Goal: Task Accomplishment & Management: Manage account settings

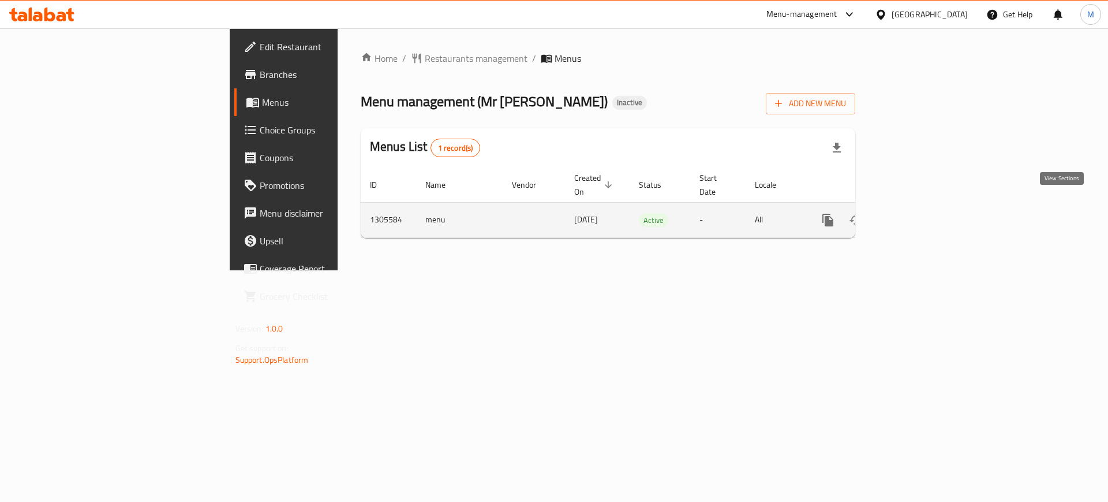
click at [919, 213] on icon "enhanced table" at bounding box center [912, 220] width 14 height 14
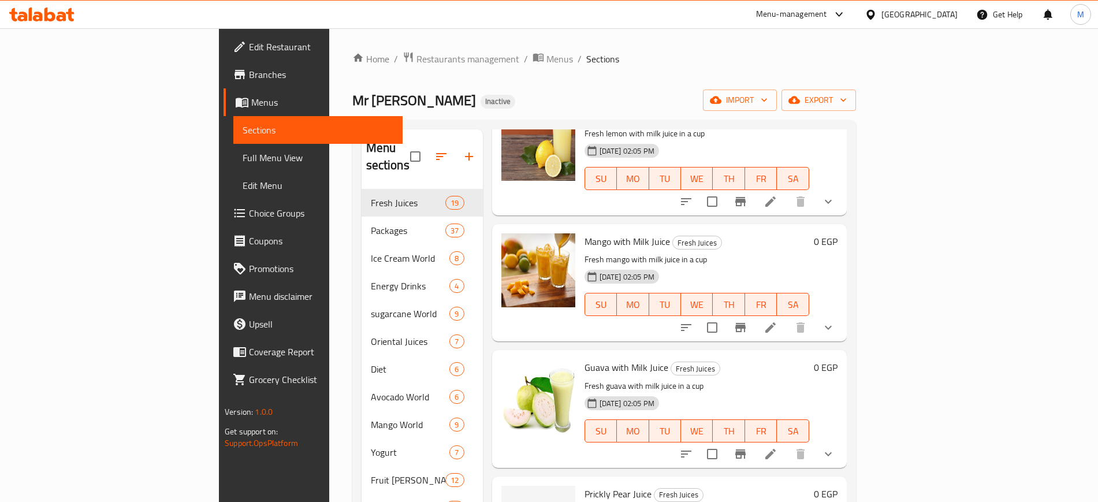
scroll to position [233, 0]
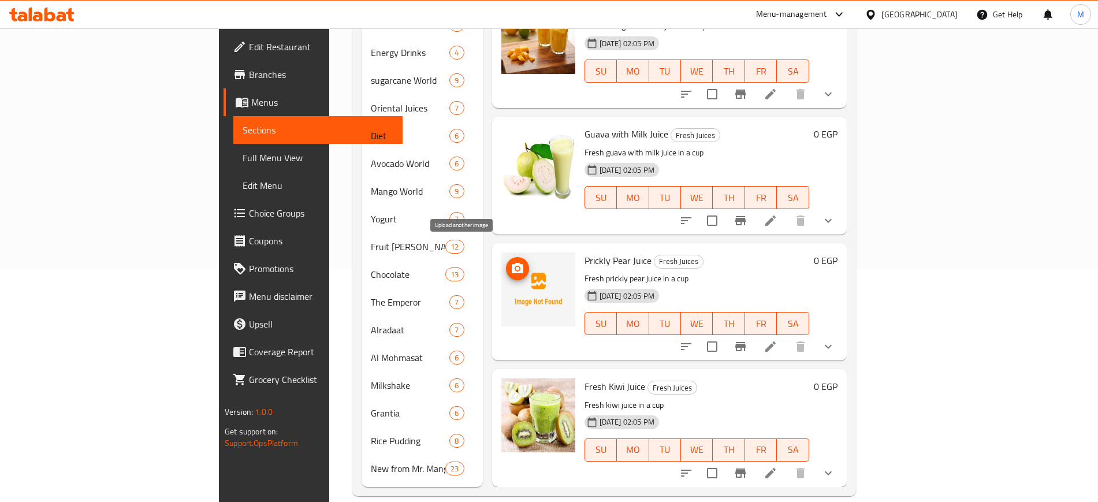
click at [510, 262] on icon "upload picture" at bounding box center [517, 269] width 14 height 14
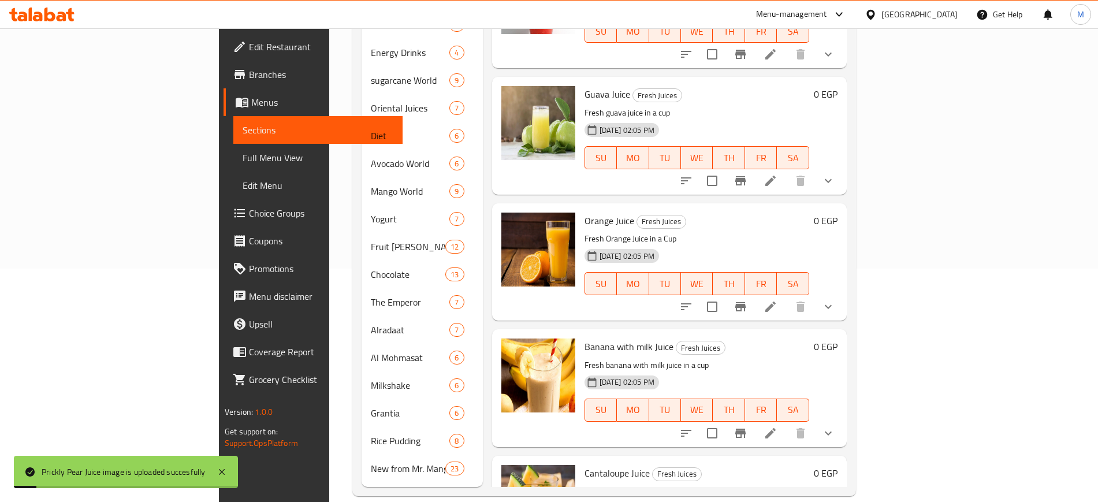
scroll to position [0, 0]
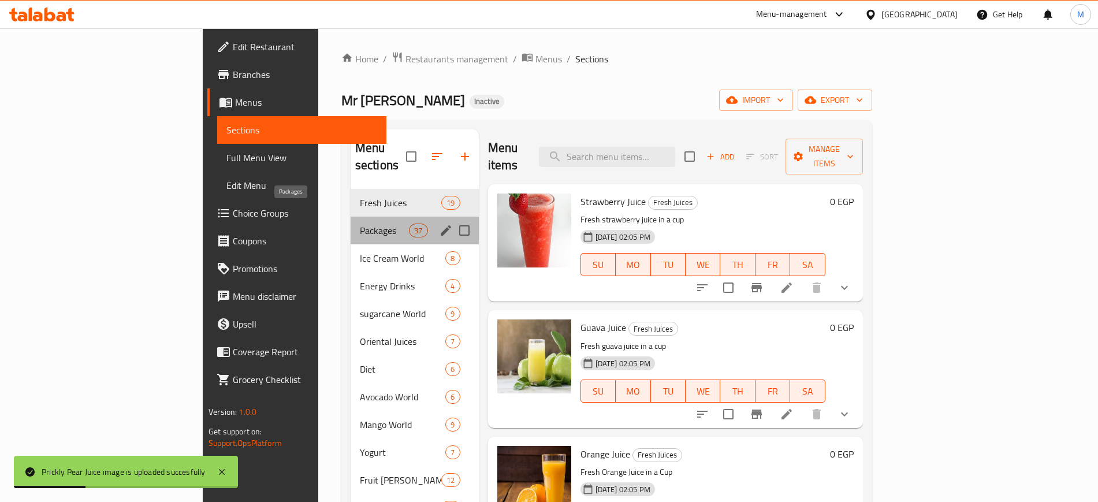
click at [360, 223] on span "Packages" at bounding box center [384, 230] width 49 height 14
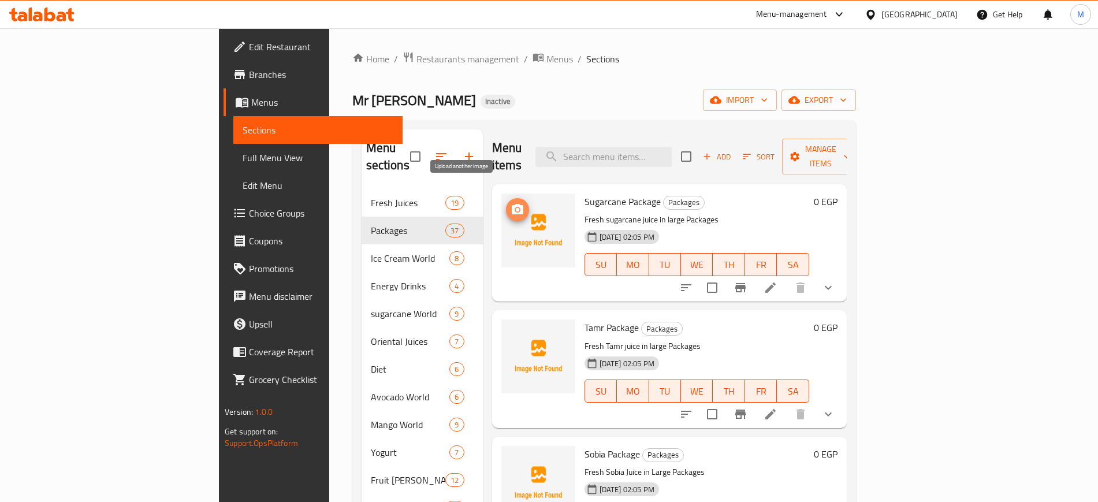
click at [510, 203] on icon "upload picture" at bounding box center [517, 210] width 14 height 14
click at [767, 93] on span "import" at bounding box center [739, 100] width 55 height 14
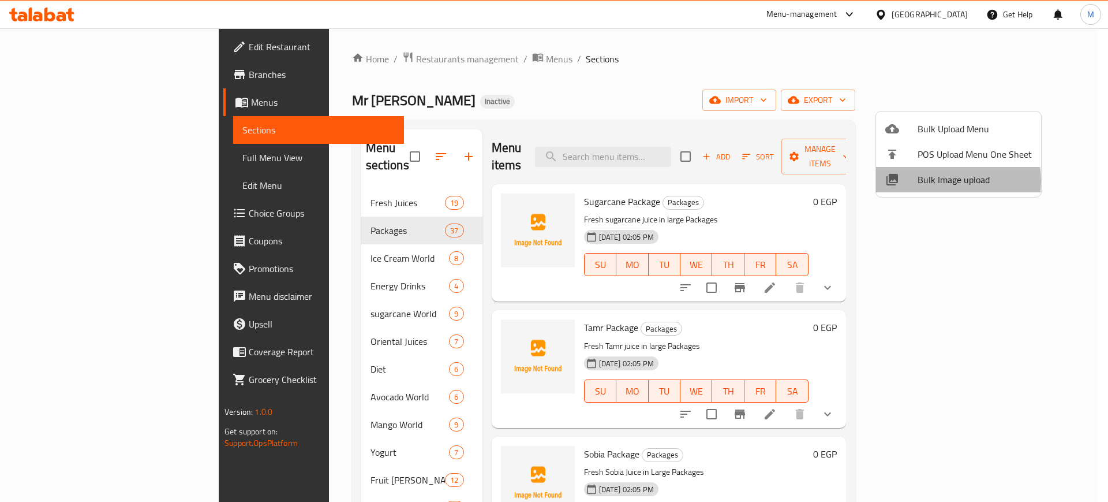
click at [936, 181] on span "Bulk Image upload" at bounding box center [975, 180] width 114 height 14
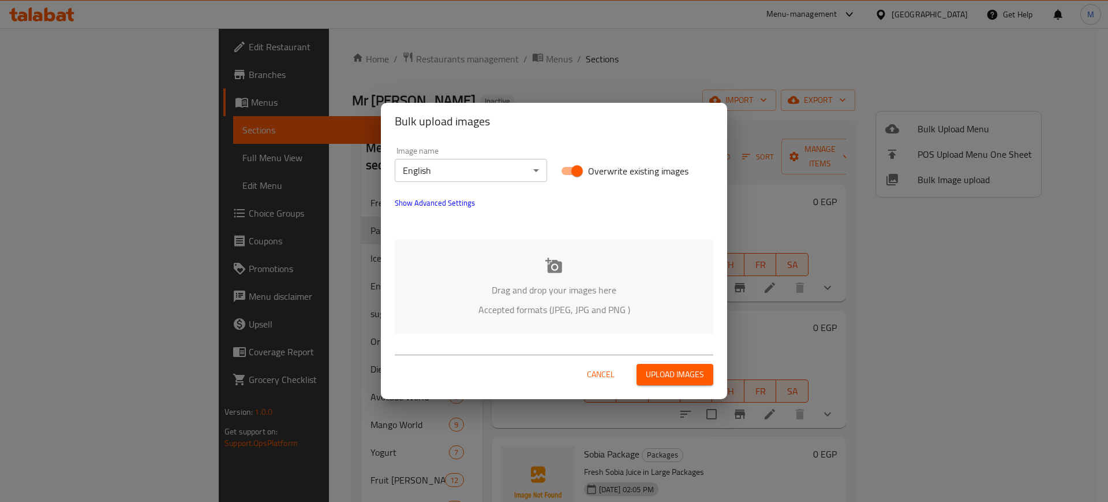
click at [439, 292] on p "Drag and drop your images here" at bounding box center [554, 290] width 284 height 14
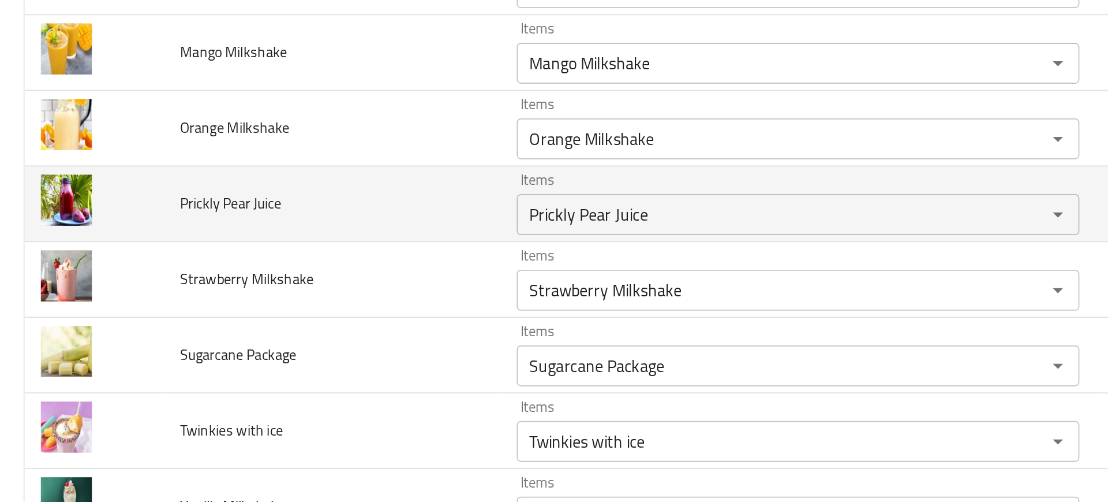
scroll to position [124, 0]
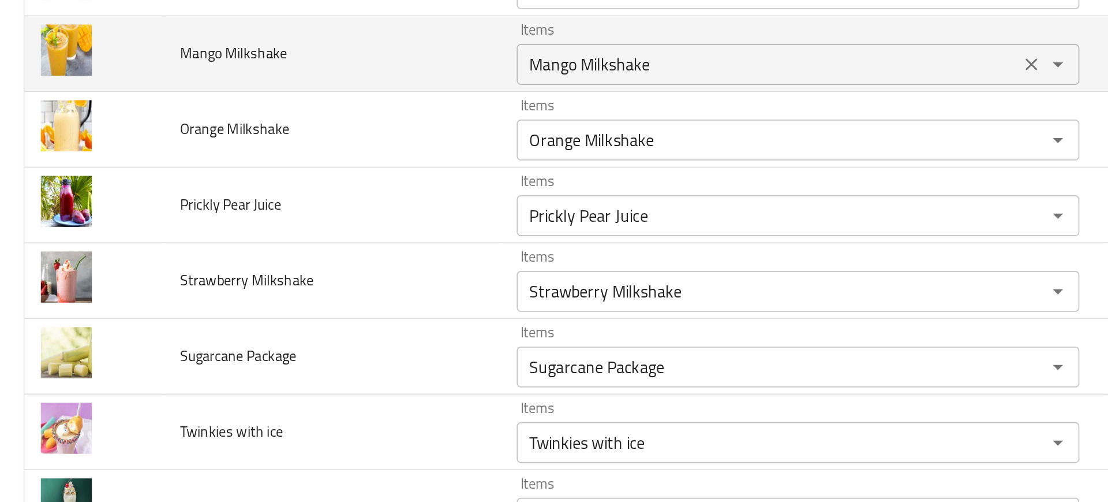
click at [338, 206] on Milkshake "Mango Milkshake" at bounding box center [434, 208] width 277 height 16
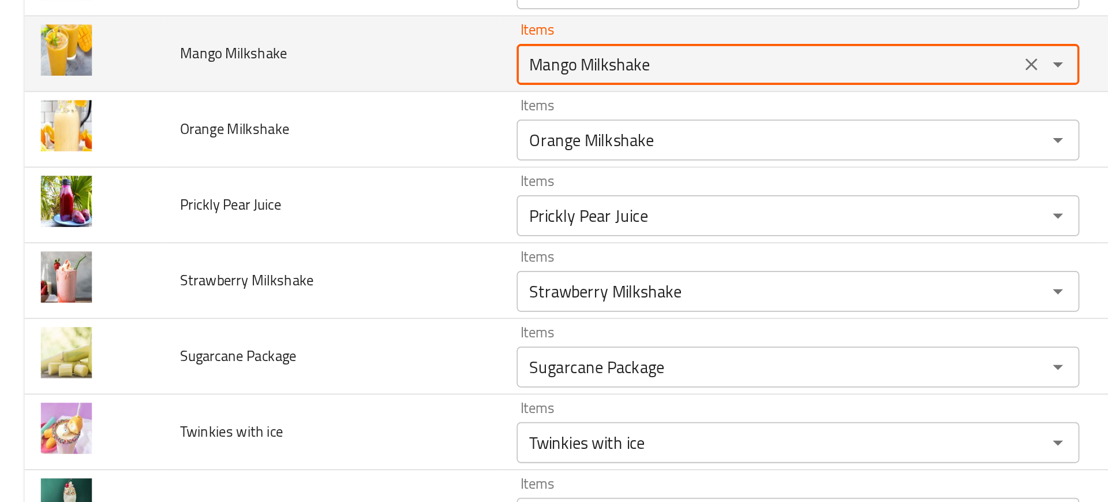
click at [338, 206] on Milkshake "Mango Milkshake" at bounding box center [434, 208] width 277 height 16
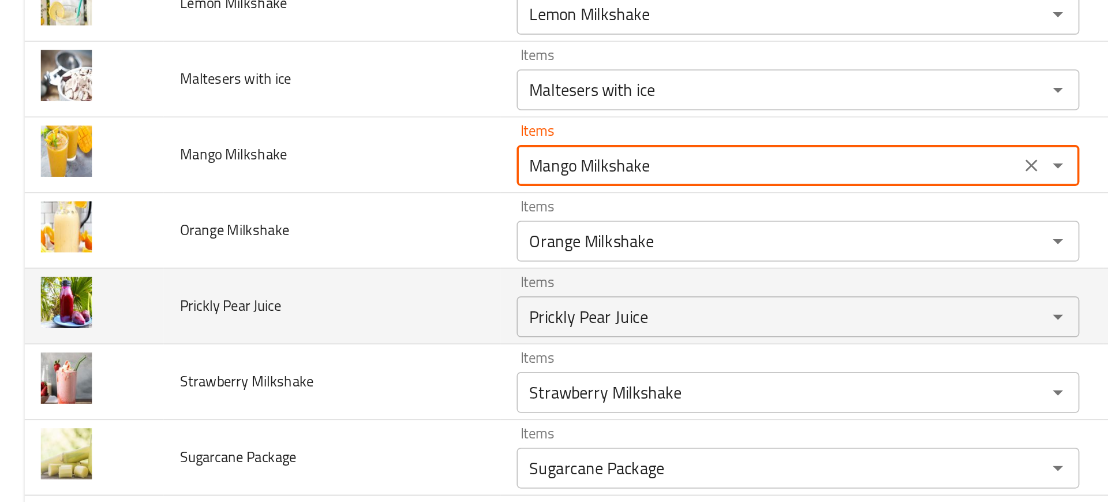
scroll to position [68, 0]
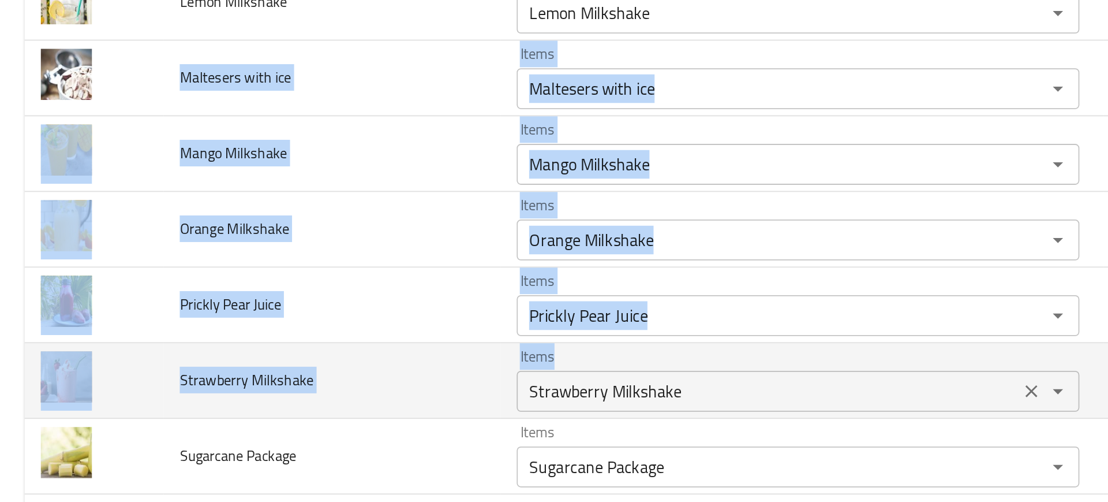
drag, startPoint x: 98, startPoint y: 232, endPoint x: 416, endPoint y: 370, distance: 347.3
click at [416, 370] on tbody "Chocolate Milkshake Items Chocolate Milkshake Items Items ميلك شيك شيكولاته Ite…" at bounding box center [554, 472] width 1081 height 726
copy tbody "Maltesers with ice Items Items Items Items Good Match Mango Milkshake Items Ite…"
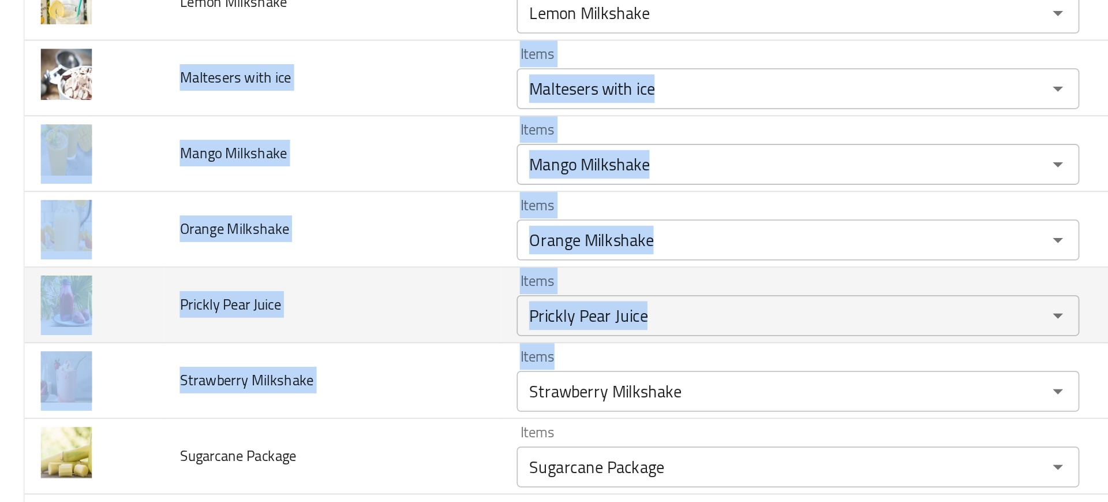
click at [165, 350] on td "Prickly Pear Juice" at bounding box center [187, 344] width 191 height 43
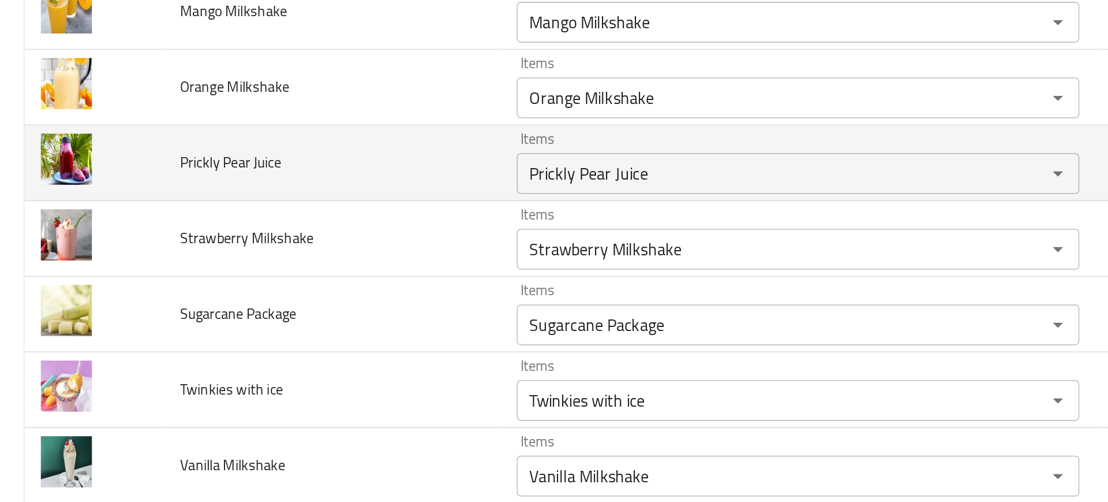
scroll to position [154, 0]
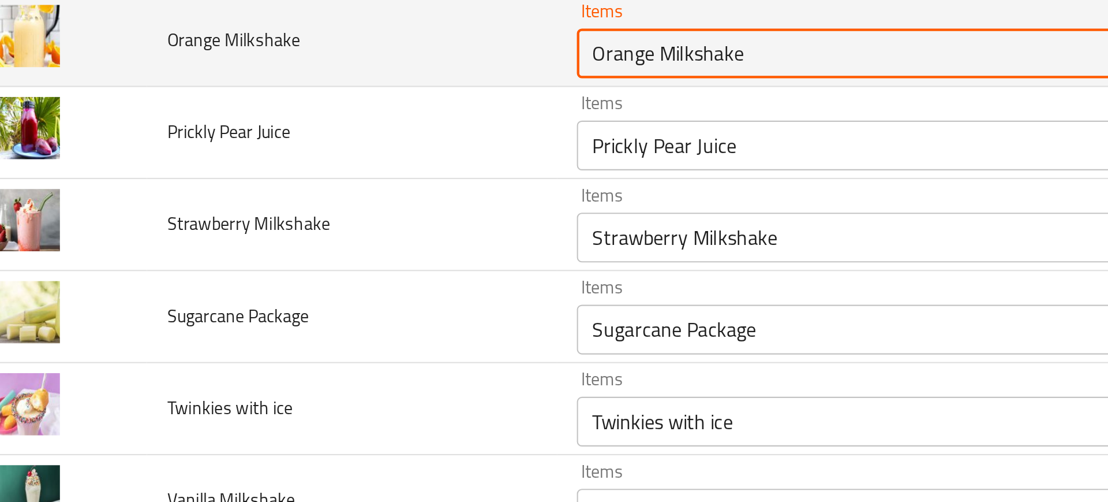
click at [305, 226] on Milkshake "Orange Milkshake" at bounding box center [434, 221] width 277 height 16
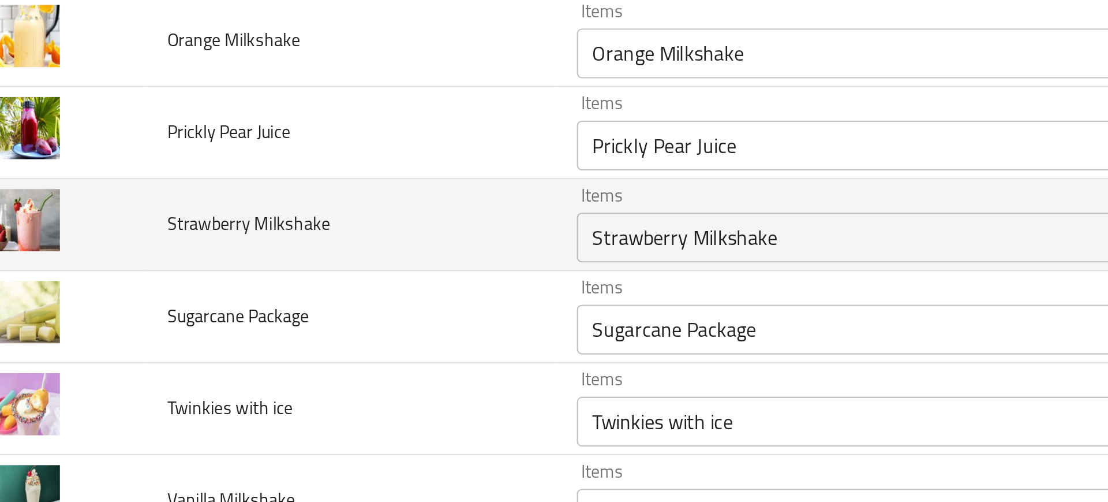
click at [201, 309] on td "Strawberry Milkshake" at bounding box center [187, 300] width 191 height 43
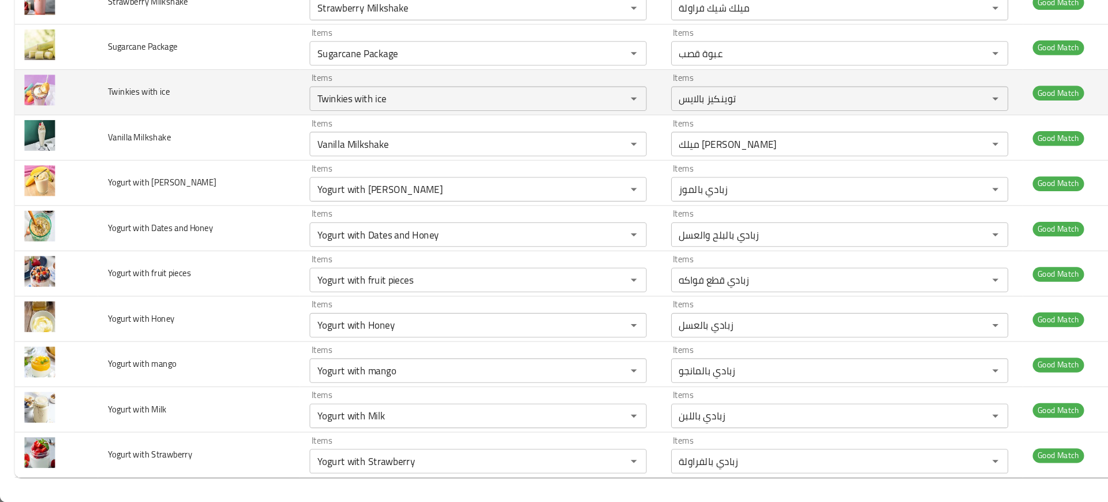
scroll to position [0, 0]
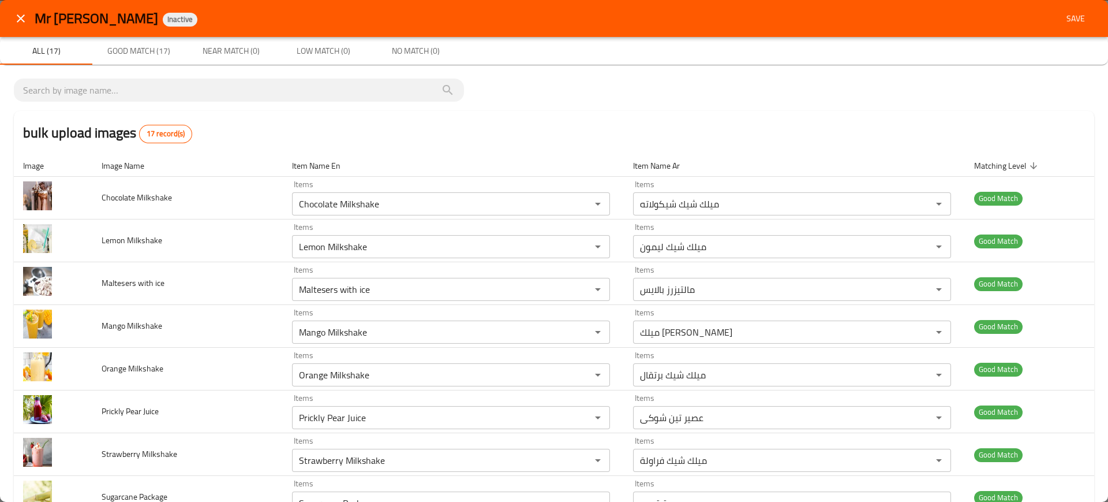
click at [1067, 29] on div "Mr Mango Inactive Save" at bounding box center [554, 18] width 1108 height 37
click at [1066, 8] on div "Mr Mango Inactive Save" at bounding box center [565, 18] width 1060 height 21
click at [1058, 27] on button "Save" at bounding box center [1076, 18] width 37 height 21
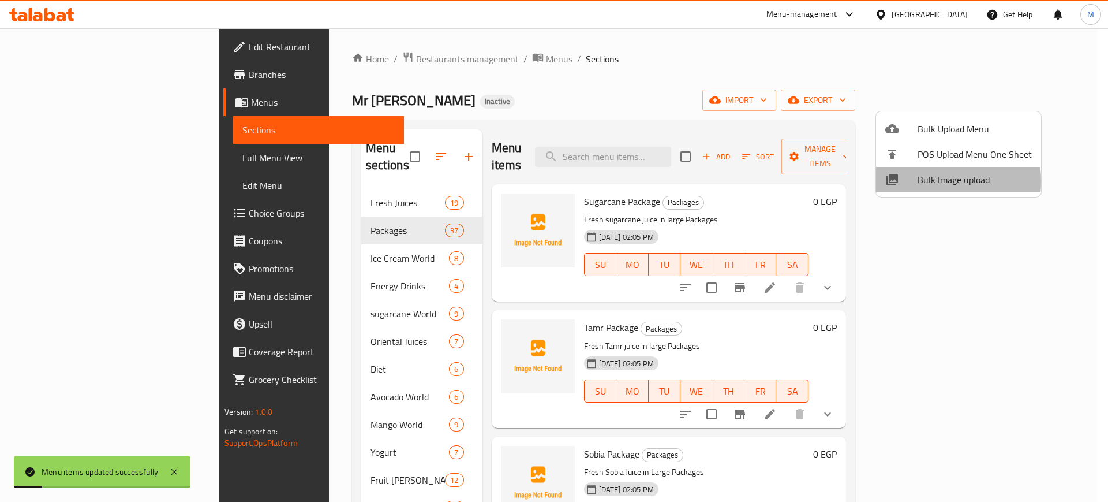
click at [915, 181] on div at bounding box center [902, 180] width 32 height 14
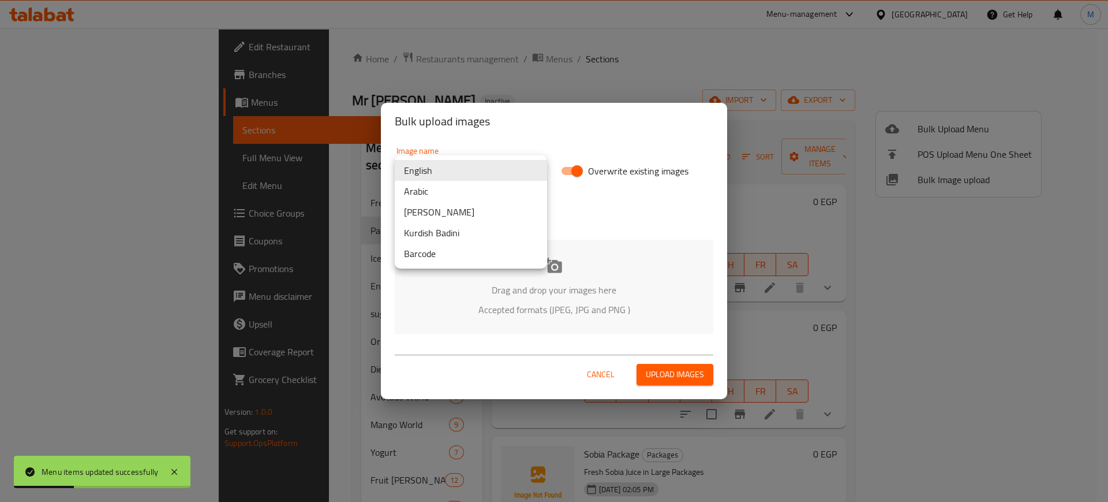
drag, startPoint x: 427, startPoint y: 169, endPoint x: 446, endPoint y: 191, distance: 29.4
click at [446, 191] on body "Menu items updated successfully ​ Menu-management Egypt Get Help M Edit Restaur…" at bounding box center [554, 264] width 1108 height 473
click at [446, 191] on li "Arabic" at bounding box center [471, 191] width 152 height 21
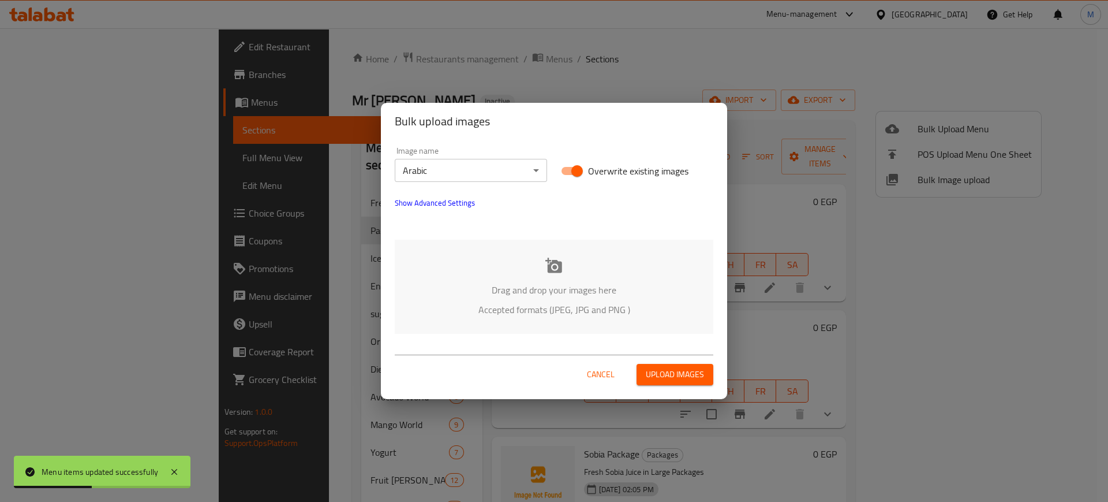
click at [503, 264] on div "Drag and drop your images here Accepted formats (JPEG, JPG and PNG )" at bounding box center [554, 287] width 319 height 94
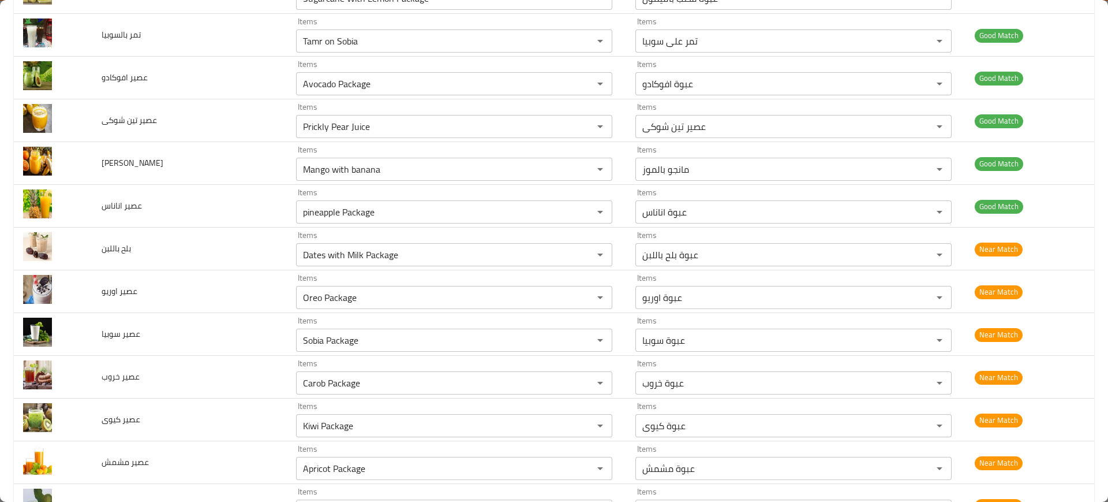
scroll to position [1550, 0]
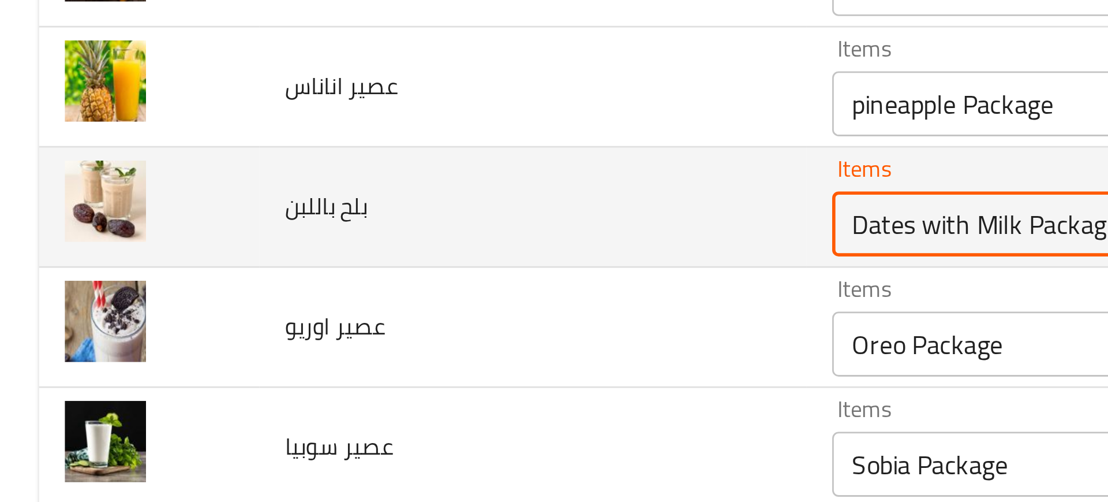
drag, startPoint x: 300, startPoint y: 194, endPoint x: 362, endPoint y: 189, distance: 62.5
click at [362, 189] on باللبن "Dates with Milk Package" at bounding box center [437, 192] width 275 height 16
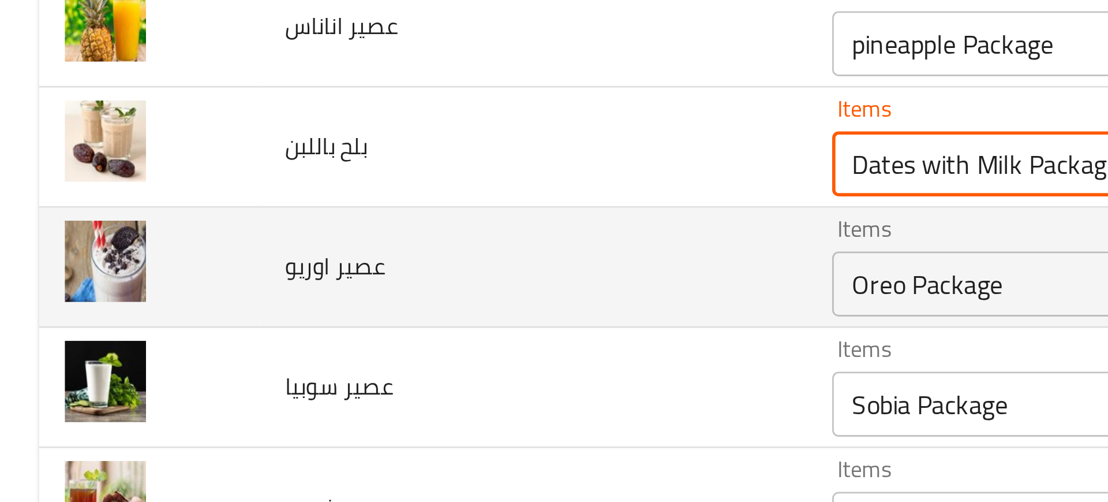
scroll to position [1589, 0]
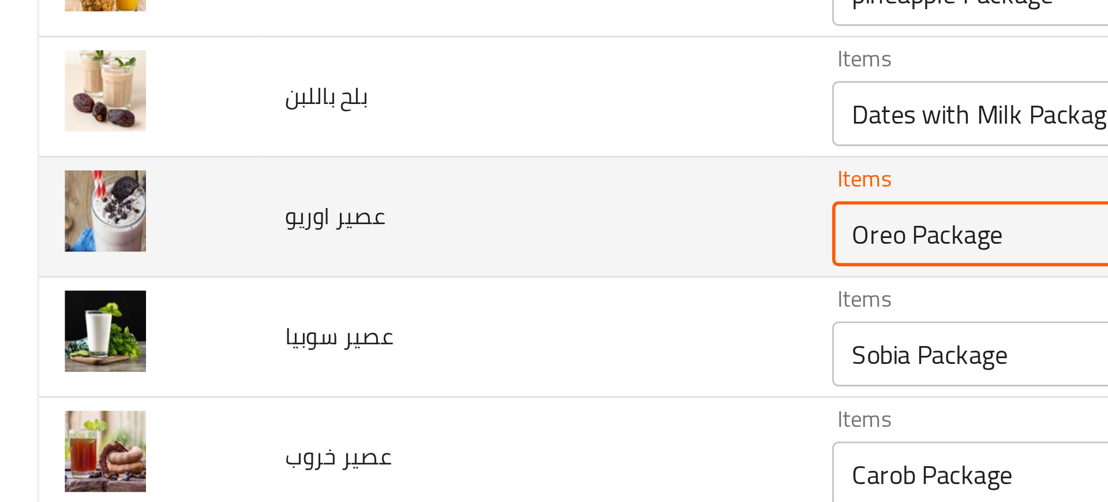
drag, startPoint x: 298, startPoint y: 193, endPoint x: 322, endPoint y: 194, distance: 23.7
click at [322, 194] on اوريو "Oreo Package" at bounding box center [437, 196] width 275 height 16
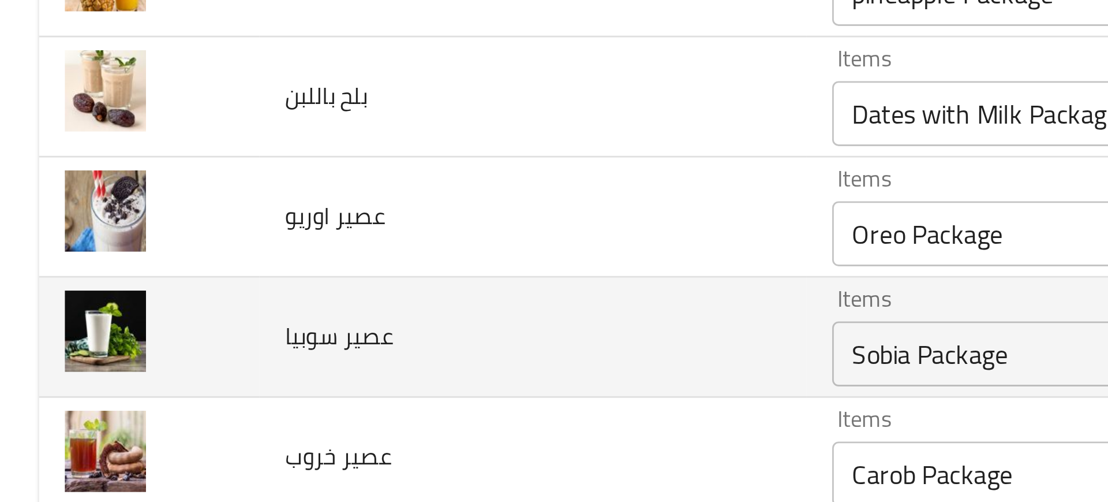
click at [242, 237] on td "عصير سوبيا" at bounding box center [189, 232] width 195 height 43
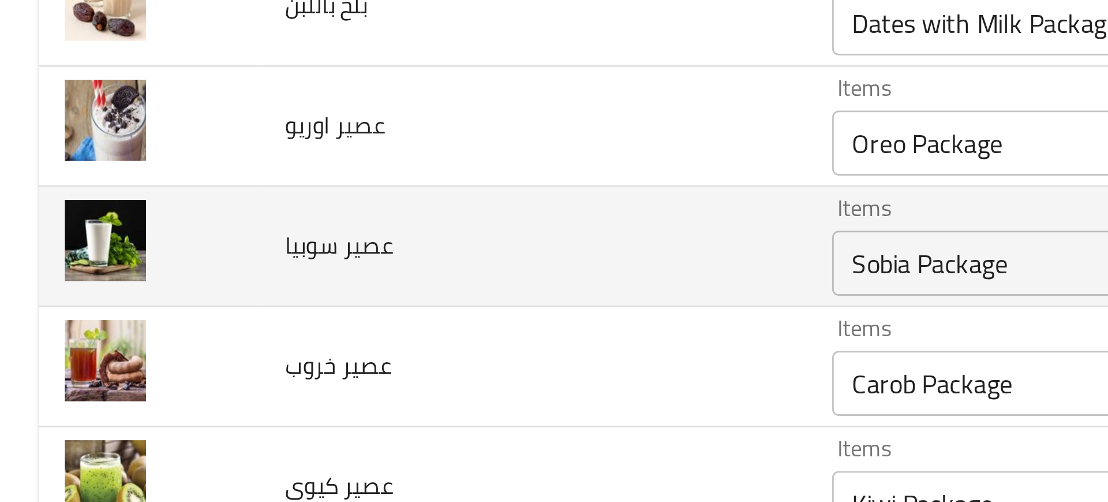
scroll to position [1636, 0]
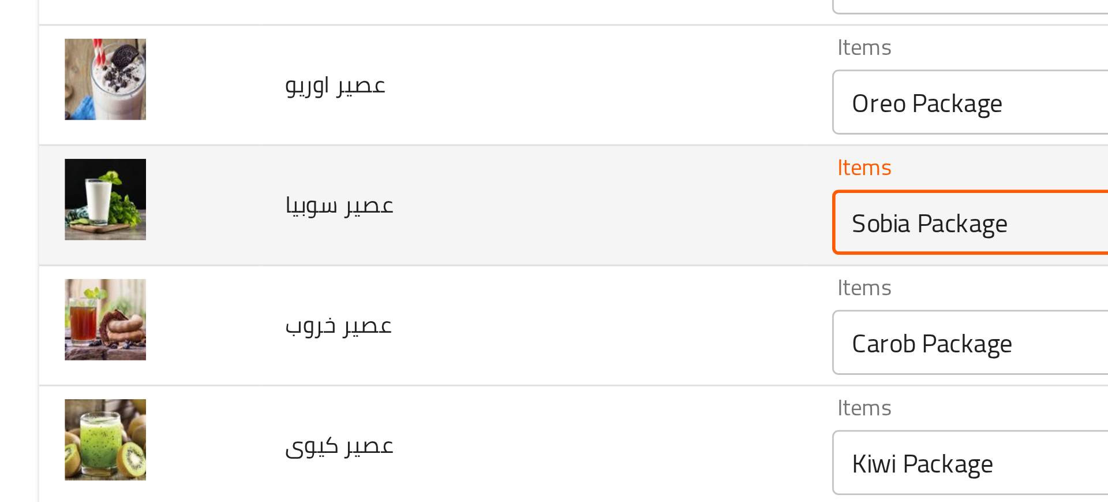
click at [305, 192] on سوبيا "Sobia Package" at bounding box center [437, 192] width 275 height 16
drag, startPoint x: 300, startPoint y: 192, endPoint x: 320, endPoint y: 193, distance: 20.2
click at [320, 193] on سوبيا "Sobia Package" at bounding box center [437, 192] width 275 height 16
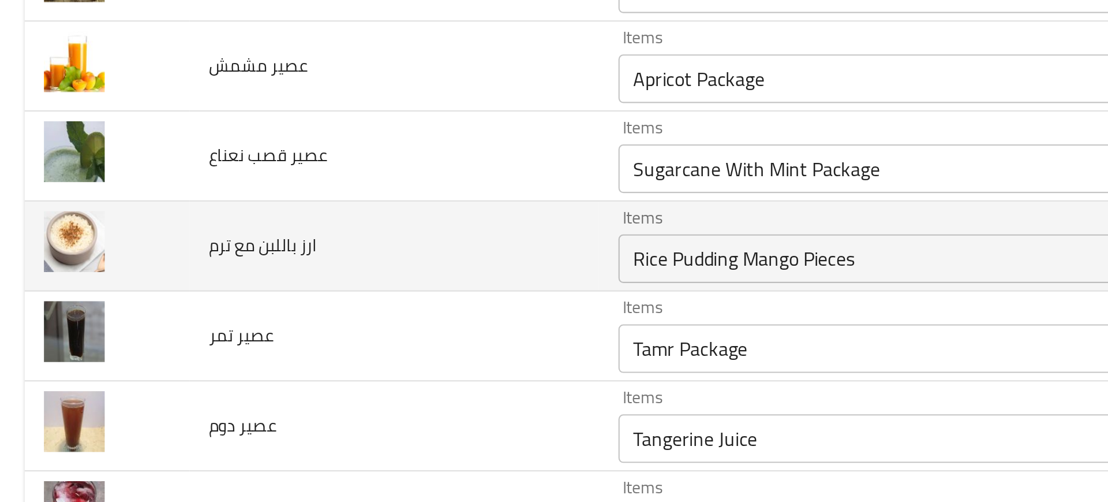
scroll to position [1841, 0]
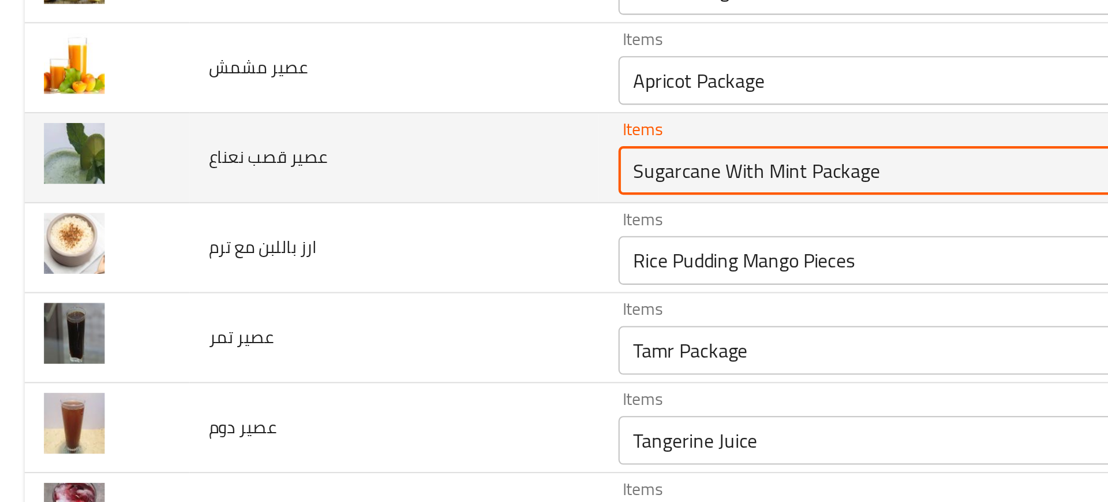
drag, startPoint x: 298, startPoint y: 153, endPoint x: 380, endPoint y: 162, distance: 81.9
click at [380, 162] on نعناع "Sugarcane With Mint Package" at bounding box center [437, 158] width 275 height 16
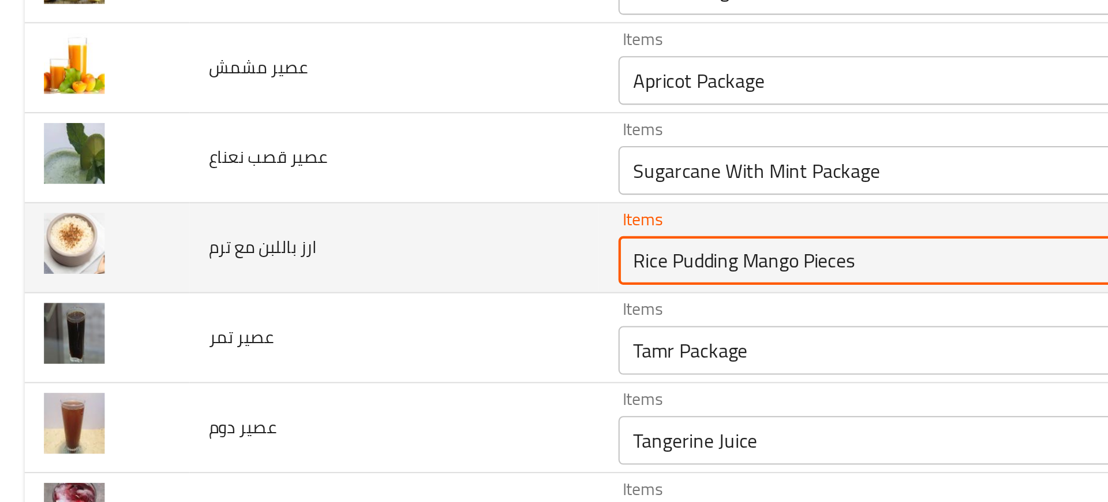
drag, startPoint x: 302, startPoint y: 197, endPoint x: 348, endPoint y: 196, distance: 46.2
click at [348, 196] on ترم "Rice Pudding Mango Pieces" at bounding box center [437, 200] width 275 height 16
paste ترم "enhanced table"
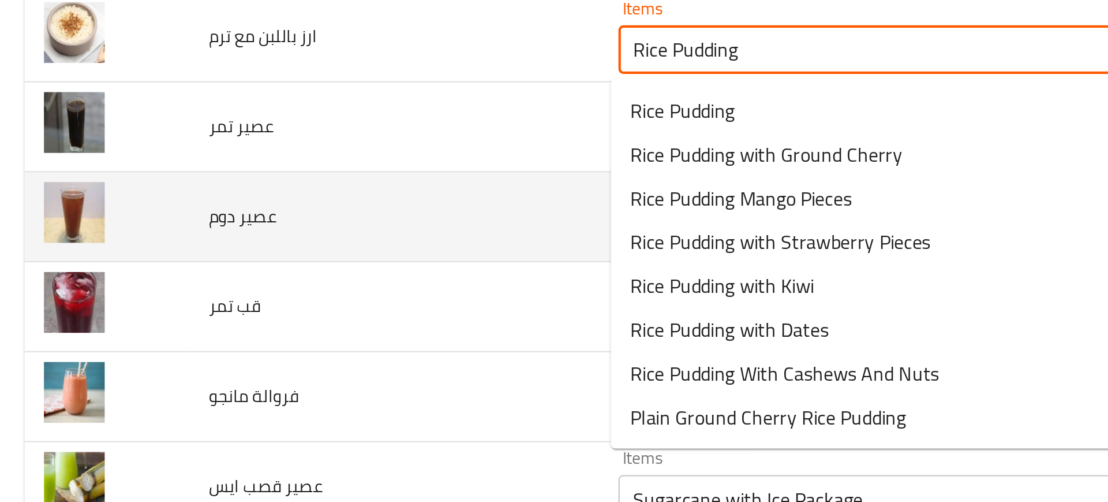
scroll to position [1940, 0]
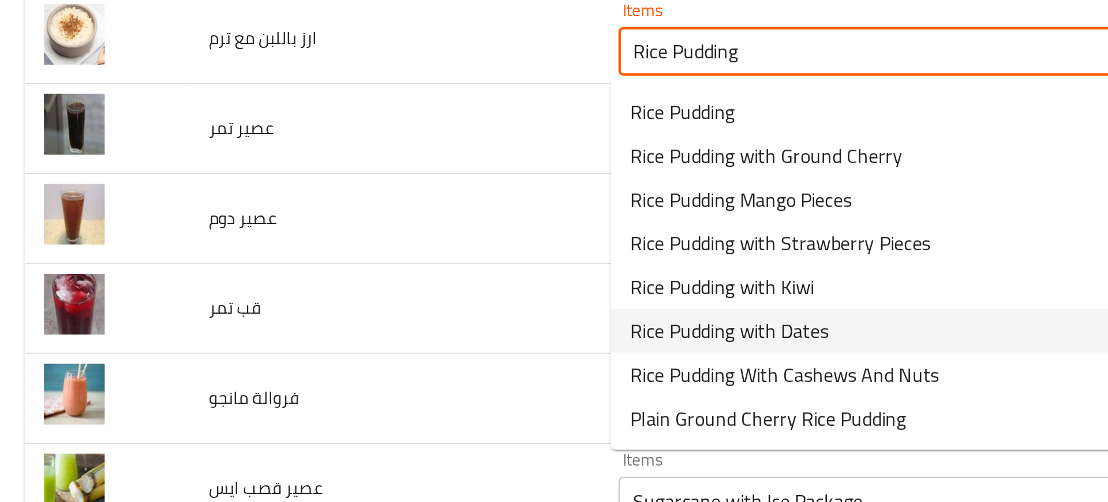
click at [333, 234] on span "Rice Pudding with Dates" at bounding box center [349, 234] width 94 height 14
type ترم "Rice Pudding with Dates"
type ترم-ar "ارز باللبن بالبلح"
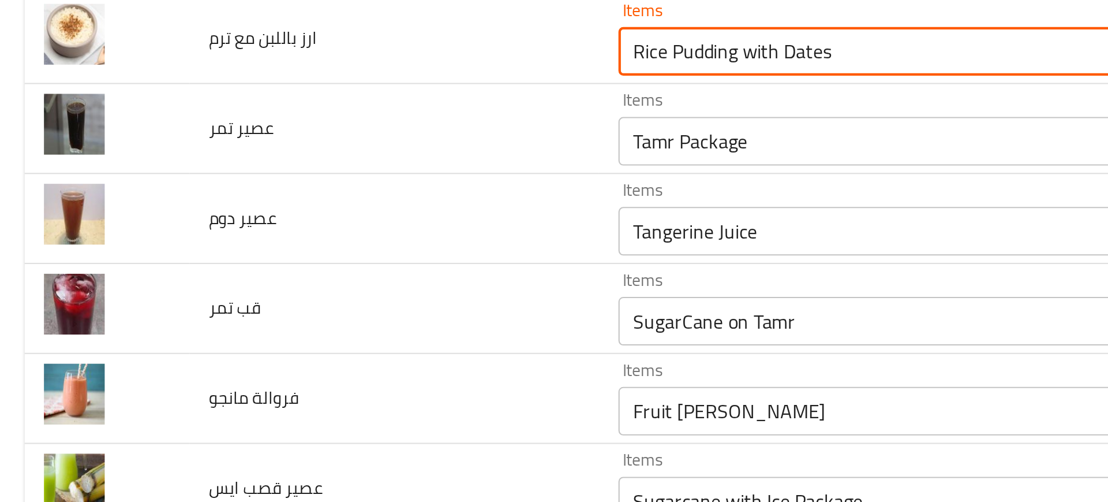
type ترم "Rice Pudding with Dates"
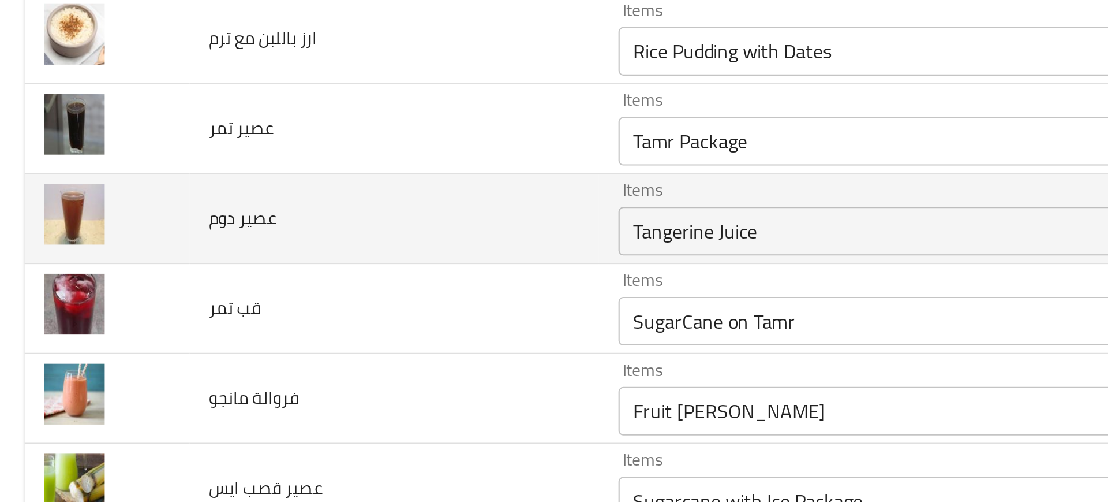
click at [244, 199] on td "عصير دوم" at bounding box center [189, 180] width 195 height 43
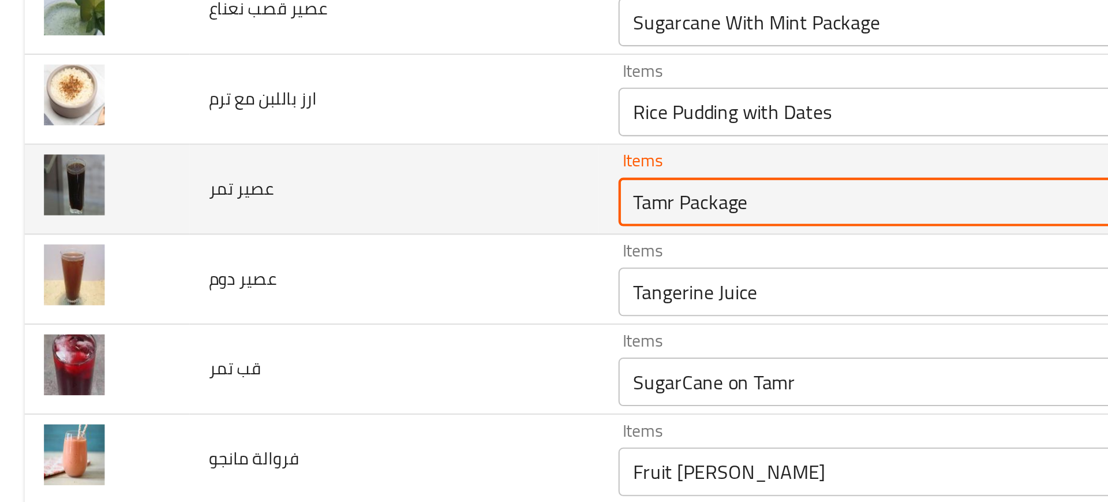
drag, startPoint x: 318, startPoint y: 172, endPoint x: 247, endPoint y: 178, distance: 71.8
click at [247, 178] on tr "عصير تمر Items Tamr Package Items Items عبوة تمر Items Near Match" at bounding box center [554, 166] width 1081 height 43
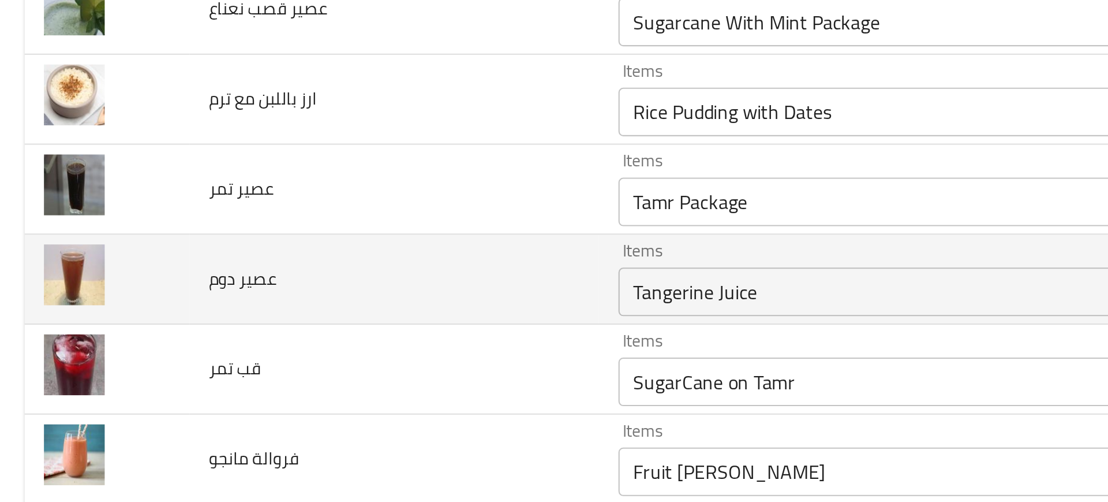
click at [251, 199] on td "عصير دوم" at bounding box center [189, 209] width 195 height 43
click at [300, 218] on دوم "Tangerine Juice" at bounding box center [437, 215] width 275 height 16
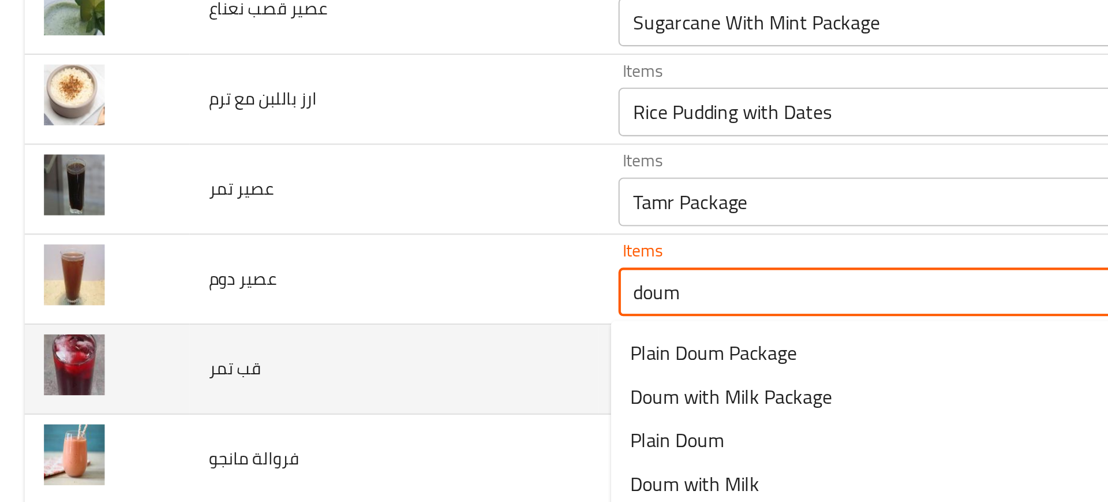
scroll to position [1980, 0]
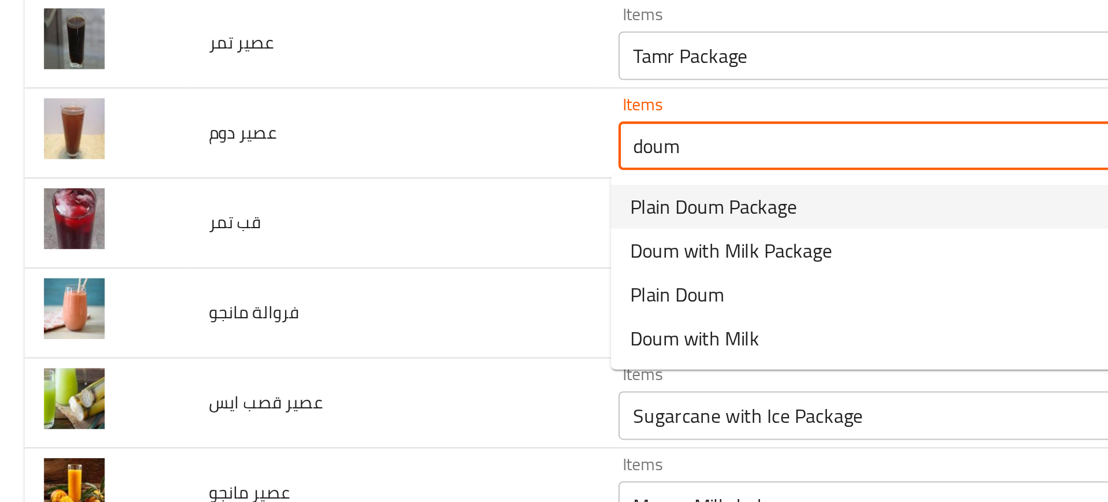
click at [313, 181] on span "Plain Doum Package" at bounding box center [341, 175] width 79 height 14
type دوم "Plain Doum Package"
type دوم-ar "عبوة دوم سادة"
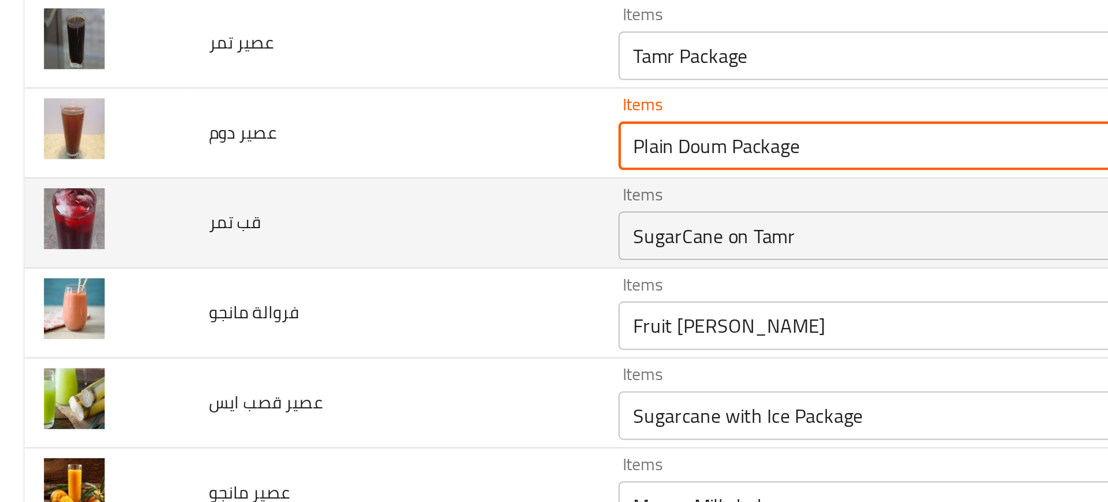
type دوم "Plain Doum Package"
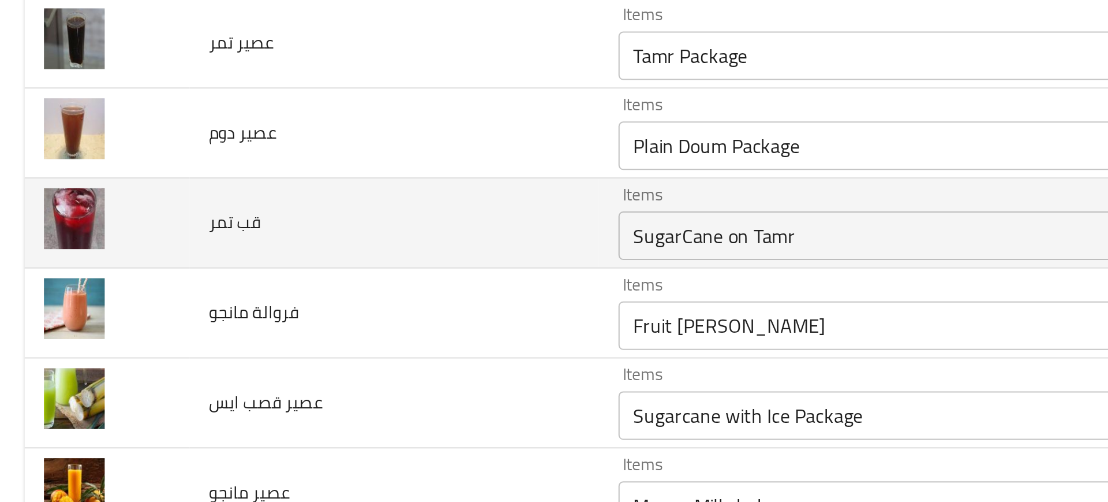
click at [251, 189] on td "قب تمر" at bounding box center [189, 183] width 195 height 43
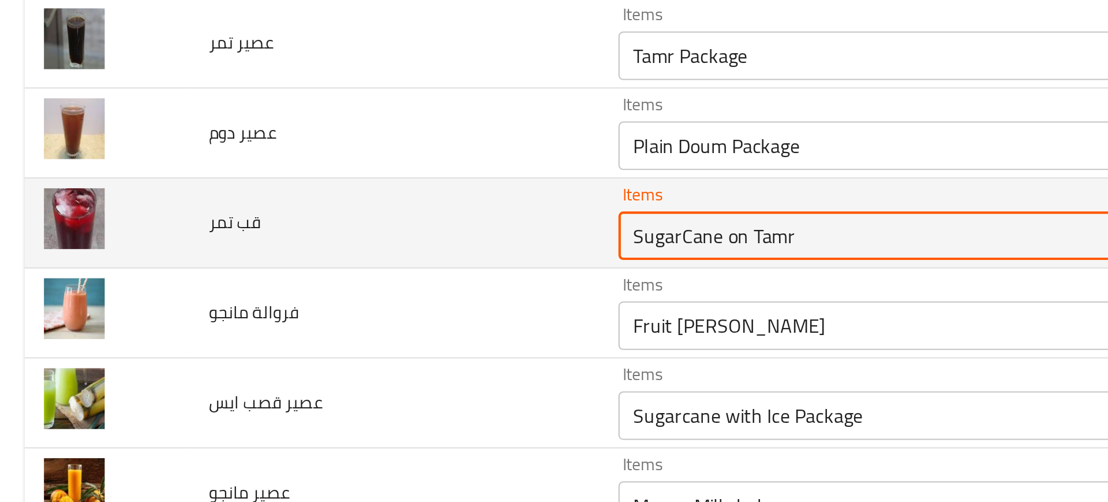
click at [324, 189] on تمر "SugarCane on Tamr" at bounding box center [437, 189] width 275 height 16
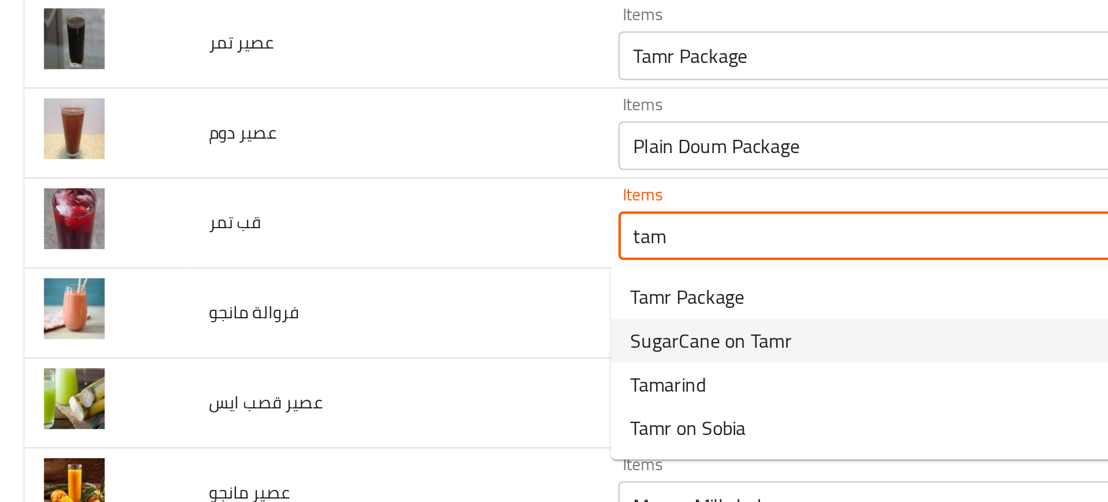
click at [325, 241] on span "SugarCane on Tamr" at bounding box center [340, 239] width 77 height 14
type تمر "SugarCane on Tamr"
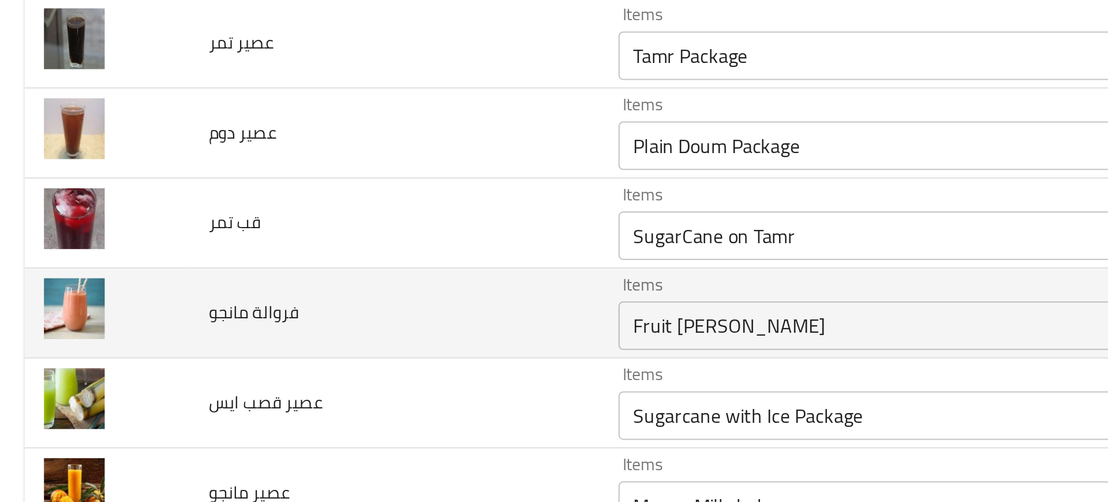
click at [264, 234] on td "فروالة مانجو" at bounding box center [189, 225] width 195 height 43
click at [321, 230] on مانجو "Fruit Al Mamoun" at bounding box center [437, 231] width 275 height 16
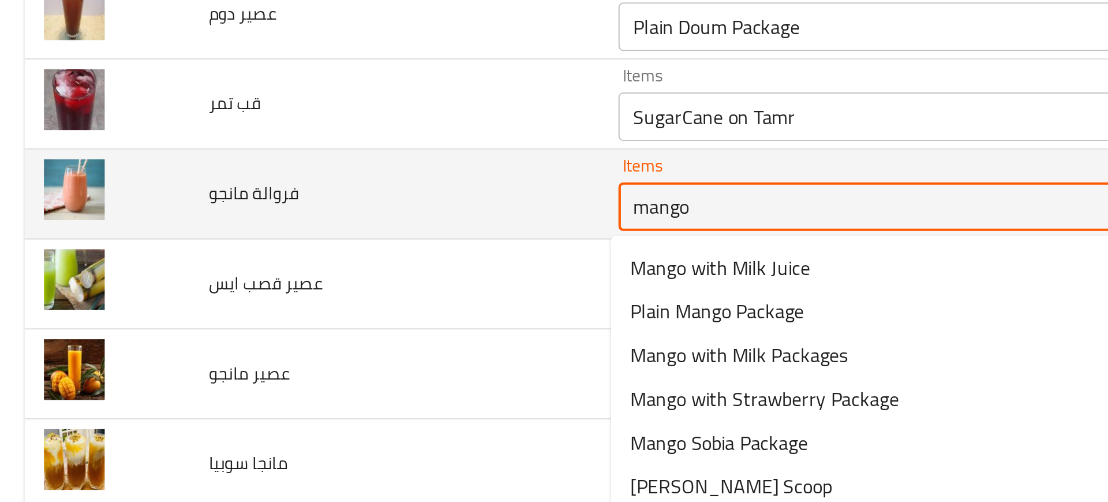
scroll to position [2067, 0]
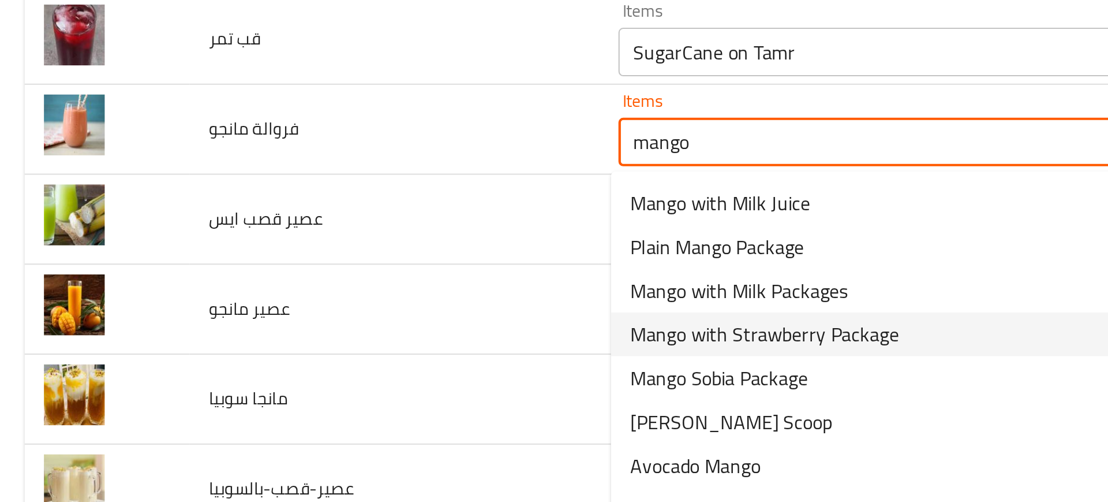
click at [329, 240] on span "Mango with Strawberry Package" at bounding box center [366, 236] width 128 height 14
type مانجو "Mango with Strawberry Package"
type مانجو-ar "عبوة مانجو بالفراولة"
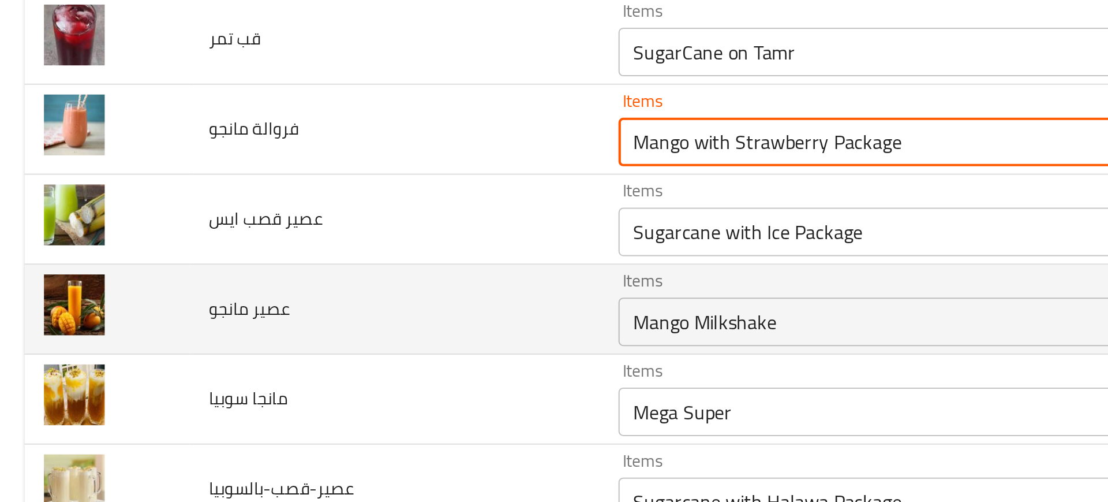
type مانجو "Mango with Strawberry Package"
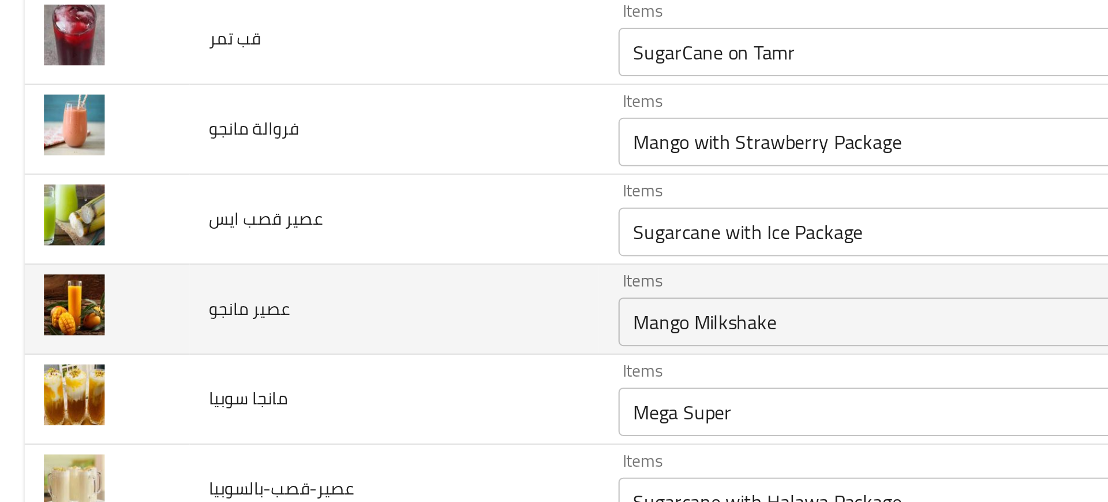
click at [268, 226] on td "عصير مانجو" at bounding box center [189, 224] width 195 height 43
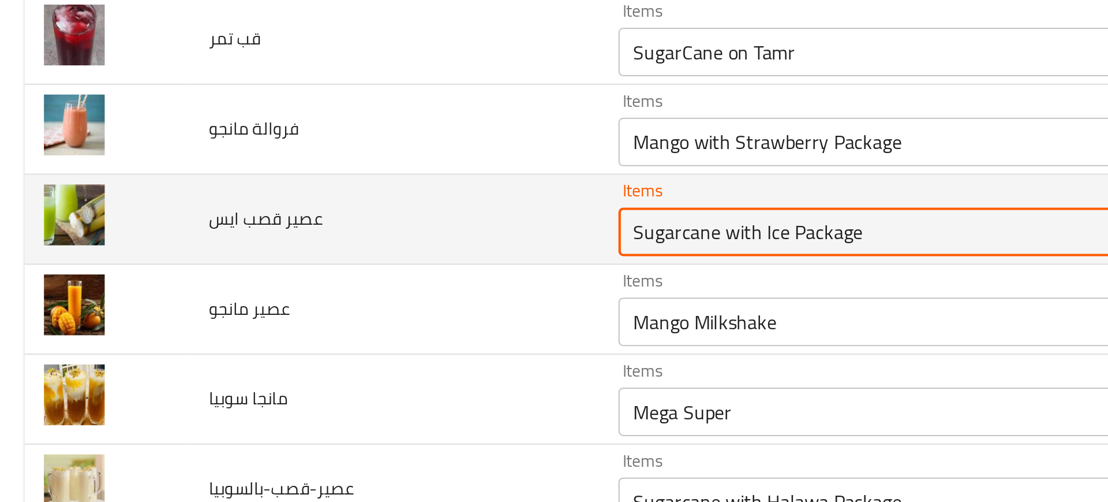
click at [331, 188] on ايس "Sugarcane with Ice Package" at bounding box center [437, 187] width 275 height 16
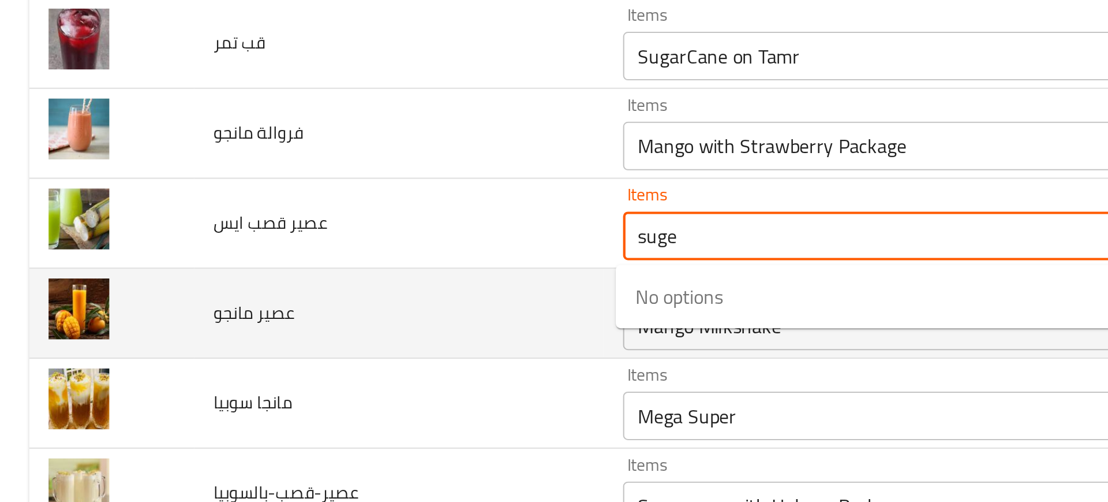
scroll to position [2066, 0]
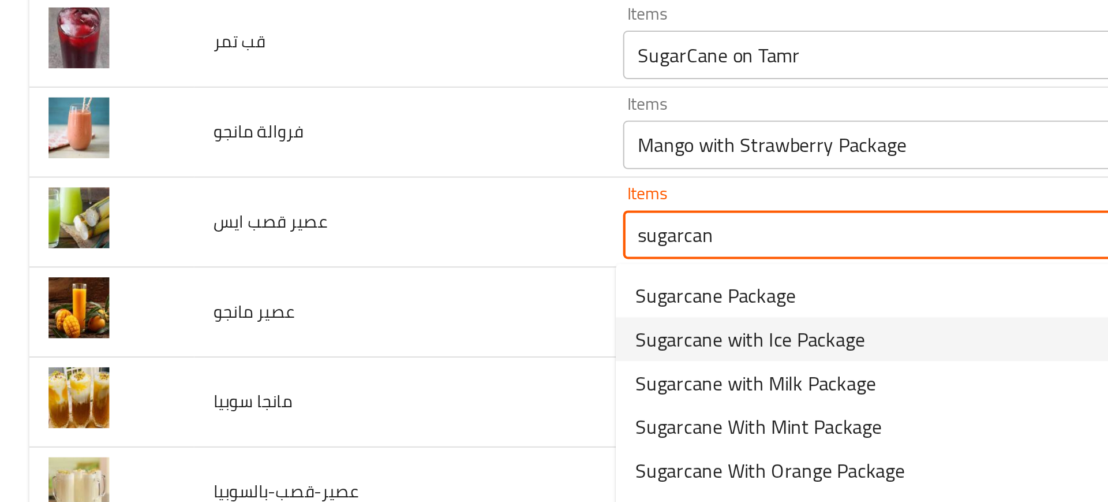
click at [333, 240] on span "Sugarcane with Ice Package" at bounding box center [356, 238] width 109 height 14
type ايس "Sugarcane with Ice Package"
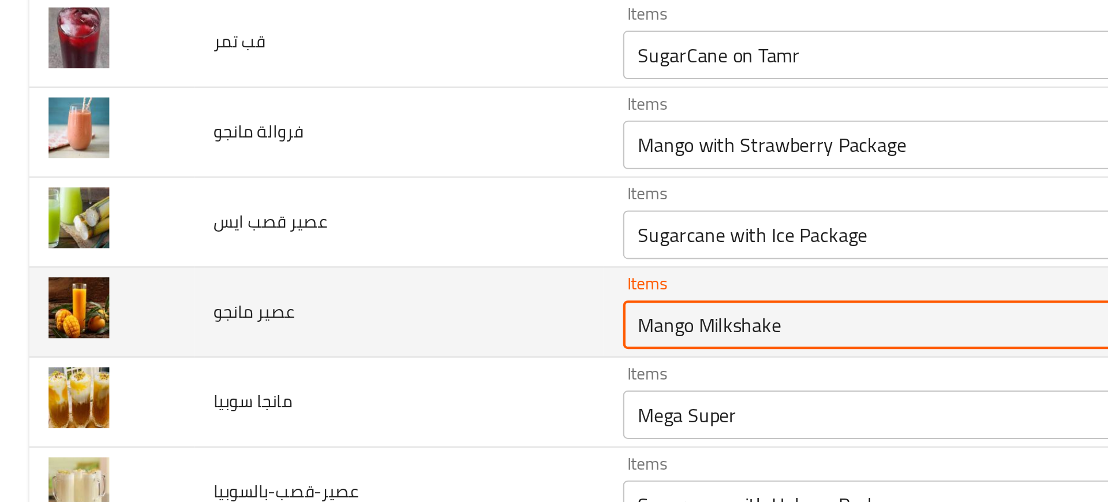
click at [301, 233] on مانجو "Mango Milkshake" at bounding box center [437, 231] width 275 height 16
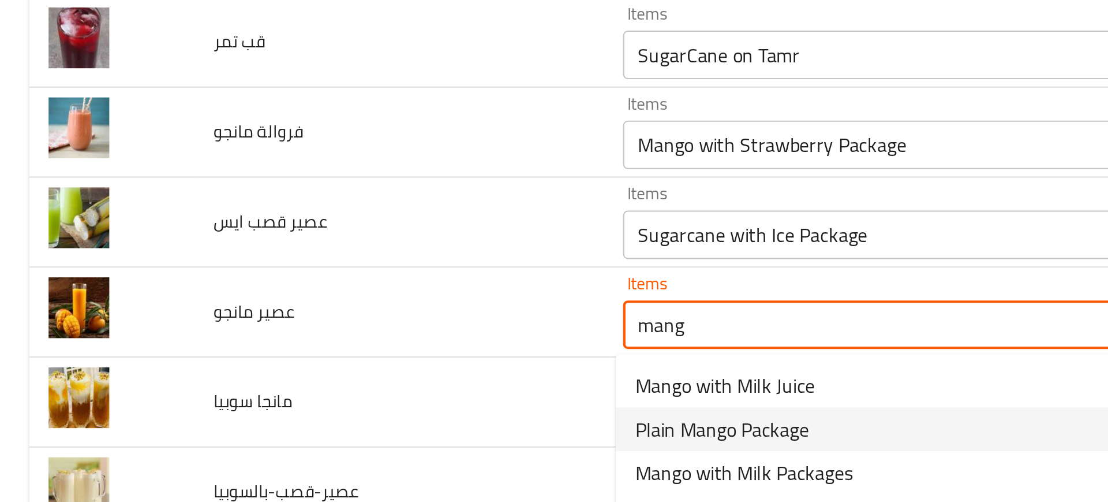
click at [320, 275] on span "Plain Mango Package" at bounding box center [343, 281] width 83 height 14
type مانجو "Plain Mango Package"
type مانجو-ar "عبوة مانجو سادة"
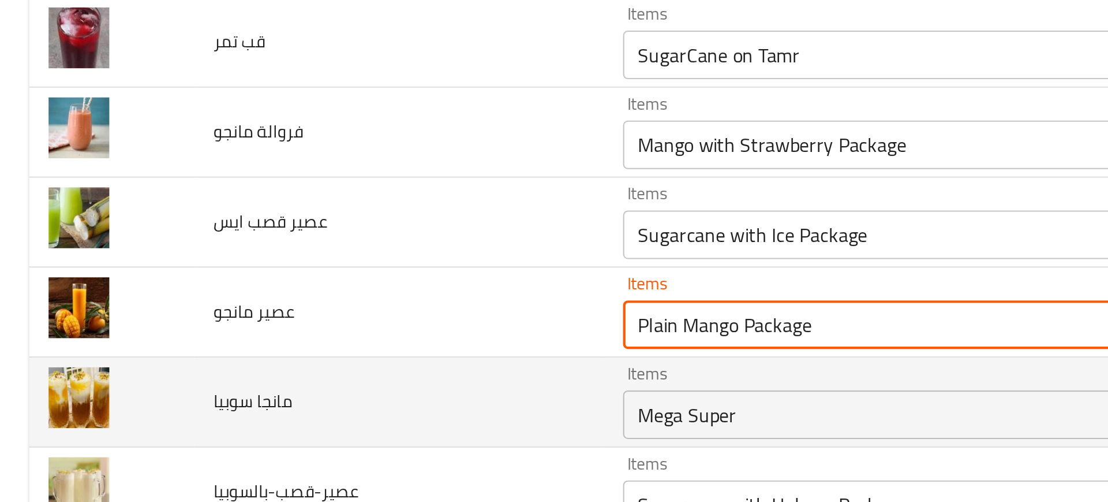
type مانجو "Plain Mango Package"
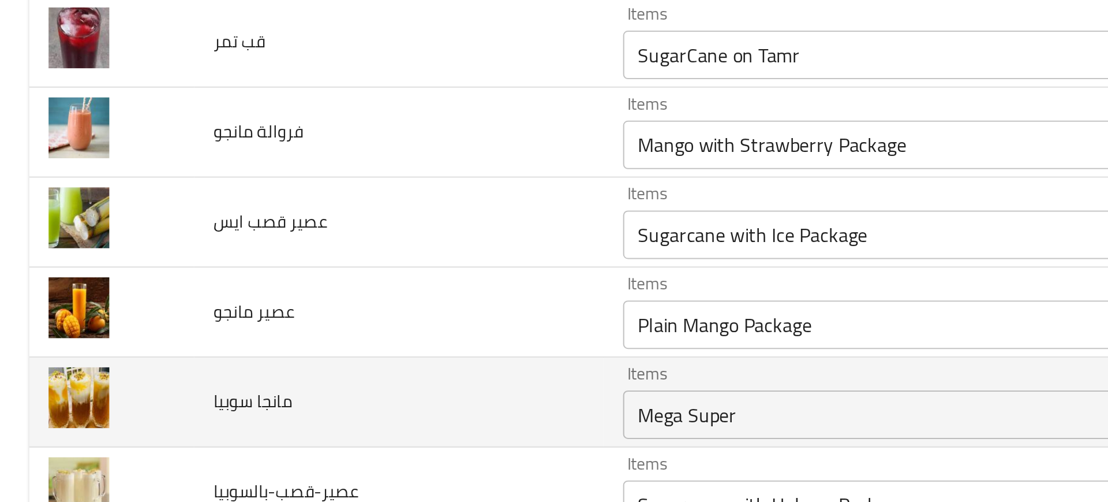
click at [260, 264] on td "مانجا سوبيا" at bounding box center [189, 268] width 195 height 43
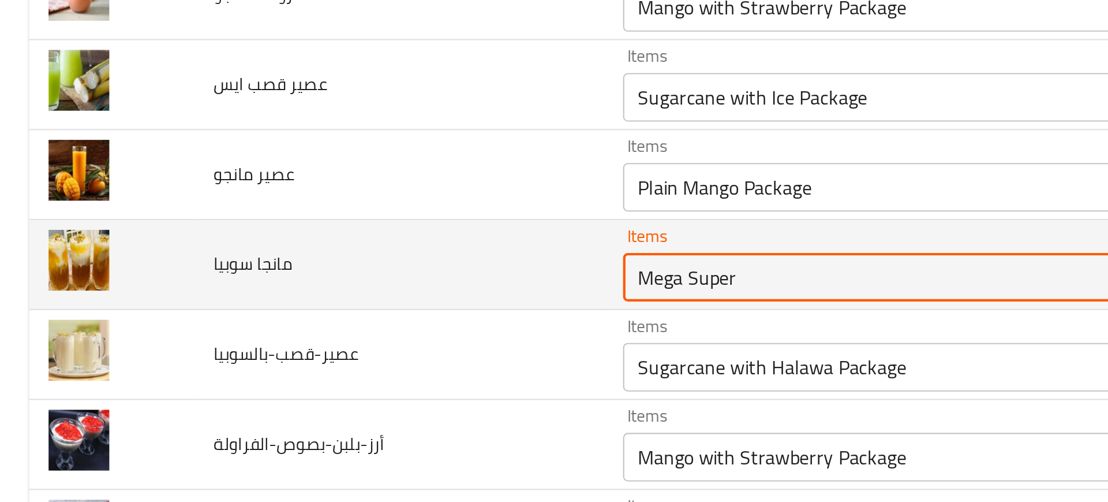
click at [327, 201] on سوبيا "Mega Super" at bounding box center [437, 208] width 275 height 16
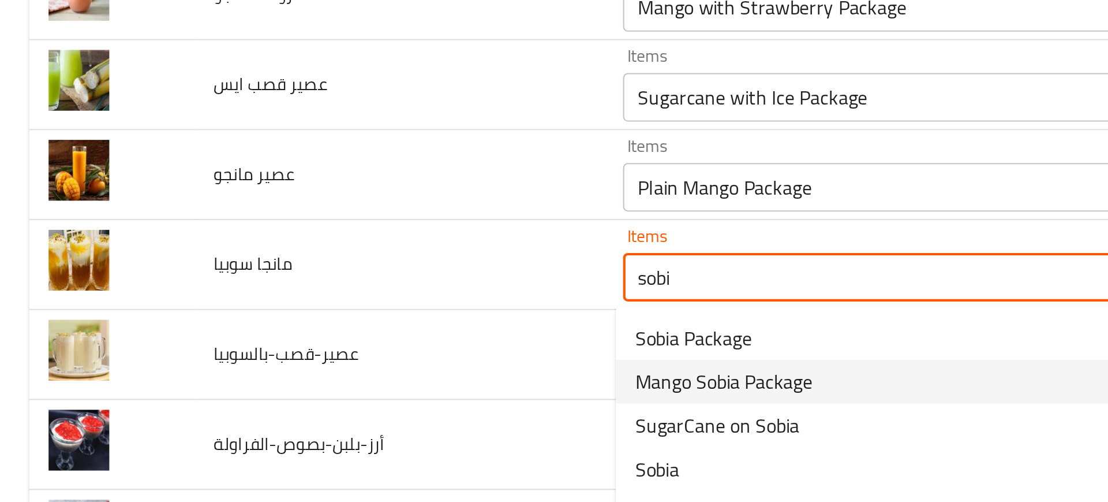
click at [350, 256] on span "Mango Sobia Package" at bounding box center [344, 258] width 84 height 14
type سوبيا "Mango Sobia Package"
type سوبيا-ar "عبوة سوبيا بالمانجو"
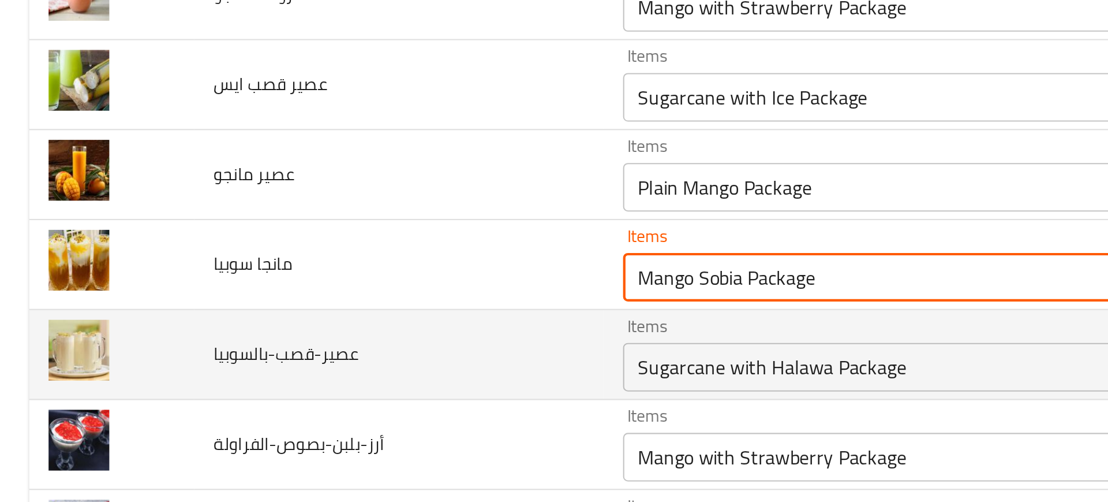
type سوبيا "Mango Sobia Package"
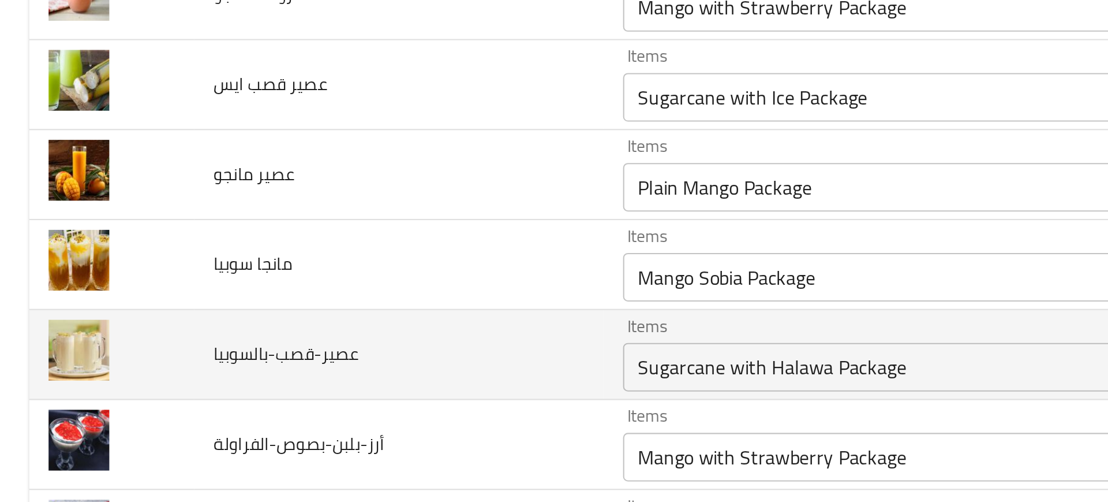
click at [290, 253] on td "Items Sugarcane with Halawa Package Items" at bounding box center [456, 245] width 339 height 43
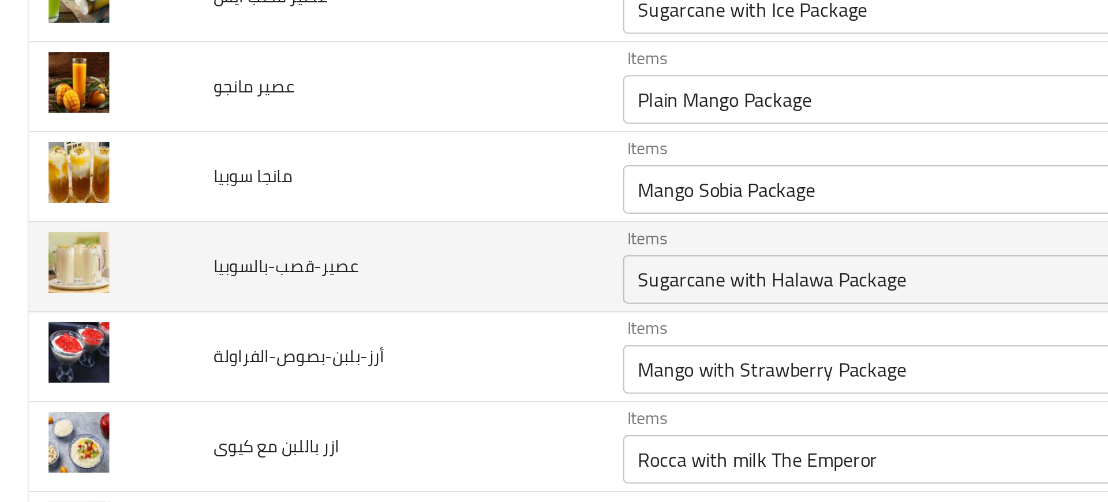
scroll to position [2174, 0]
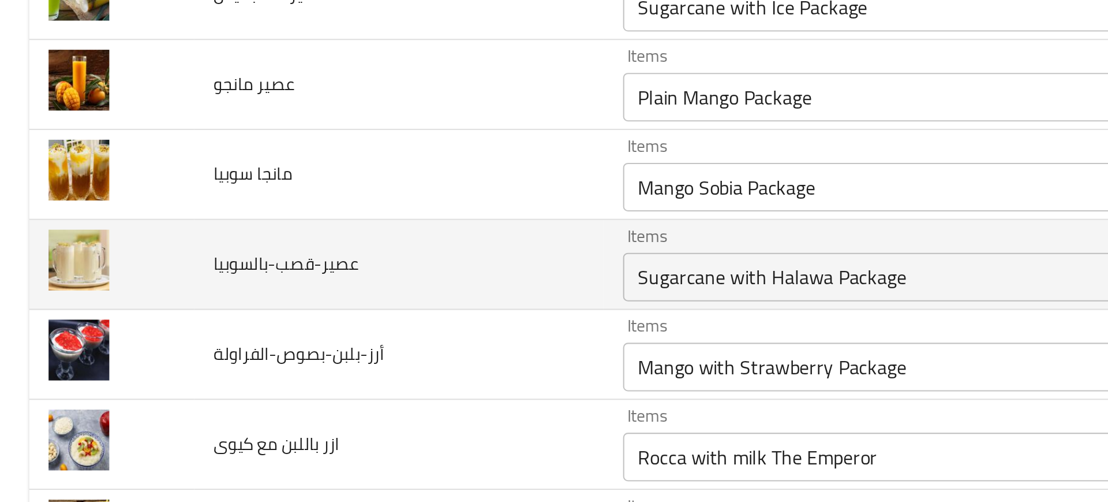
click at [323, 218] on div "Sugarcane with Halawa Package Items" at bounding box center [454, 208] width 316 height 23
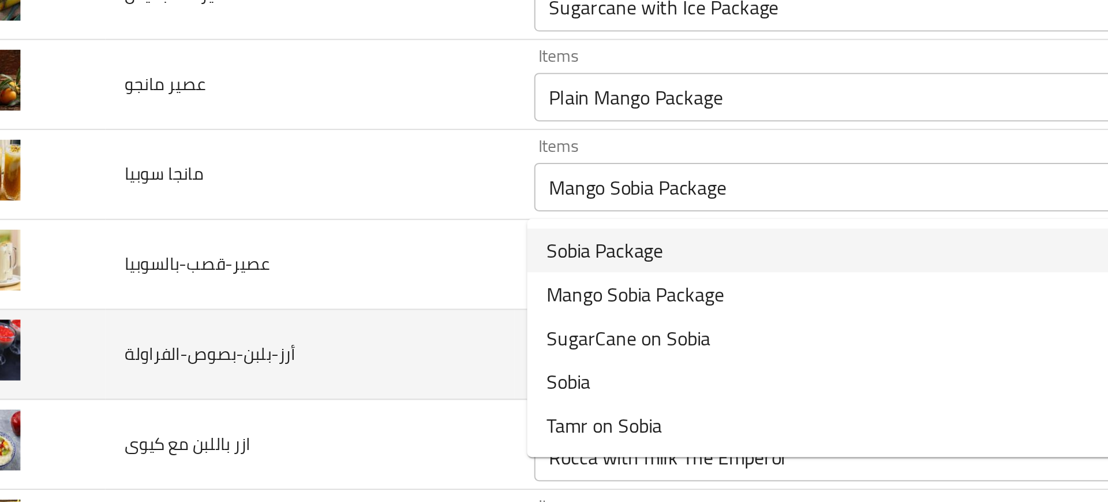
scroll to position [2220, 0]
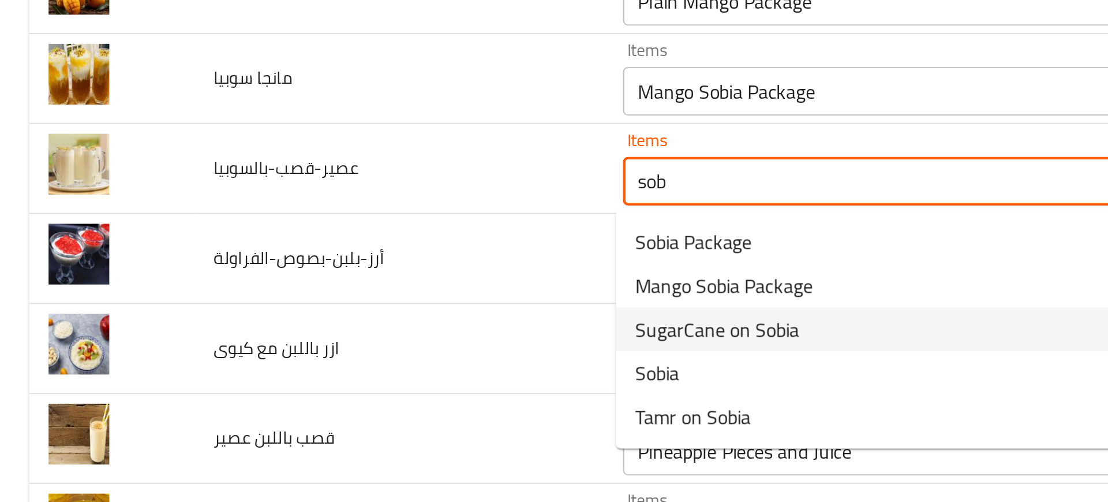
click at [322, 240] on span "SugarCane on Sobia" at bounding box center [341, 233] width 78 height 14
type input "SugarCane on Sobia"
type input "قصب على سوبيا"
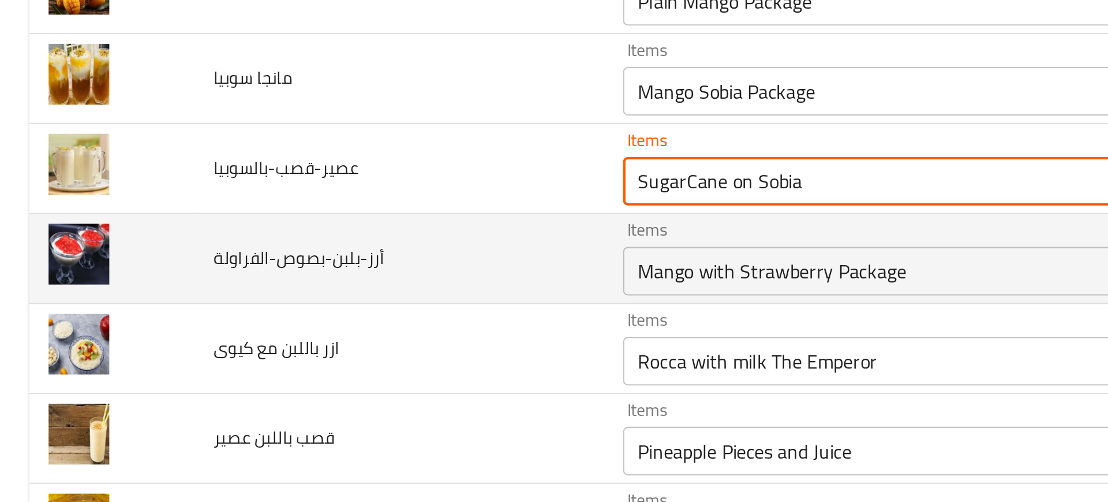
type input "SugarCane on Sobia"
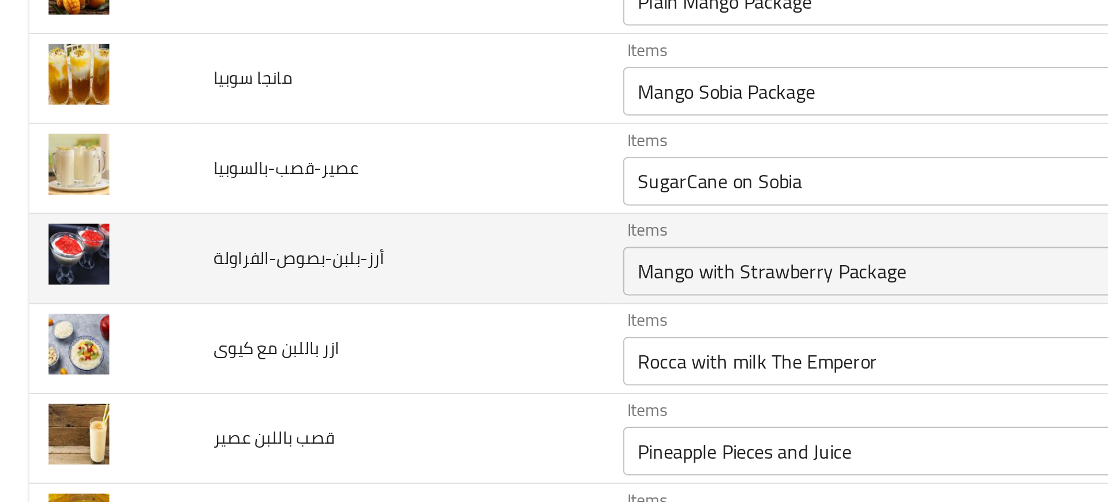
click at [226, 212] on td "أرز-بلبن-بصوص-الفراولة" at bounding box center [189, 199] width 195 height 43
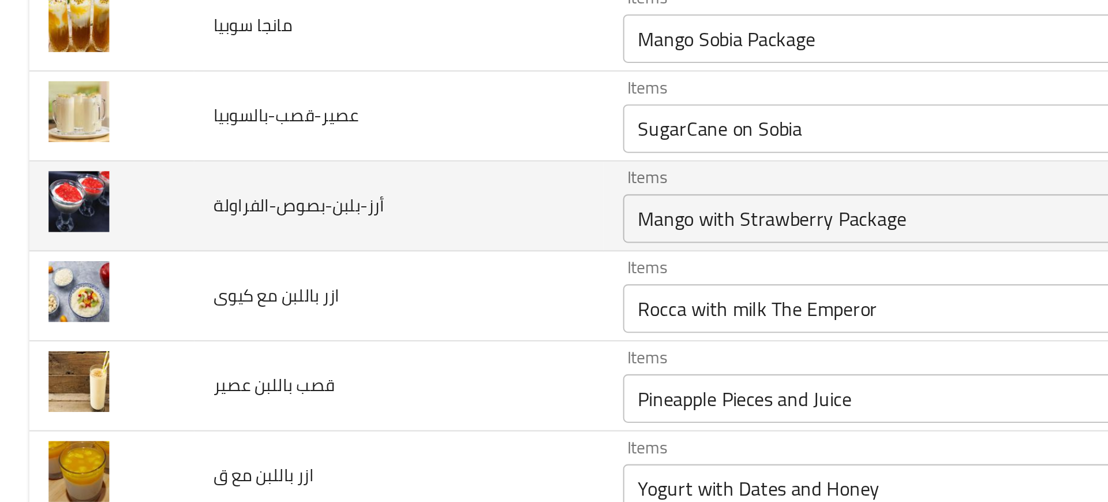
scroll to position [2245, 0]
click at [341, 177] on input "Mango with Strawberry Package" at bounding box center [437, 180] width 275 height 16
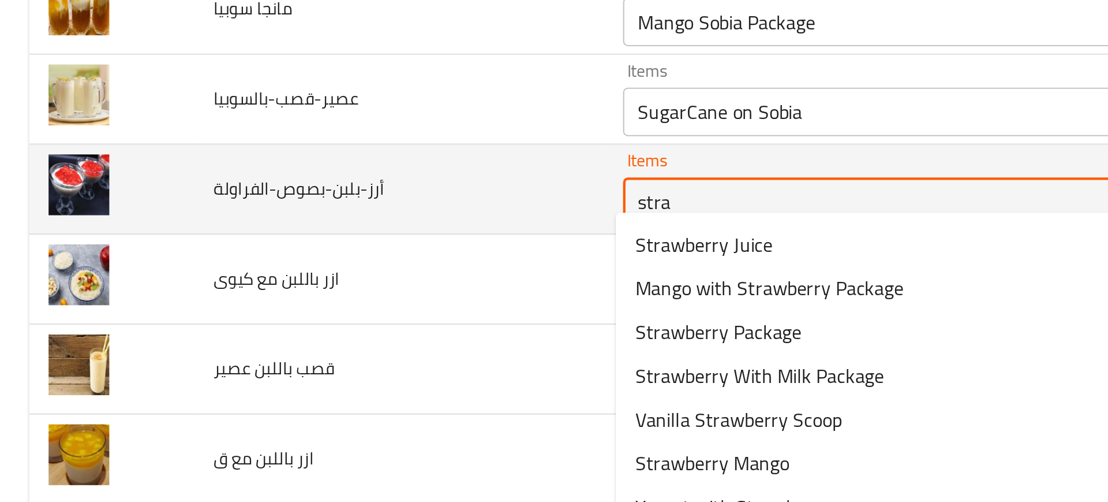
scroll to position [2261, 0]
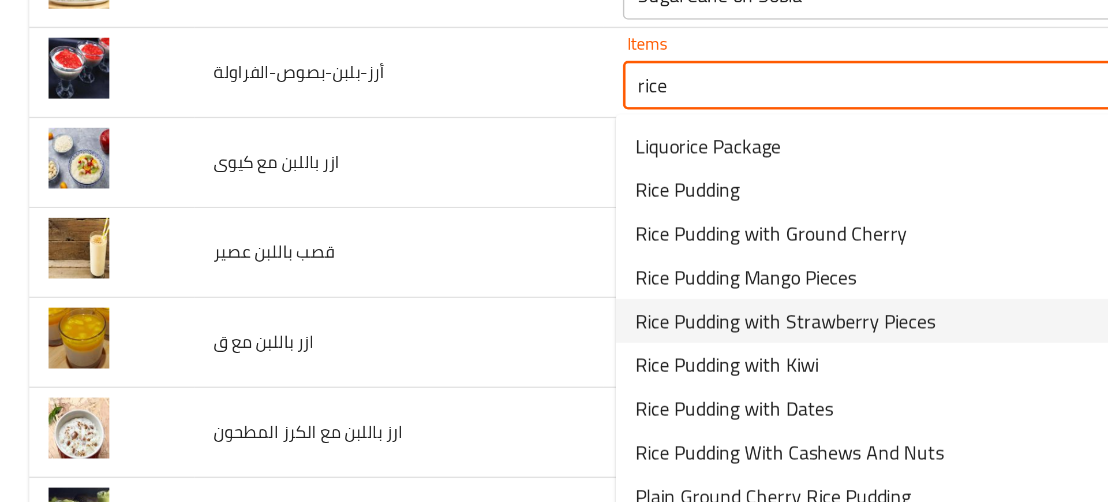
click at [352, 278] on span "Rice Pudding with Strawberry Pieces" at bounding box center [373, 276] width 143 height 14
type input "Rice Pudding with Strawberry Pieces"
type input "ارز باللبن فراولة قطع"
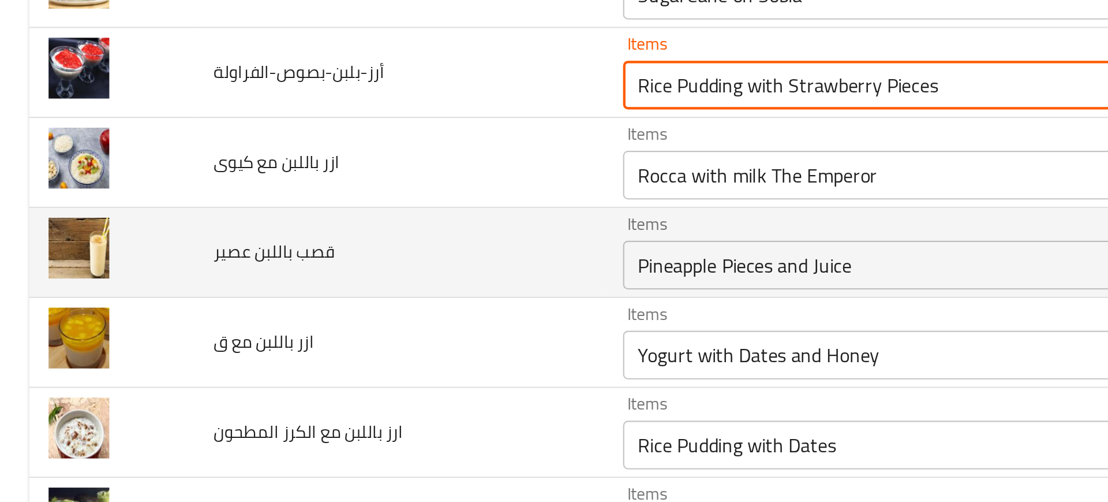
type input "Rice Pudding with Strawberry Pieces"
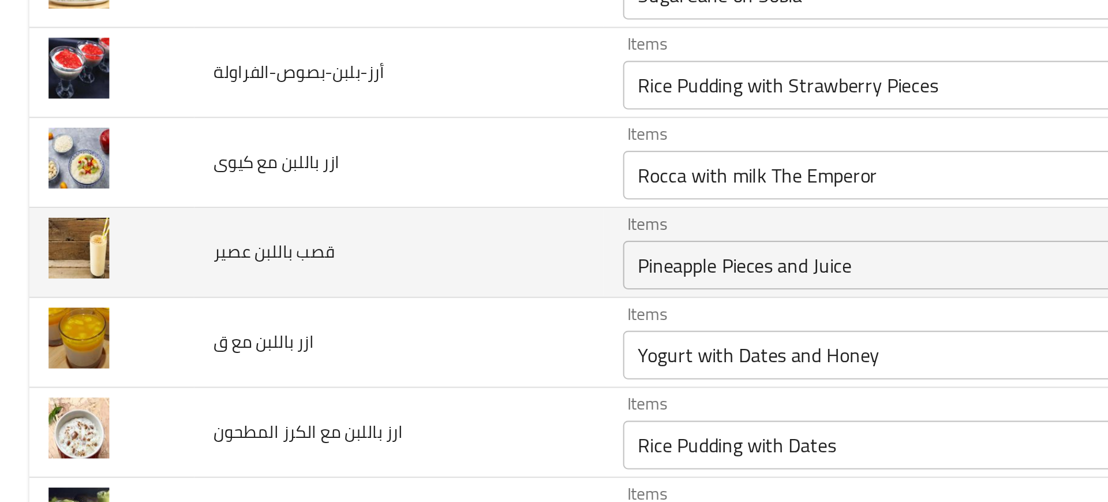
click at [262, 245] on td "قصب باللبن عصير" at bounding box center [189, 243] width 195 height 43
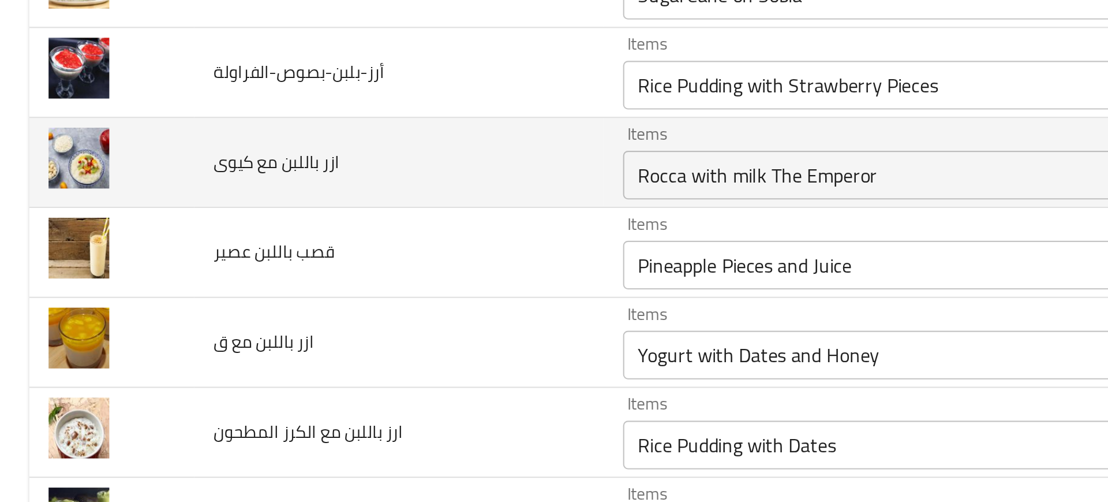
copy body "Menu-management Egypt Get Help M Edit Restaurant Branches Menus Sections Full M…"
click at [264, 194] on td "ازر باللبن مع كيوى" at bounding box center [189, 201] width 195 height 43
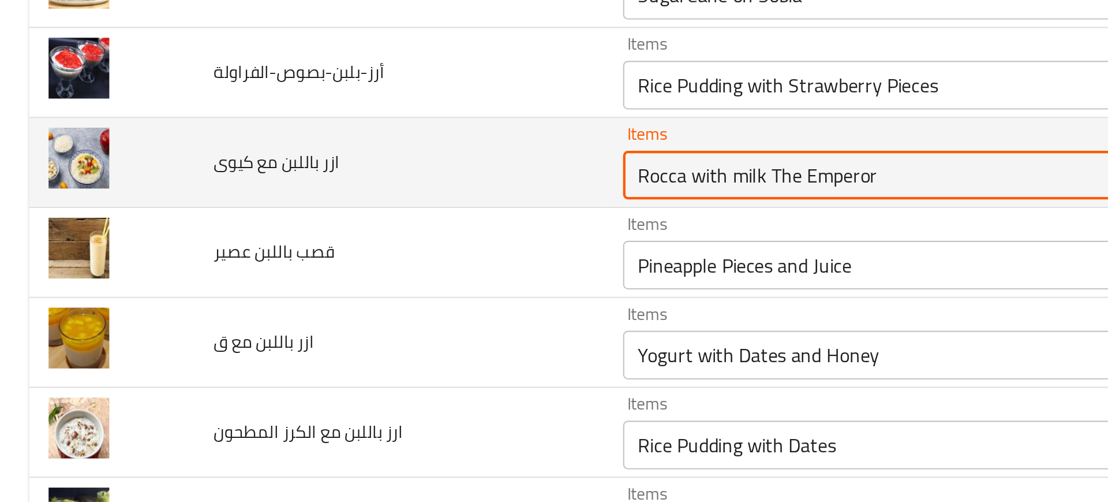
click at [318, 201] on كيوى "Rocca with milk The Emperor" at bounding box center [437, 207] width 275 height 16
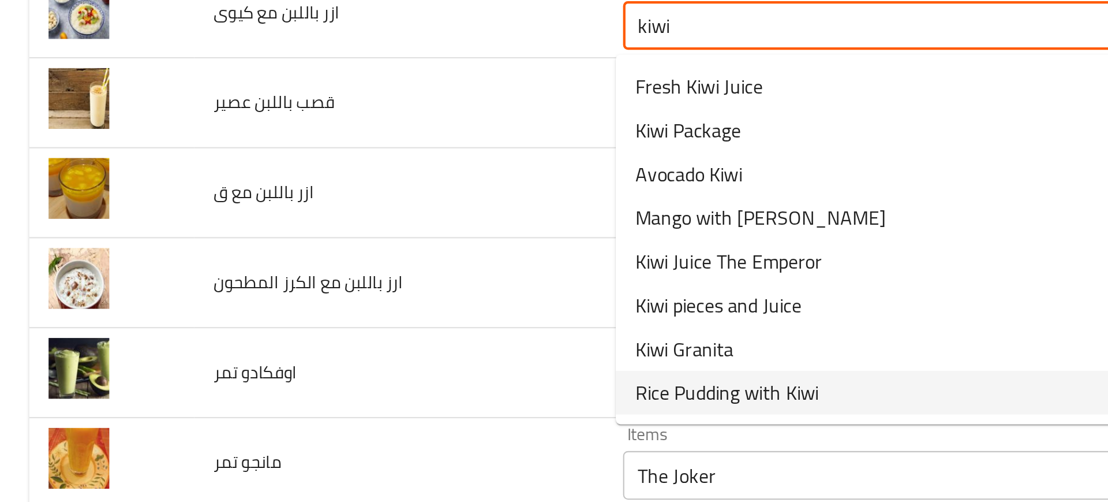
click at [352, 380] on span "Rice Pudding with Kiwi" at bounding box center [345, 381] width 87 height 14
type كيوى "Rice Pudding with Kiwi"
type كيوى-ar "ارز باللبن كيوى"
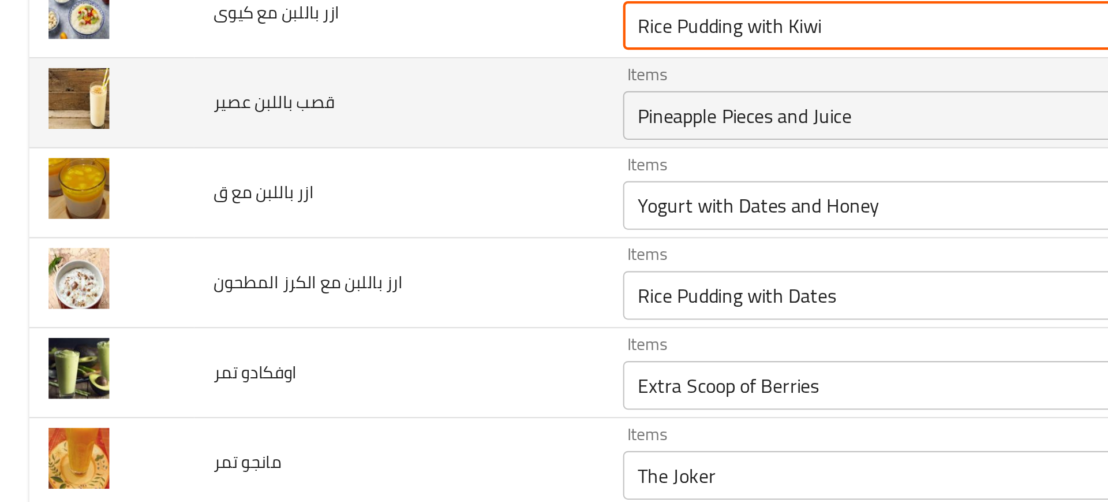
type كيوى "Rice Pudding with Kiwi"
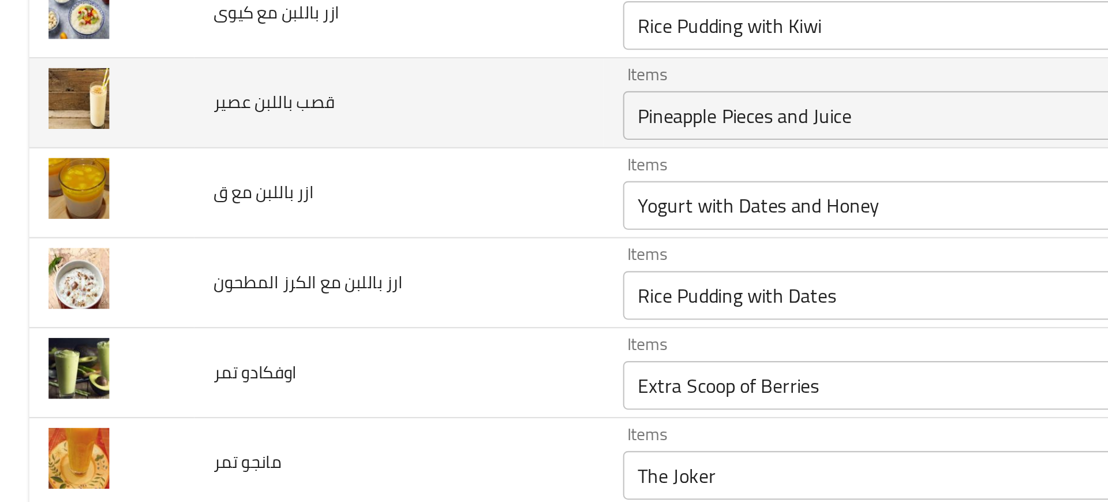
click at [229, 237] on td "قصب باللبن عصير" at bounding box center [189, 243] width 195 height 43
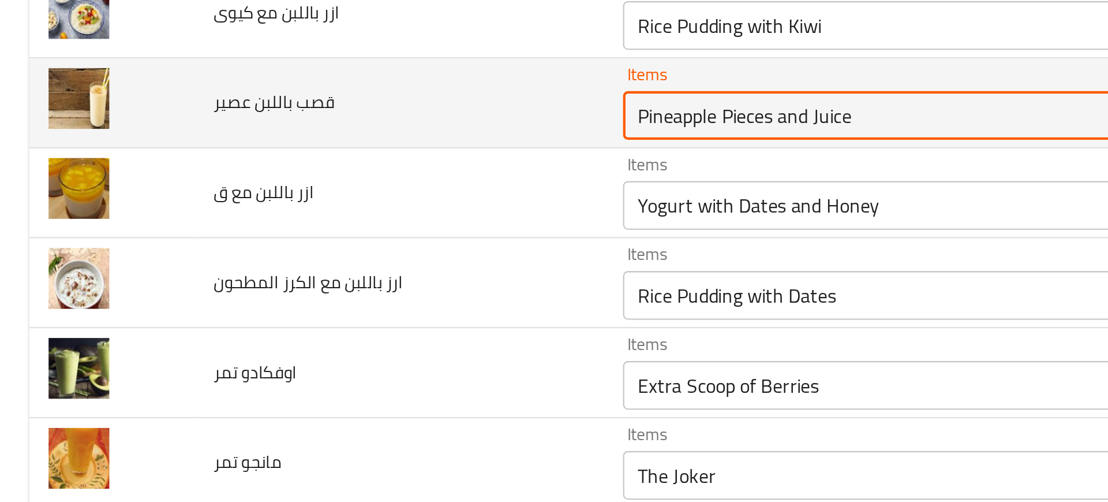
click at [311, 242] on عصير "Pineapple Pieces and Juice" at bounding box center [437, 249] width 275 height 16
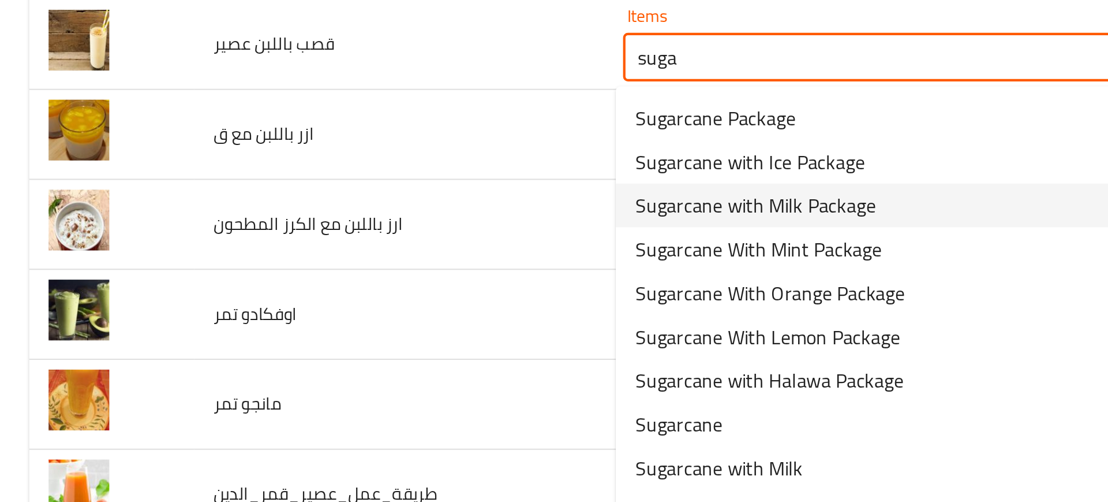
click at [304, 318] on span "Sugarcane with Milk Package" at bounding box center [359, 320] width 114 height 14
type عصير "Sugarcane with Milk Package"
type عصير-ar "عبوة قصب باللبن"
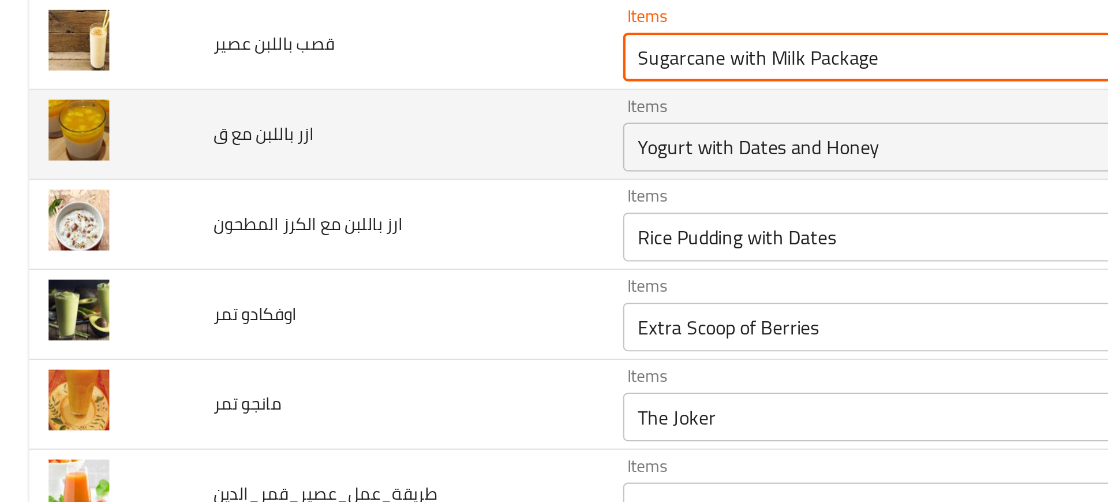
type عصير "Sugarcane with Milk Package"
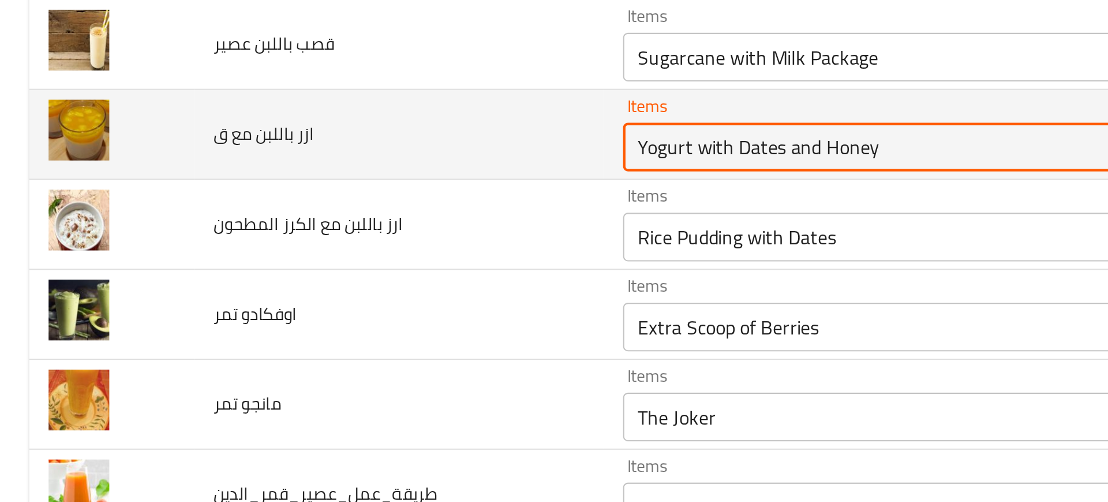
click at [301, 290] on ق "Yogurt with Dates and Honey" at bounding box center [437, 292] width 275 height 16
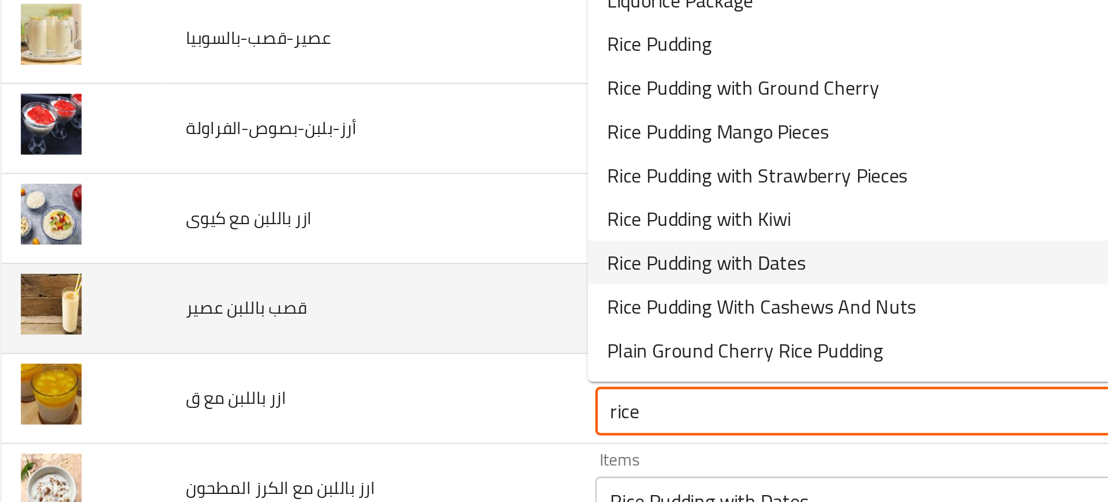
scroll to position [2137, 0]
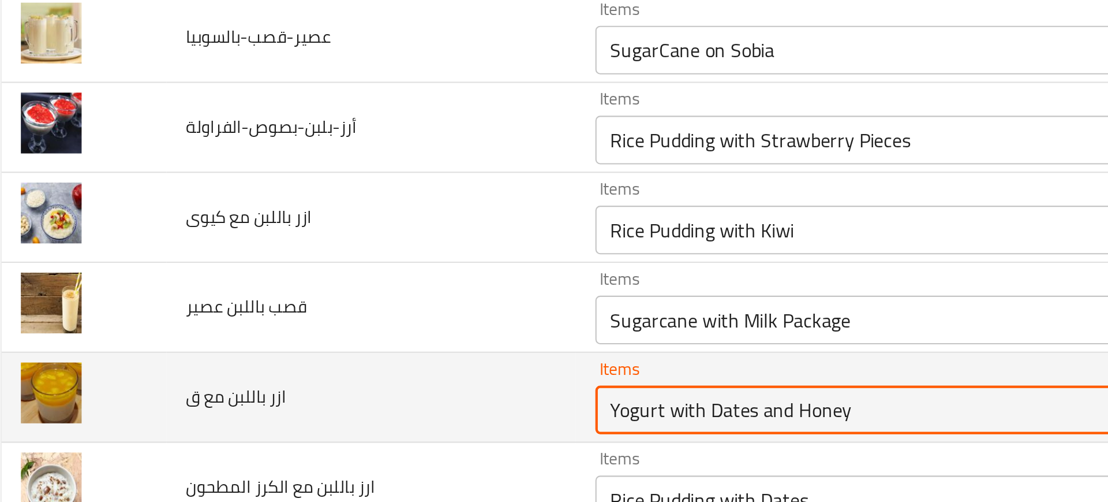
click at [326, 409] on ق "Yogurt with Dates and Honey" at bounding box center [437, 417] width 275 height 16
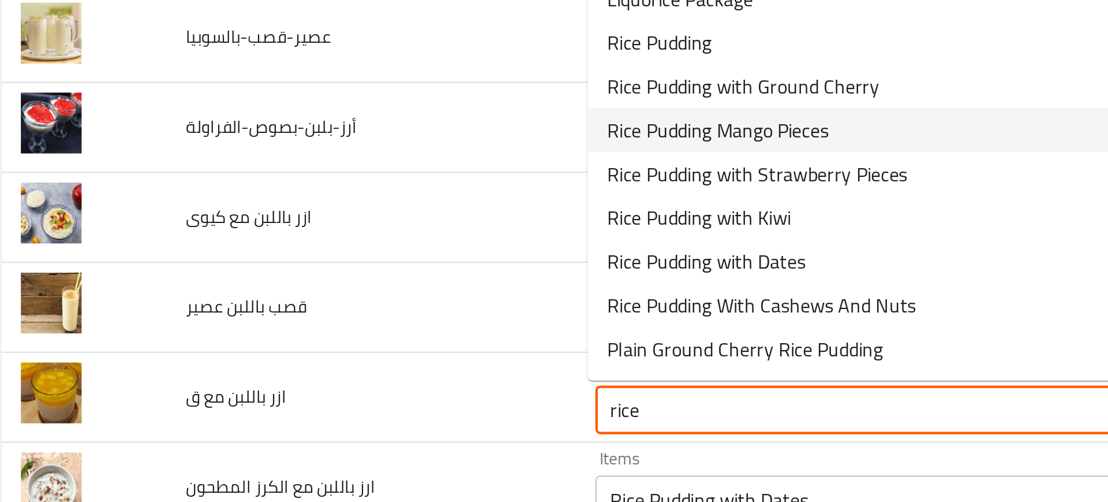
click at [331, 281] on span "Rice Pudding Mango Pieces" at bounding box center [354, 284] width 105 height 14
type ق "Rice Pudding Mango Pieces"
type ق-ar "ارز باللبن مانجو قطع"
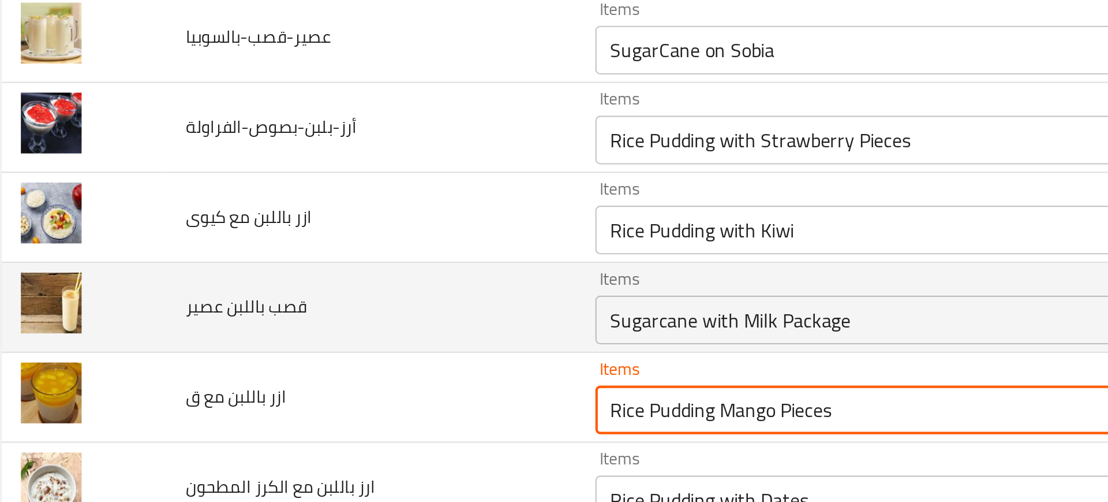
type ق "Rice Pudding Mango Pieces"
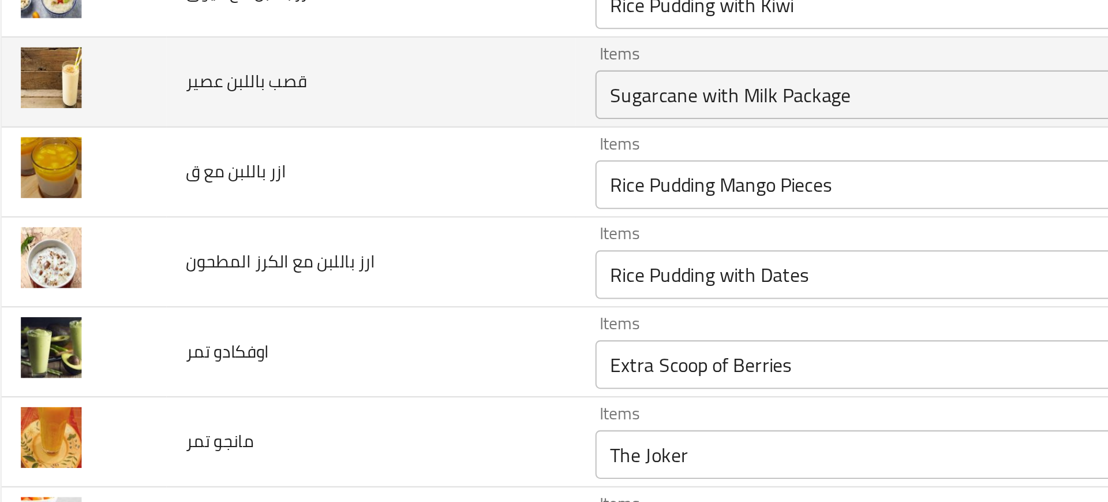
scroll to position [2244, 0]
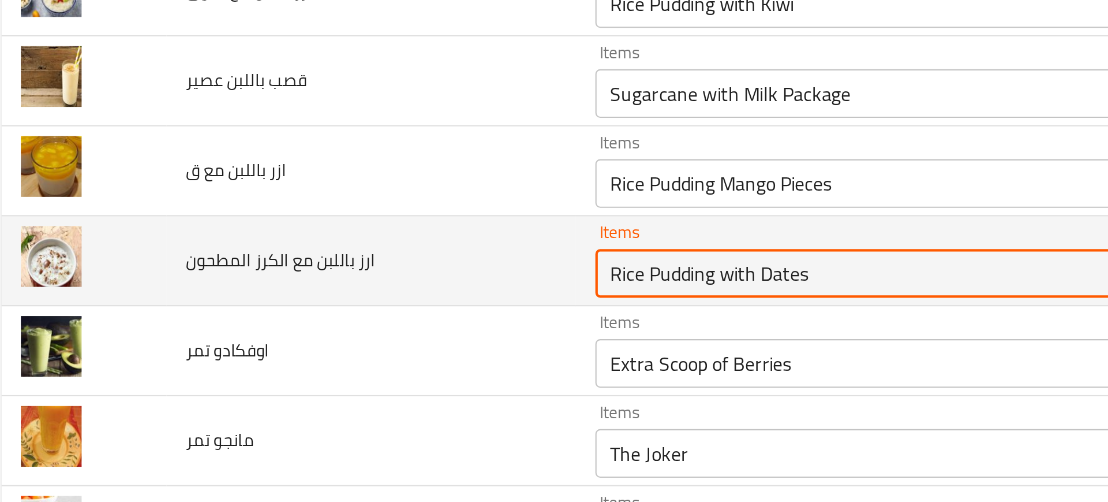
click at [313, 350] on المطحون "Rice Pudding with Dates" at bounding box center [437, 352] width 275 height 16
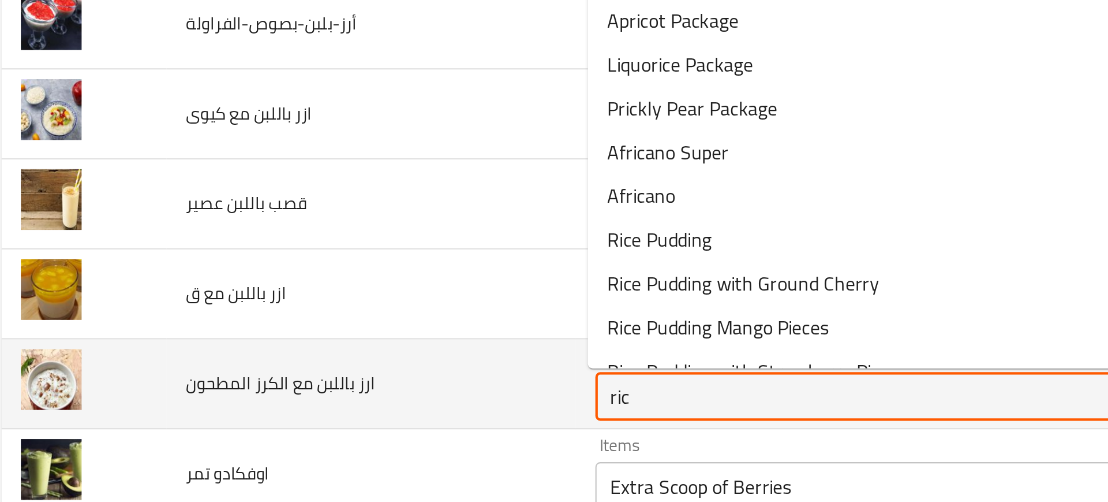
scroll to position [2185, 0]
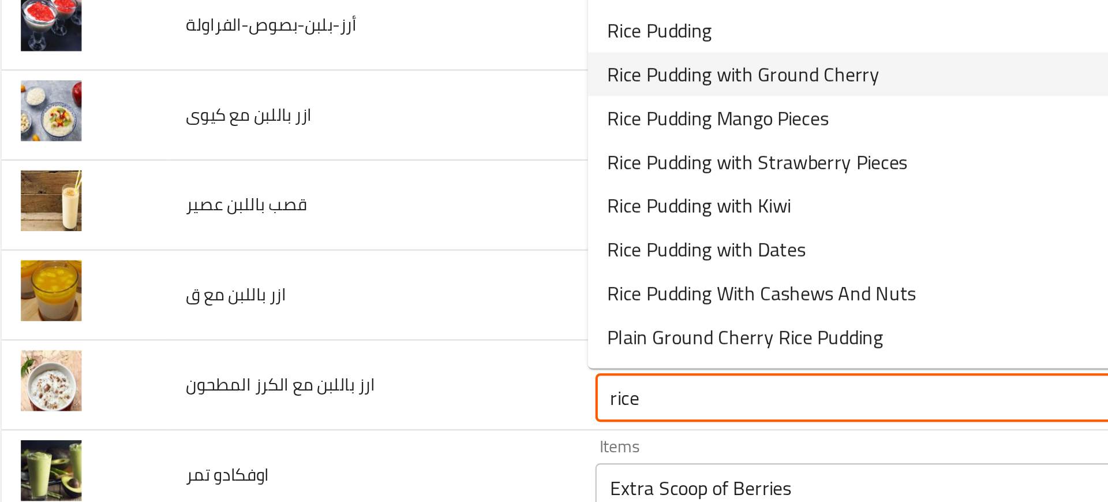
click at [333, 264] on span "Rice Pudding with Ground Cherry" at bounding box center [366, 258] width 129 height 14
type المطحون "Rice Pudding with Ground Cherry"
type المطحون-ar "ارز باللبن بالحرنكش"
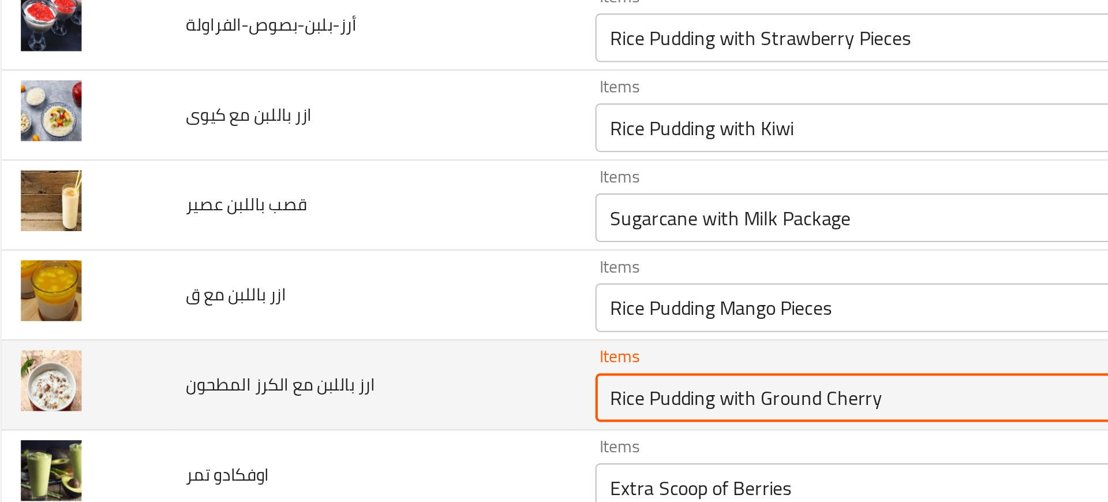
drag, startPoint x: 435, startPoint y: 408, endPoint x: 373, endPoint y: 412, distance: 61.9
click at [373, 412] on المطحون "Rice Pudding with Ground Cherry" at bounding box center [437, 411] width 275 height 16
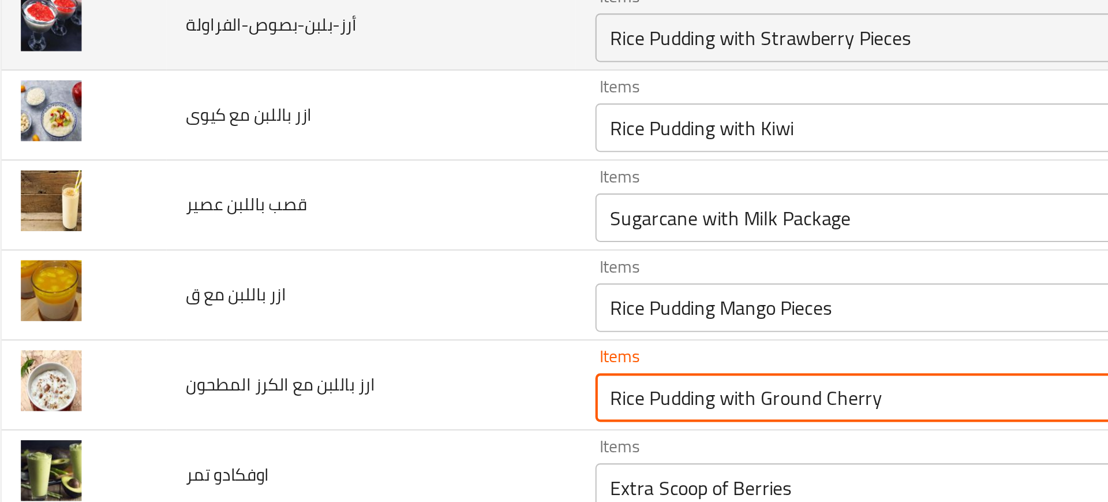
type المطحون "Rice Pudding with Ground Cherry"
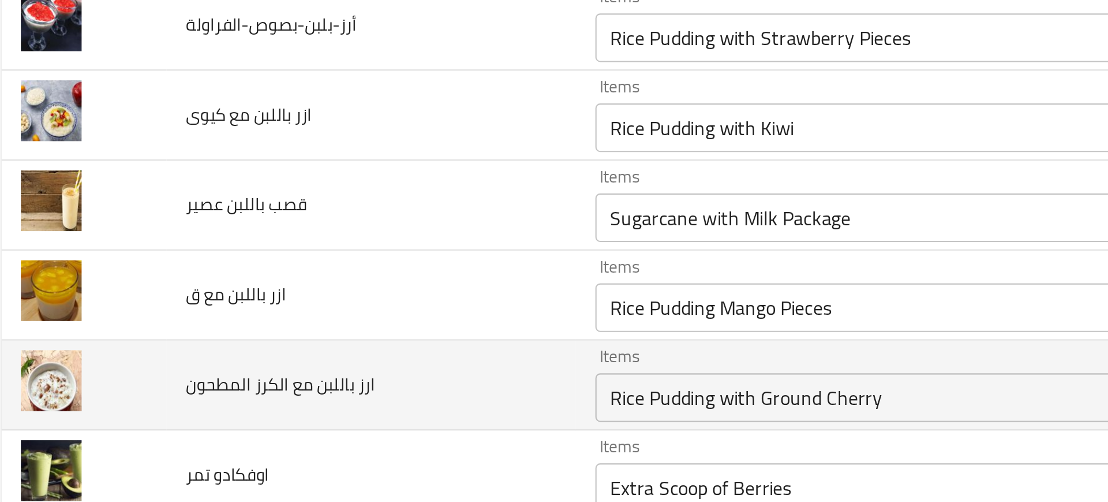
click at [229, 392] on td "ارز باللبن مع الكرز المطحون" at bounding box center [189, 405] width 195 height 43
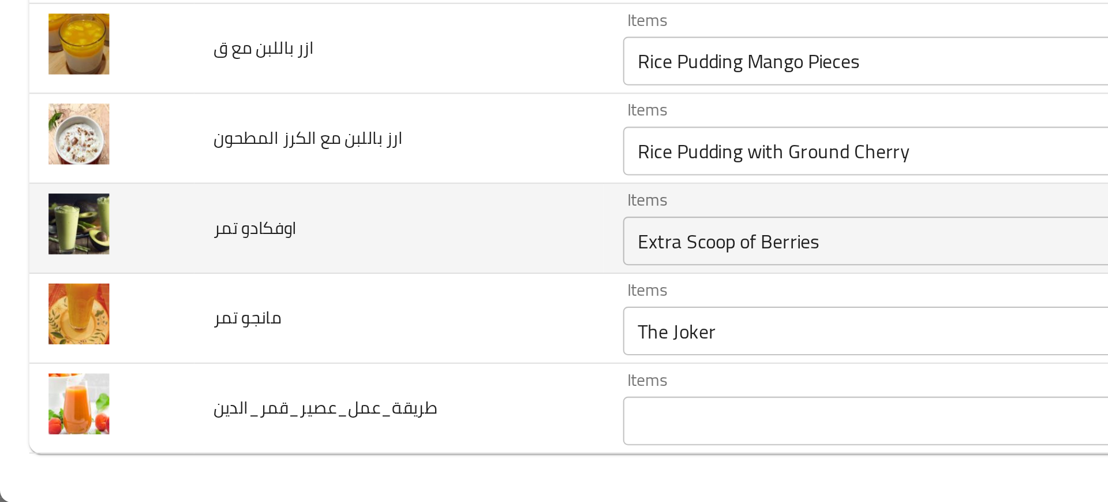
scroll to position [0, 0]
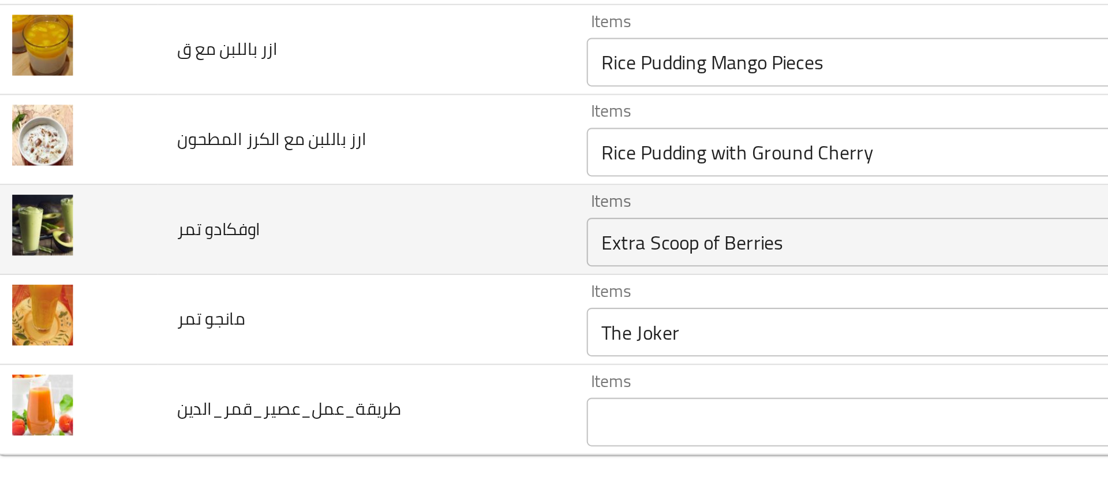
click at [327, 386] on div "Extra Scoop of Berries Items" at bounding box center [454, 377] width 316 height 23
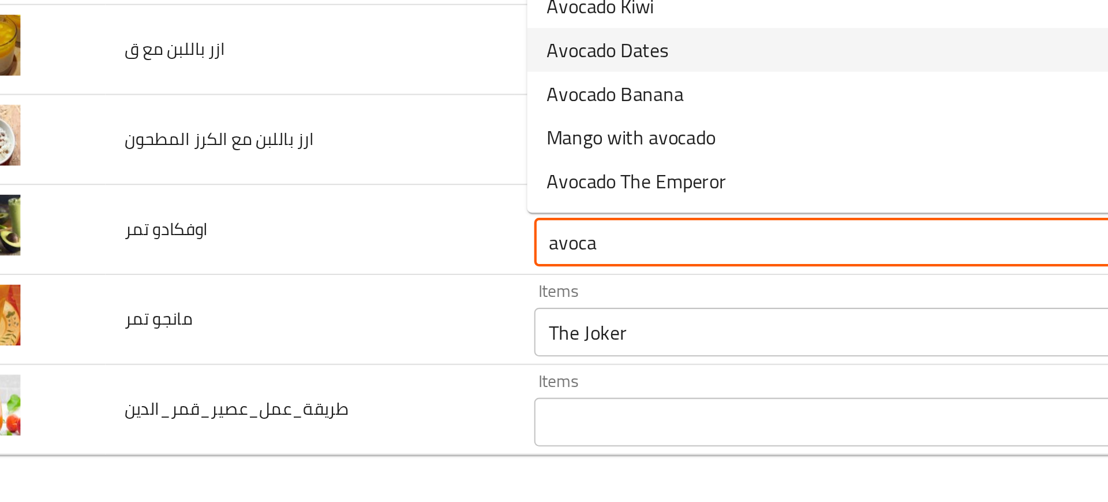
click at [312, 289] on span "Avocado Dates" at bounding box center [331, 286] width 58 height 14
type تمر "Avocado Dates"
type تمر-ar "افوكادو بلح"
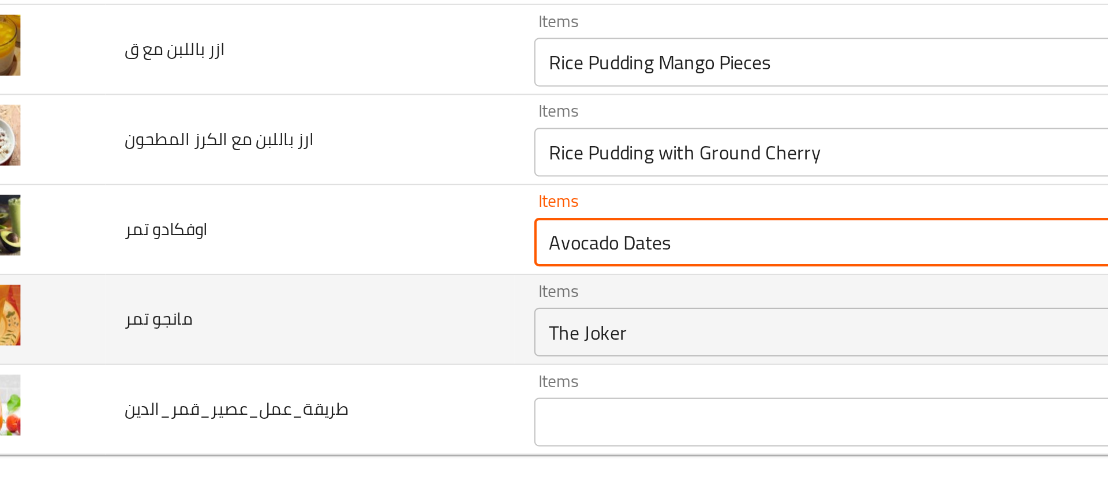
type تمر "Avocado Dates"
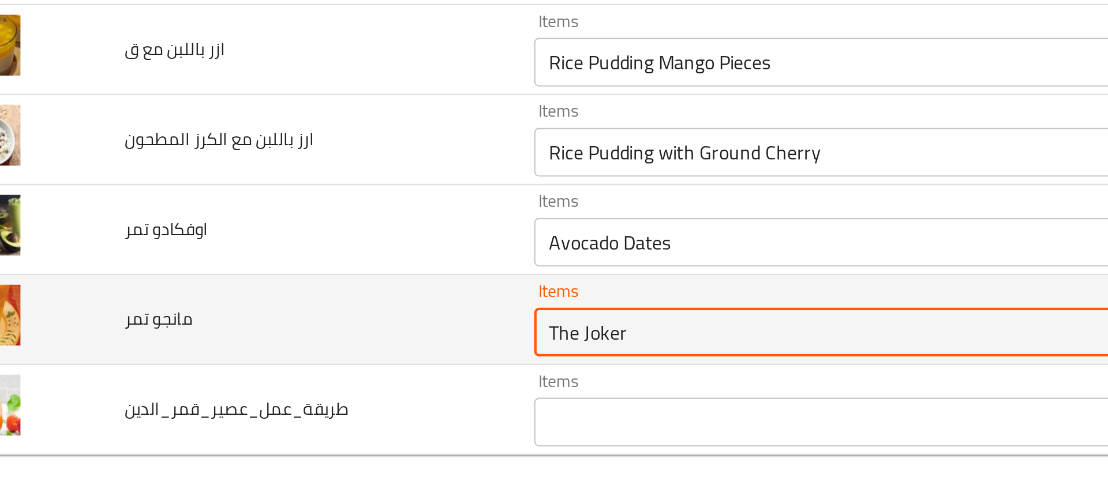
click at [334, 427] on تمر "The Joker" at bounding box center [437, 420] width 275 height 16
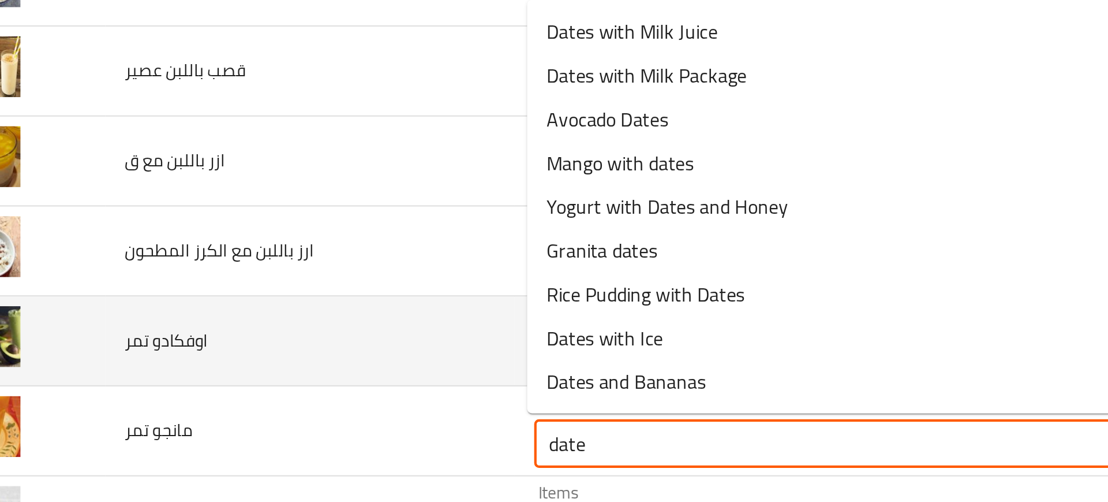
scroll to position [2209, 0]
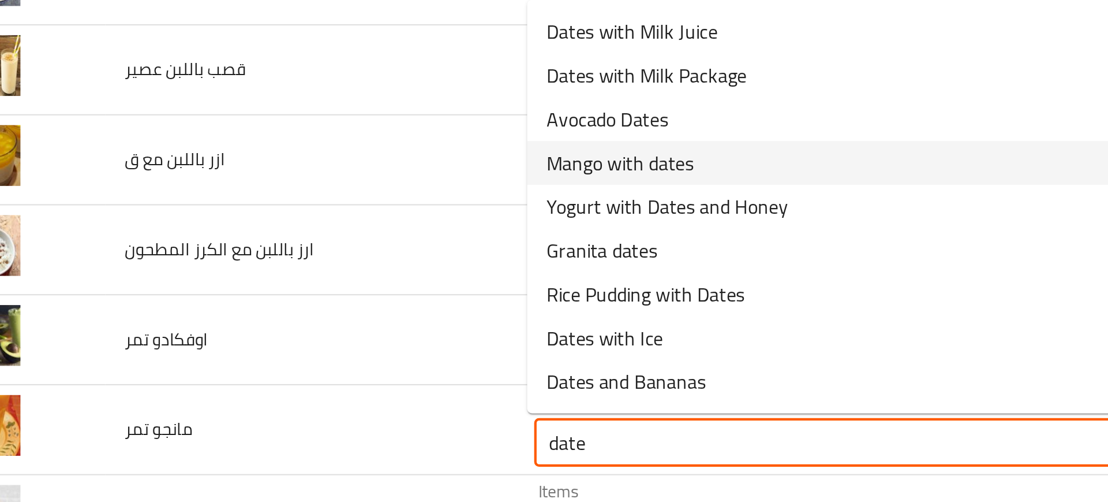
click at [316, 342] on span "Mango with dates" at bounding box center [337, 340] width 70 height 14
type تمر "Mango with dates"
type تمر-ar "مانجو بالبلح"
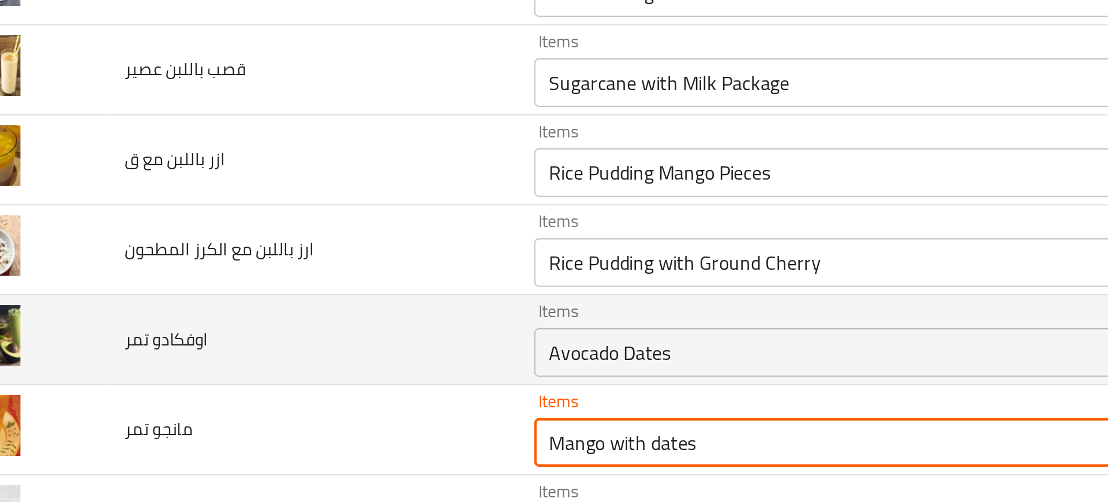
scroll to position [2261, 0]
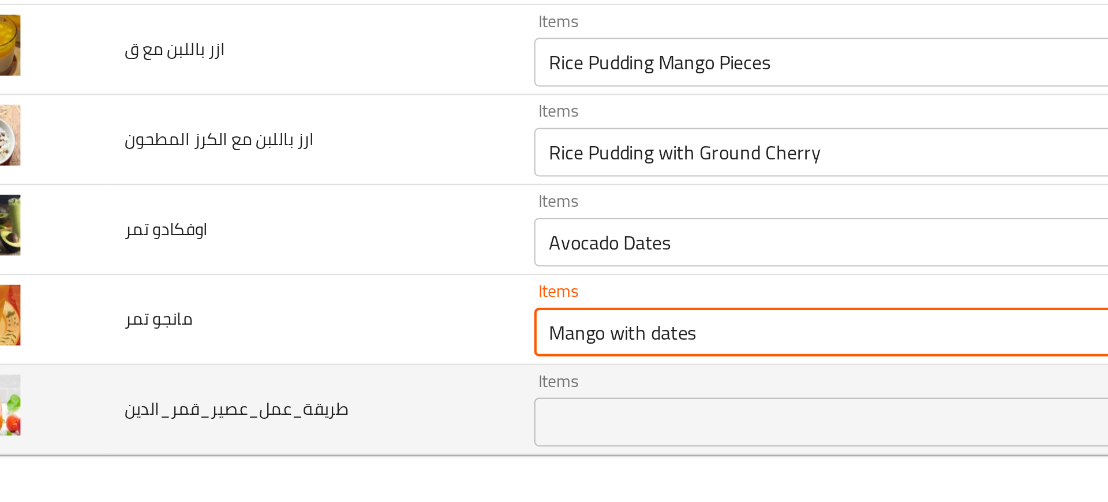
type تمر "Mango with dates"
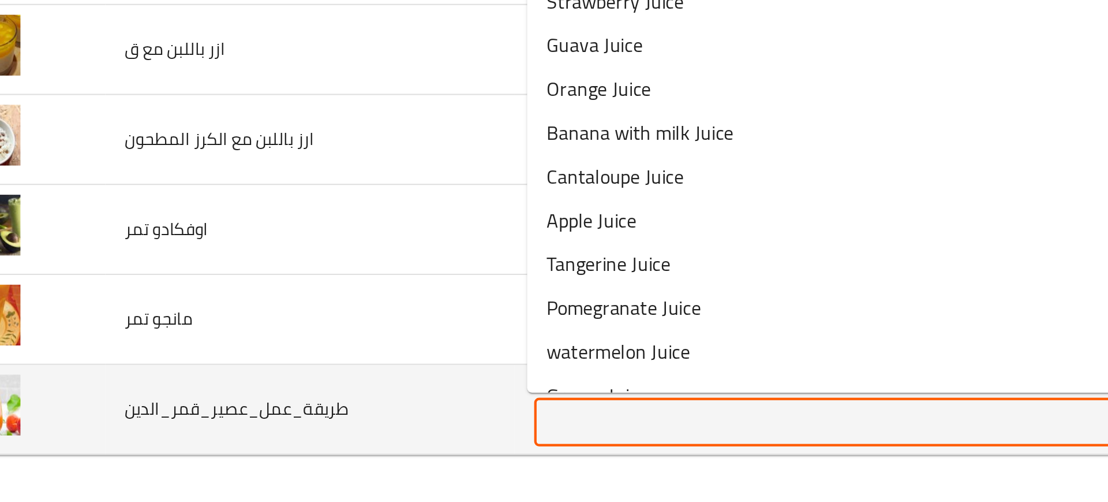
click at [305, 464] on input "Items" at bounding box center [437, 463] width 275 height 16
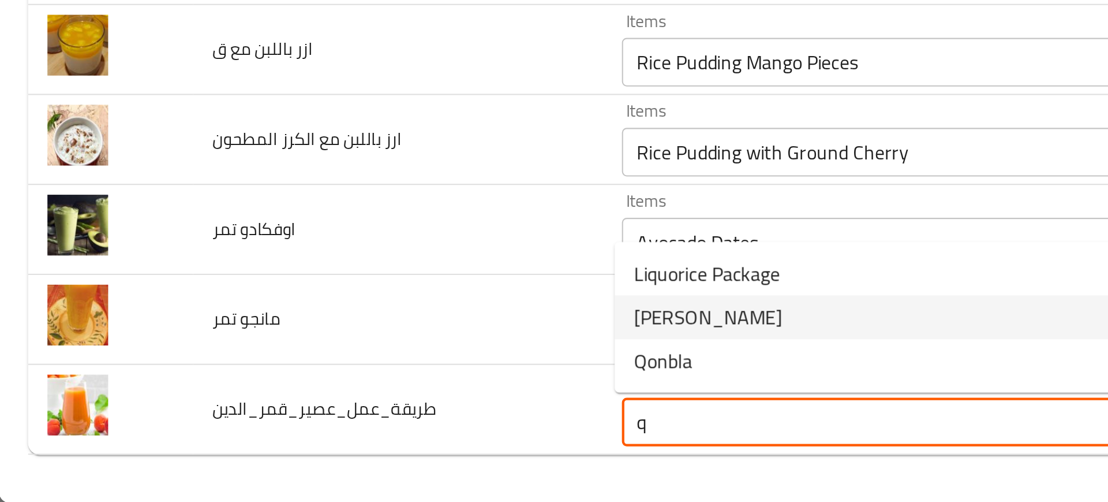
click at [311, 419] on span "Qamar Al-Din" at bounding box center [337, 413] width 70 height 14
type input "Qamar Al-Din"
type input "قمر الدين"
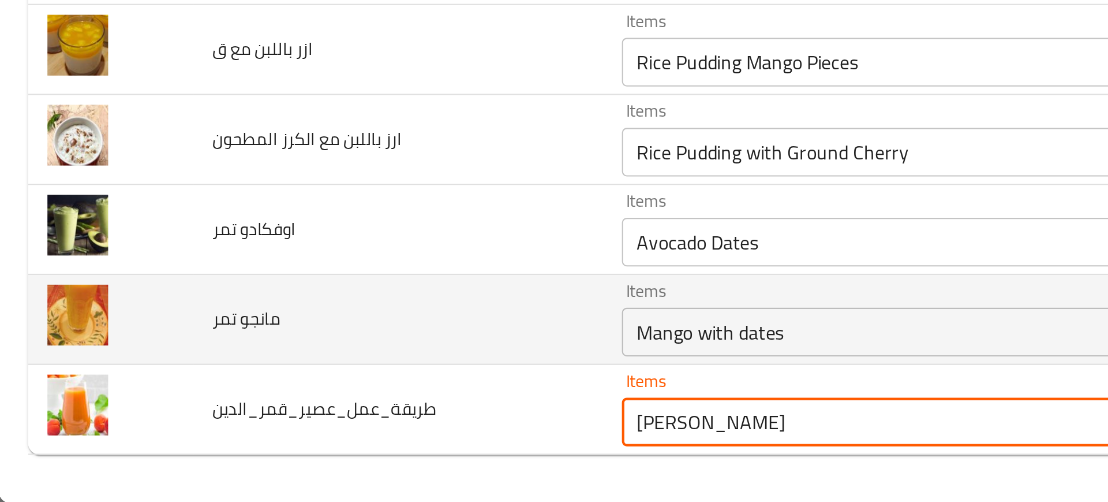
type input "Qamar Al-Din"
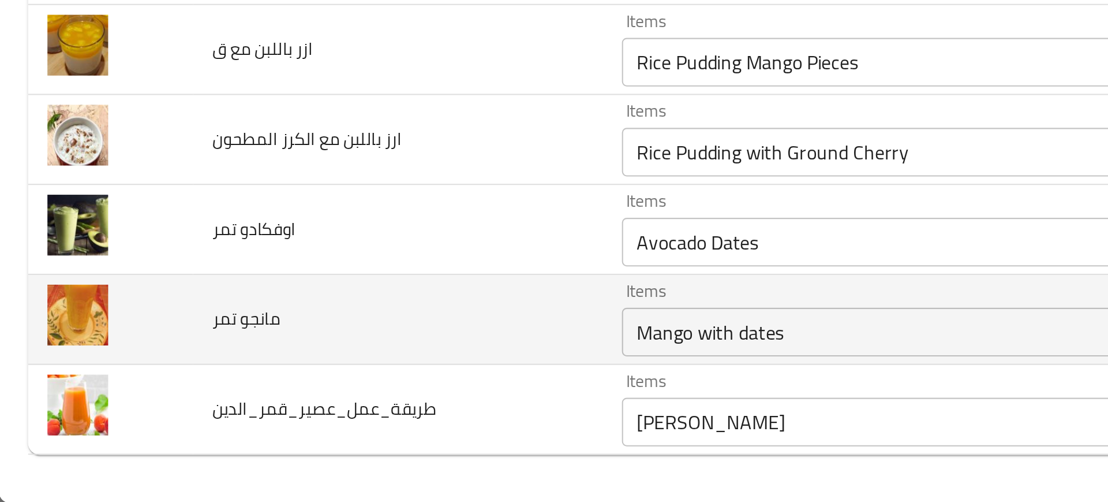
click at [256, 413] on td "مانجو تمر" at bounding box center [189, 414] width 195 height 43
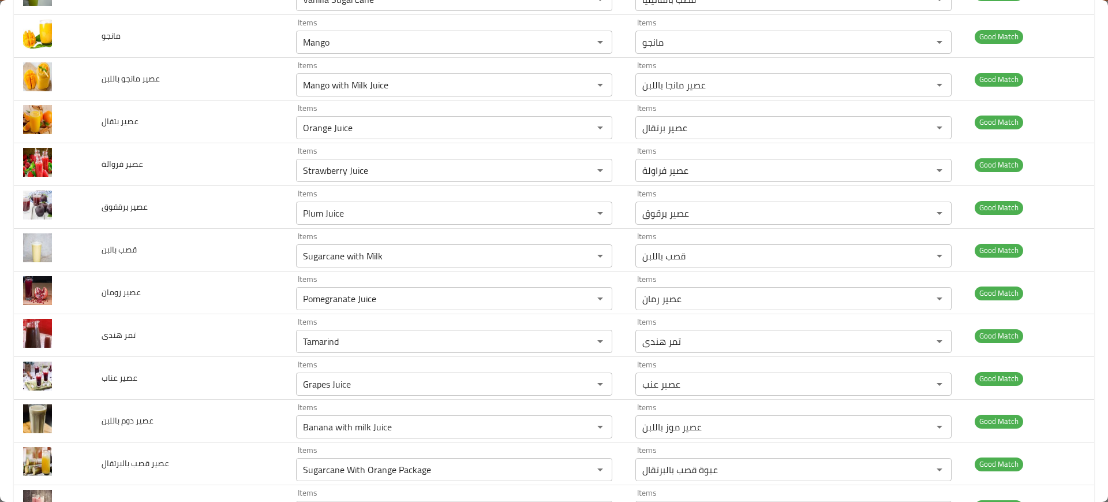
scroll to position [0, 0]
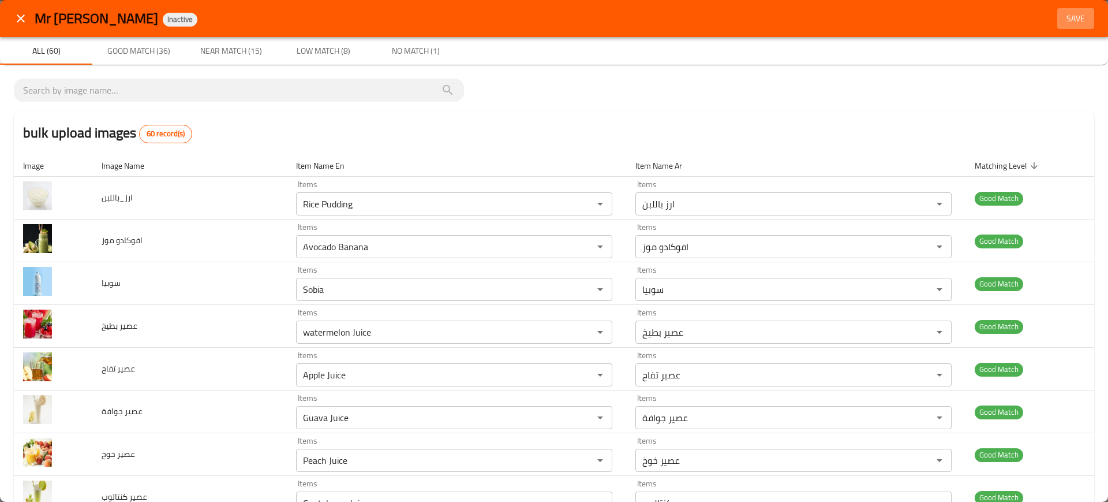
click at [1073, 21] on span "Save" at bounding box center [1076, 19] width 28 height 14
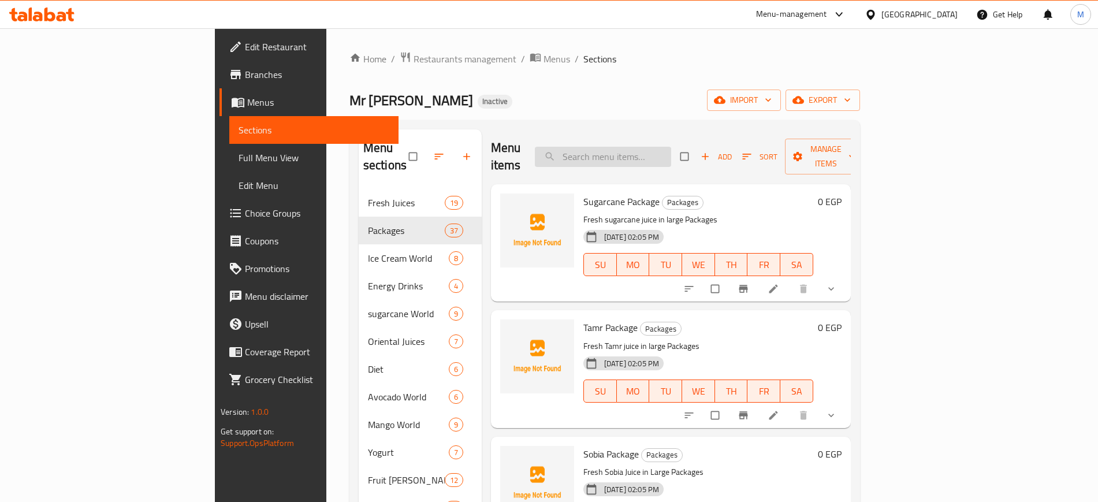
click at [671, 147] on input "search" at bounding box center [603, 157] width 136 height 20
paste input "Orange Milkshake"
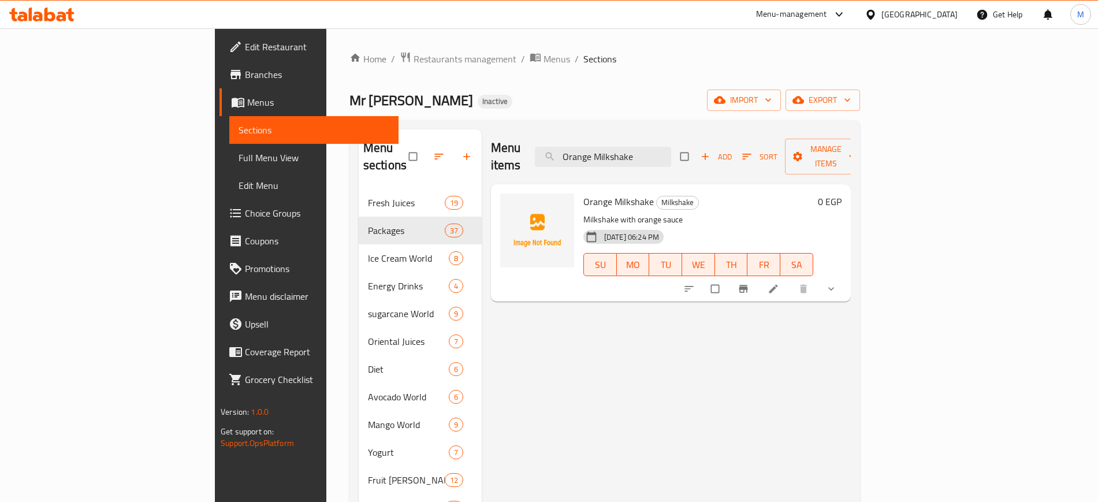
paste input "Dates with Milk"
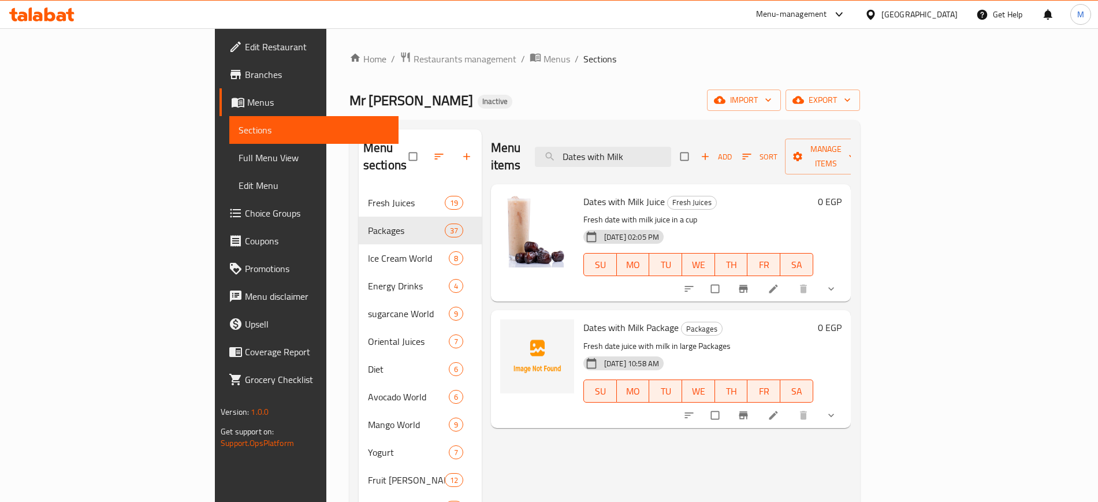
paste input "Oreo"
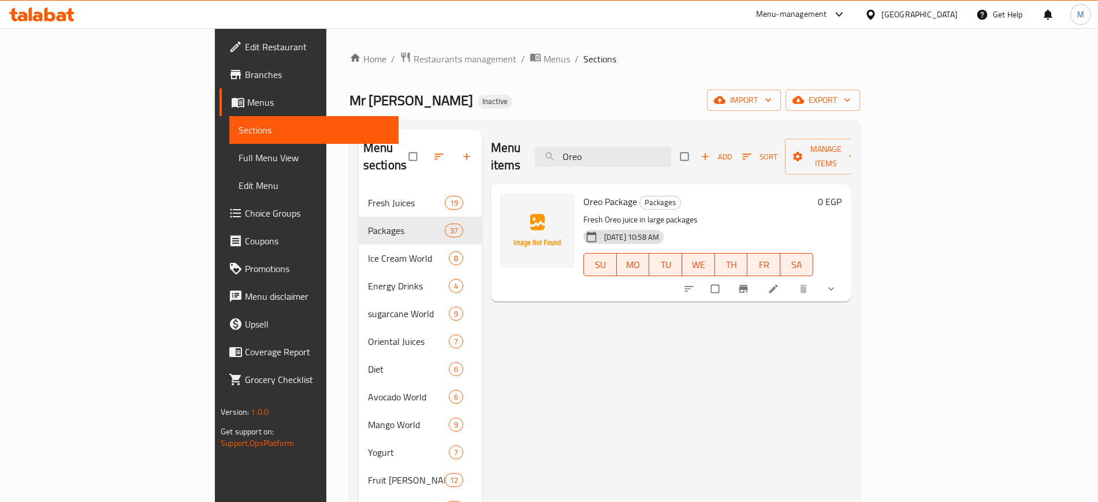
paste input "Sobia"
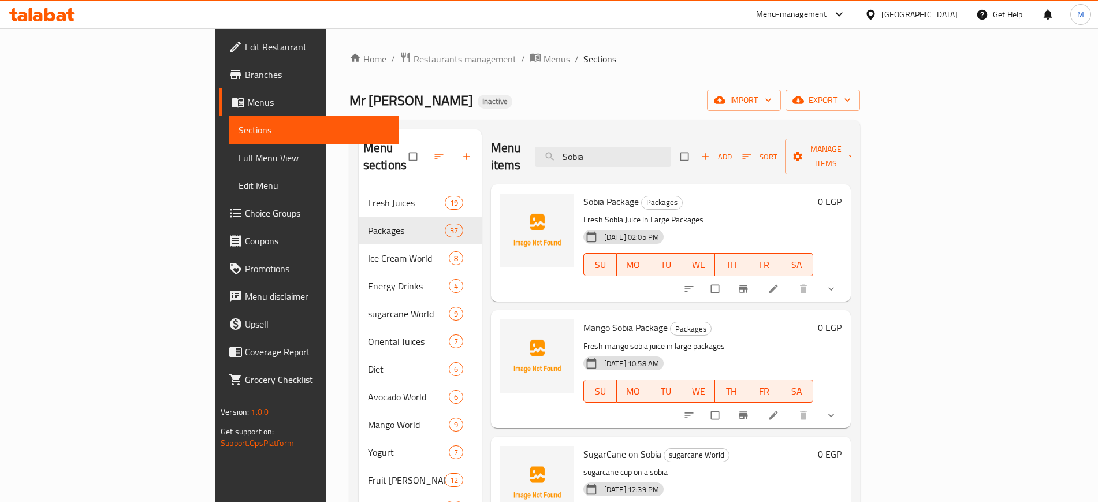
paste input "ugarcane With Mint"
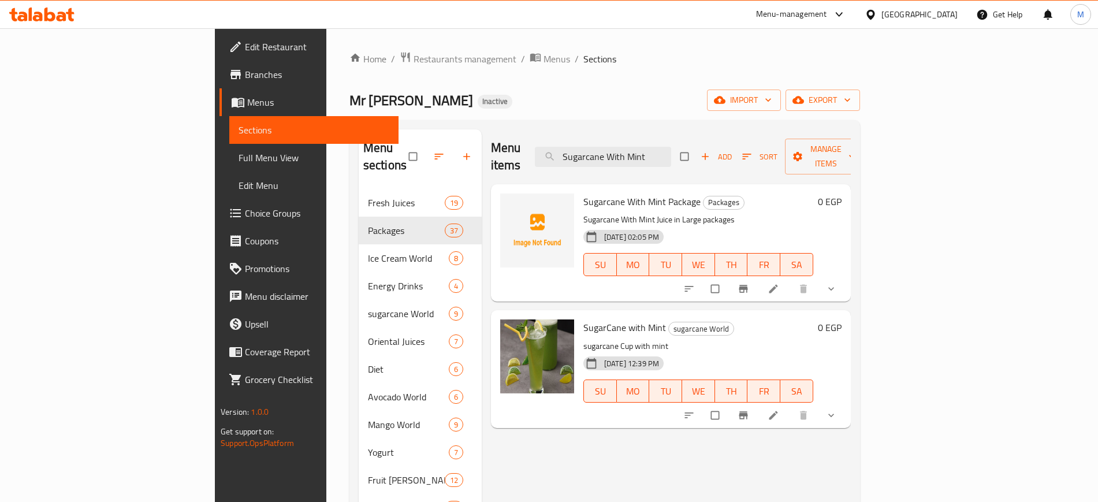
paste input "Rice Pudding with Dates"
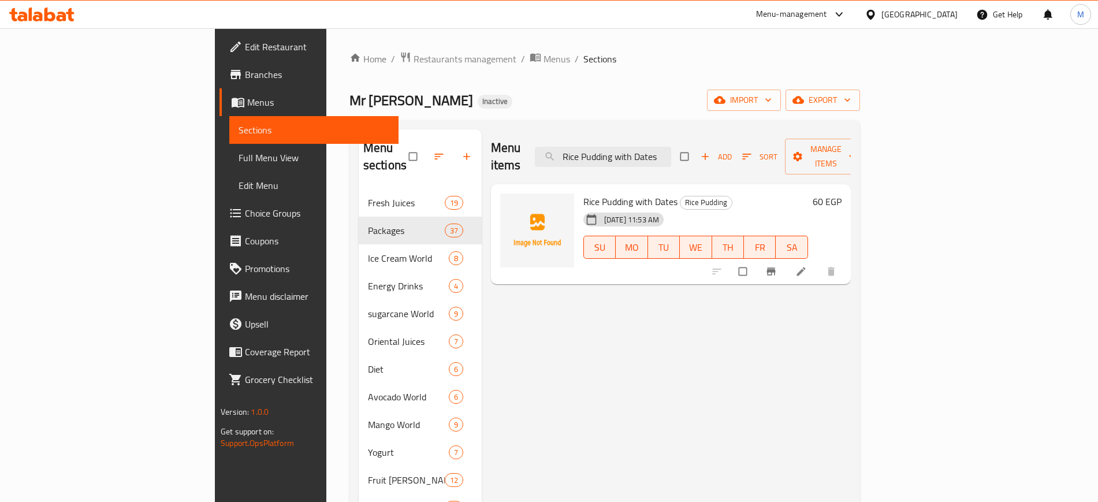
paste input "Tamr"
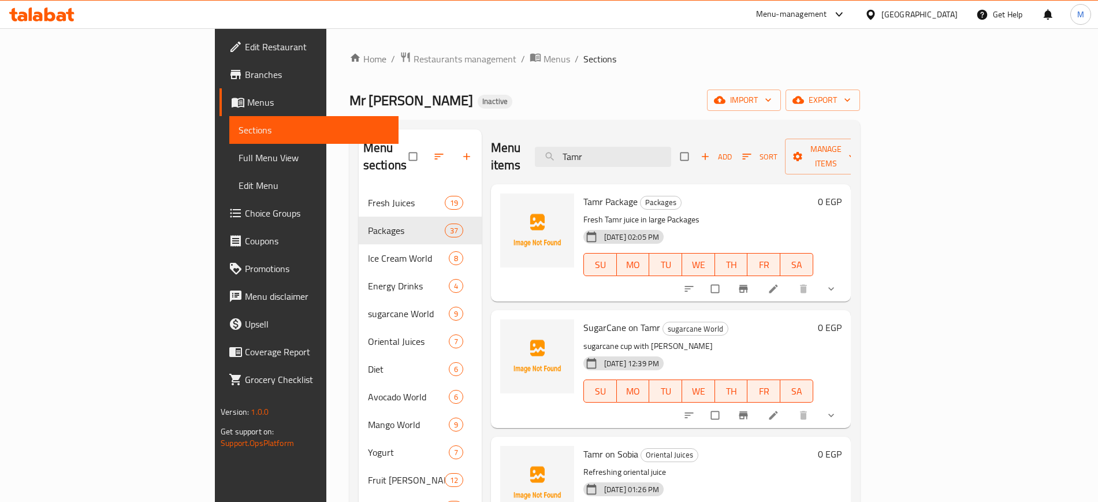
paste input "SugarCane on"
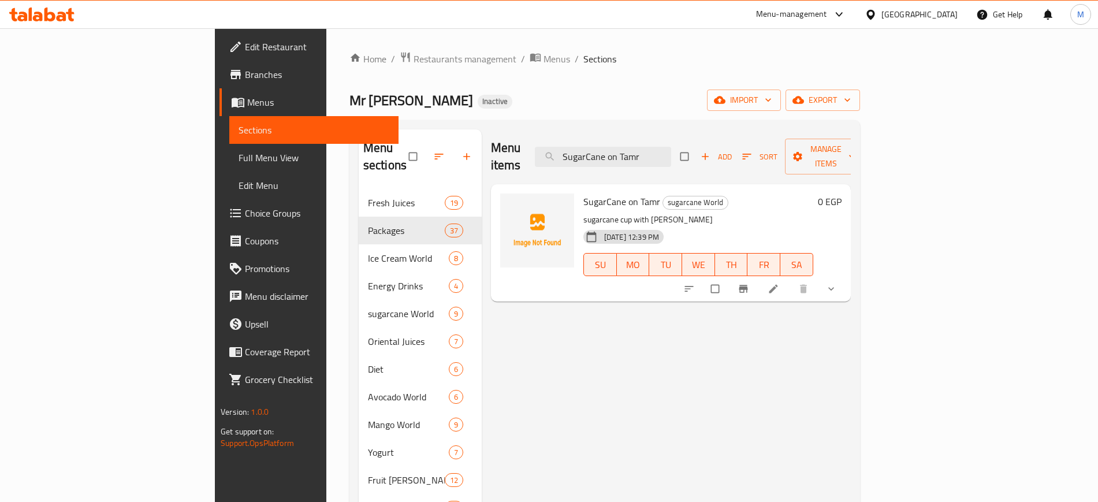
type input "SugarCane on Tamr"
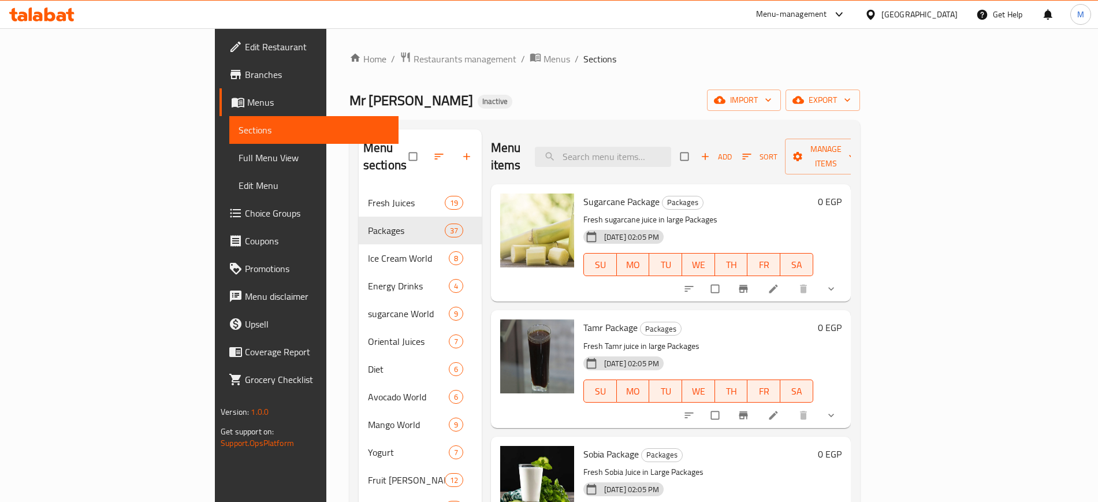
click at [860, 87] on div "Home / Restaurants management / Menus / Sections Mr Mango Inactive import expor…" at bounding box center [604, 390] width 510 height 678
click at [850, 100] on span "export" at bounding box center [822, 100] width 56 height 14
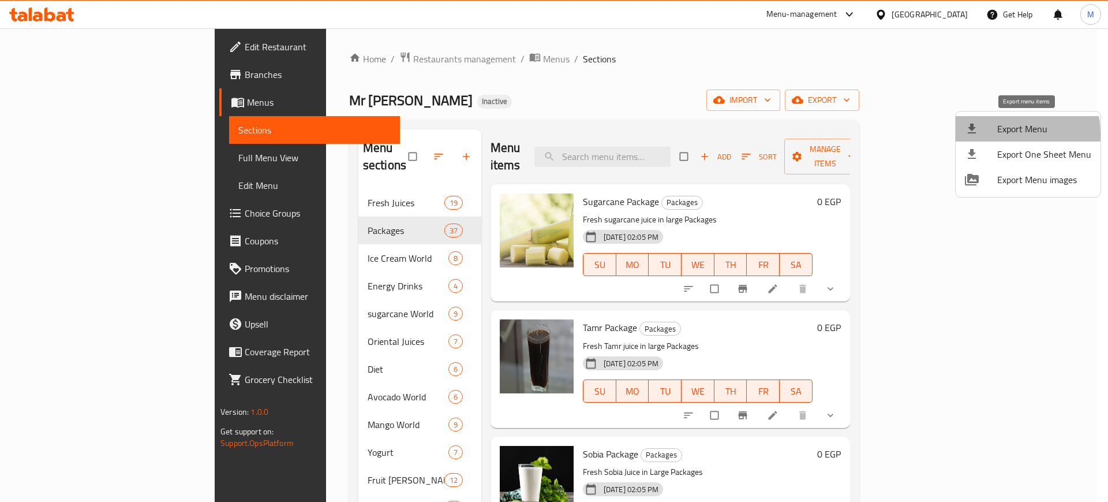
click at [995, 134] on div at bounding box center [981, 129] width 32 height 14
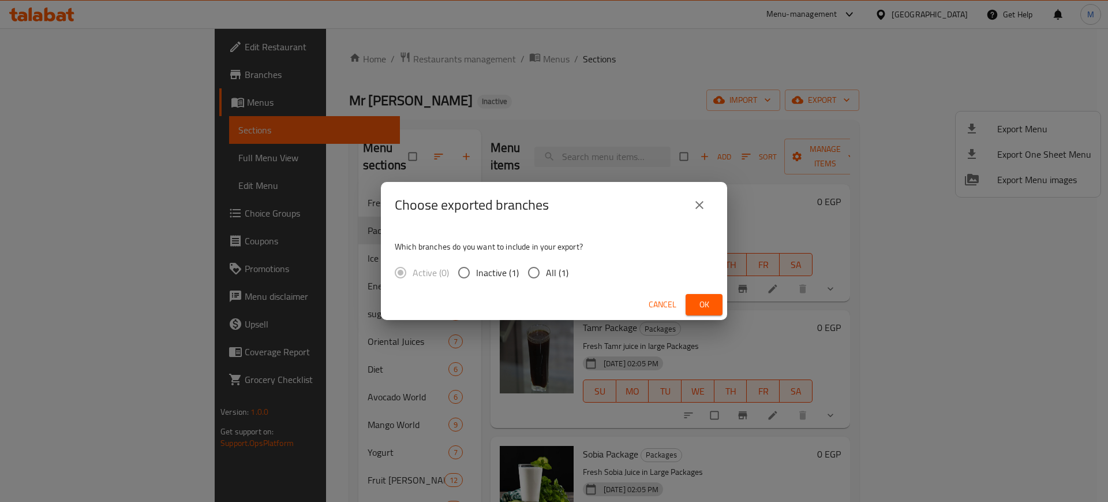
click at [559, 279] on span "All (1)" at bounding box center [557, 273] width 23 height 14
click at [546, 281] on input "All (1)" at bounding box center [534, 272] width 24 height 24
radio input "true"
click at [712, 301] on span "Ok" at bounding box center [704, 304] width 18 height 14
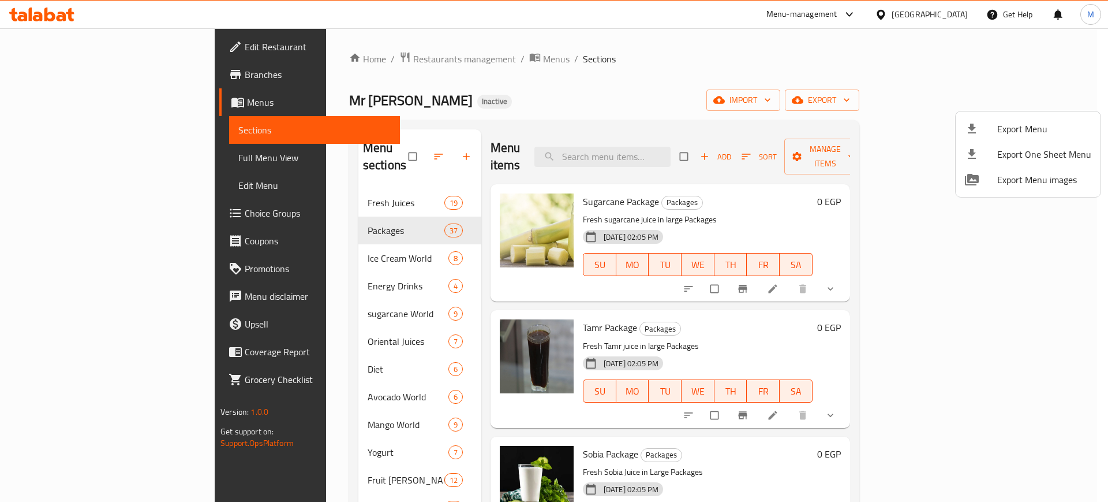
click at [679, 296] on div at bounding box center [554, 251] width 1108 height 502
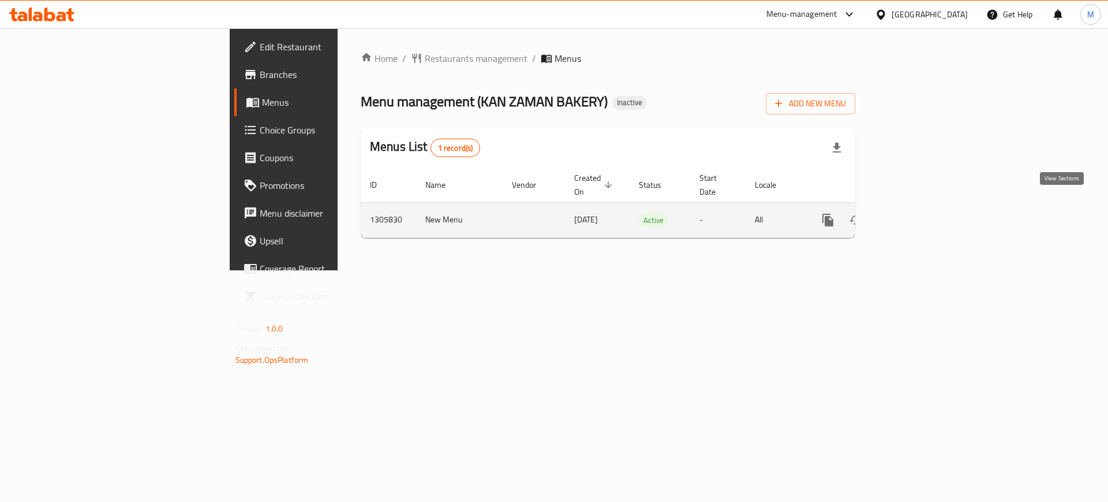
click at [917, 215] on icon "enhanced table" at bounding box center [911, 220] width 10 height 10
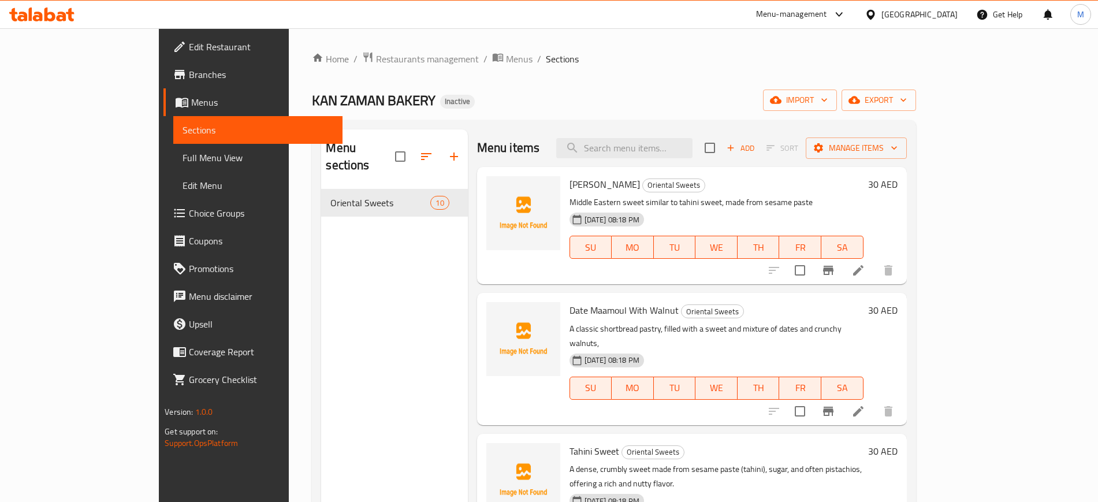
click at [569, 186] on span "[PERSON_NAME]" at bounding box center [604, 184] width 70 height 17
copy h6 "[PERSON_NAME]"
click at [486, 186] on img at bounding box center [523, 213] width 74 height 74
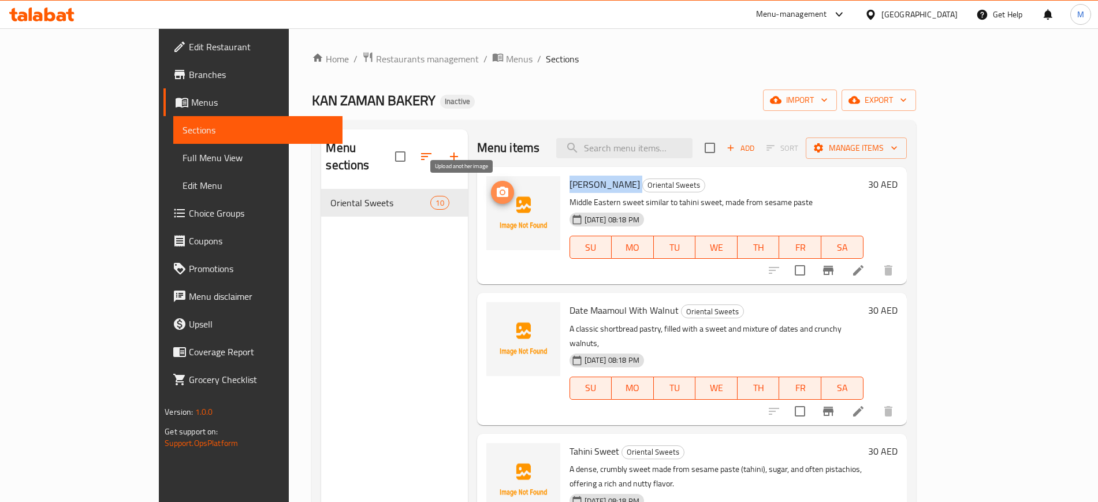
click at [495, 191] on icon "upload picture" at bounding box center [502, 192] width 14 height 14
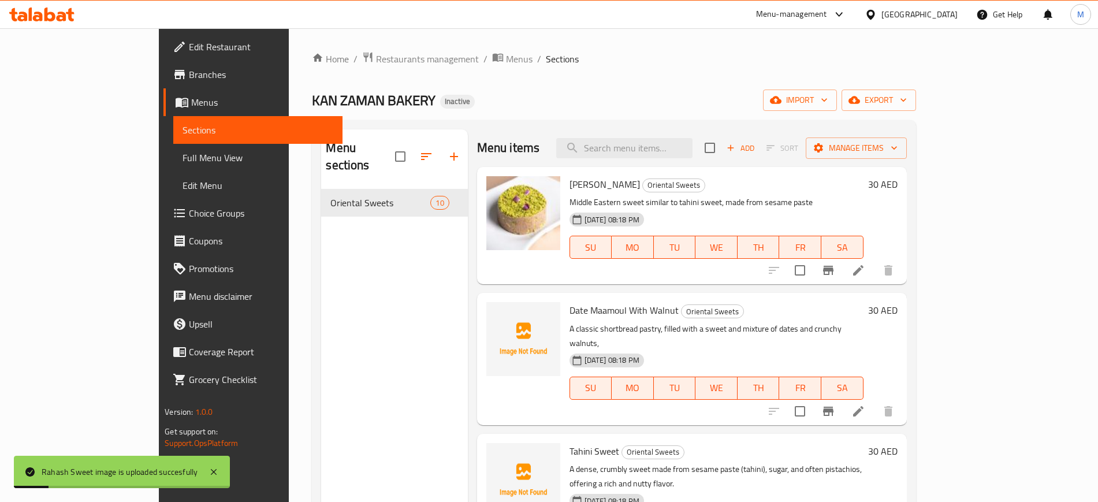
click at [596, 318] on span "Date Maamoul With Walnut" at bounding box center [623, 309] width 109 height 17
copy h6 "Date Maamoul With Walnut"
click at [491, 322] on span "upload picture" at bounding box center [502, 318] width 23 height 14
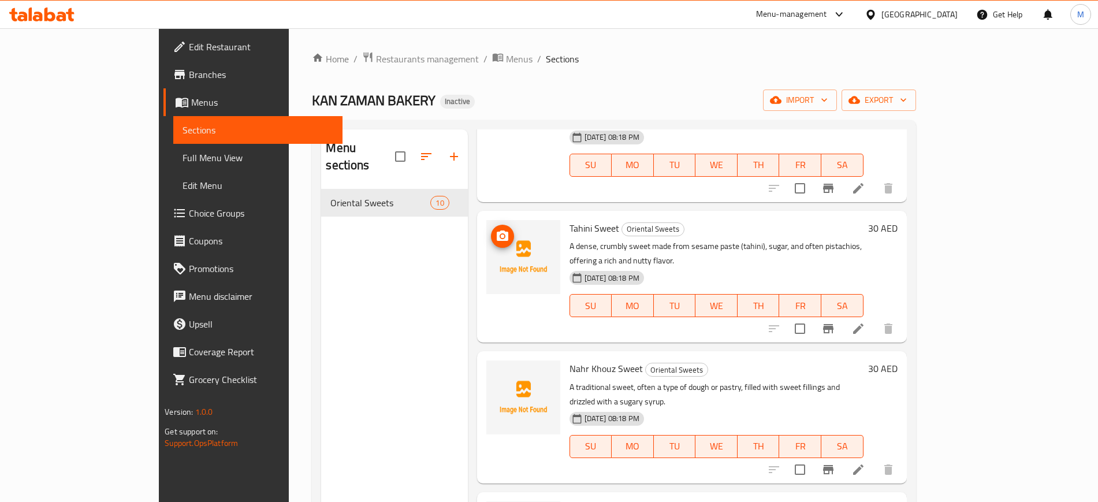
scroll to position [222, 0]
click at [569, 220] on span "Tahini Sweet" at bounding box center [594, 228] width 50 height 17
copy h6 "Tahini Sweet"
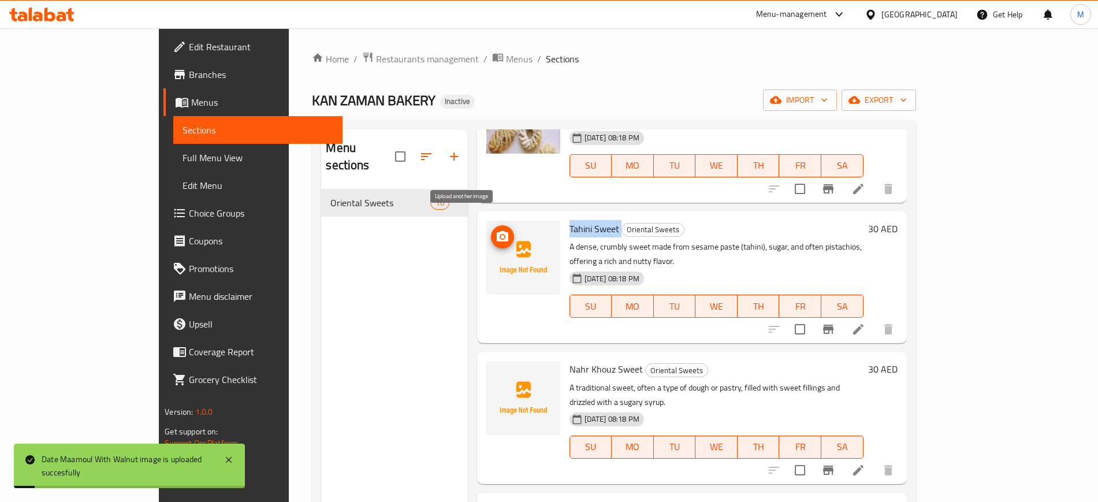
click at [495, 230] on icon "upload picture" at bounding box center [502, 237] width 14 height 14
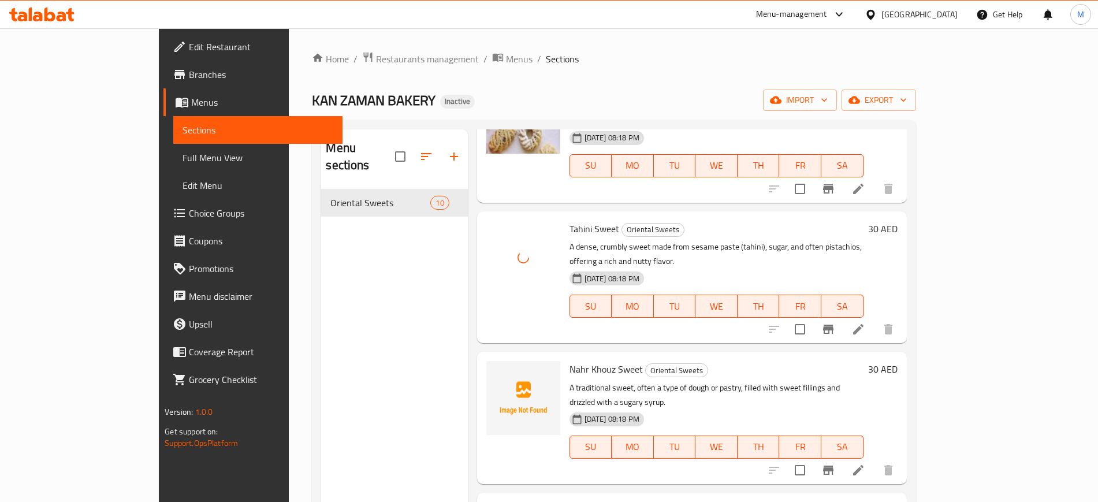
click at [569, 360] on span "Nahr Khouz Sweet" at bounding box center [605, 368] width 73 height 17
copy h6 "Nahr Khouz Sweet"
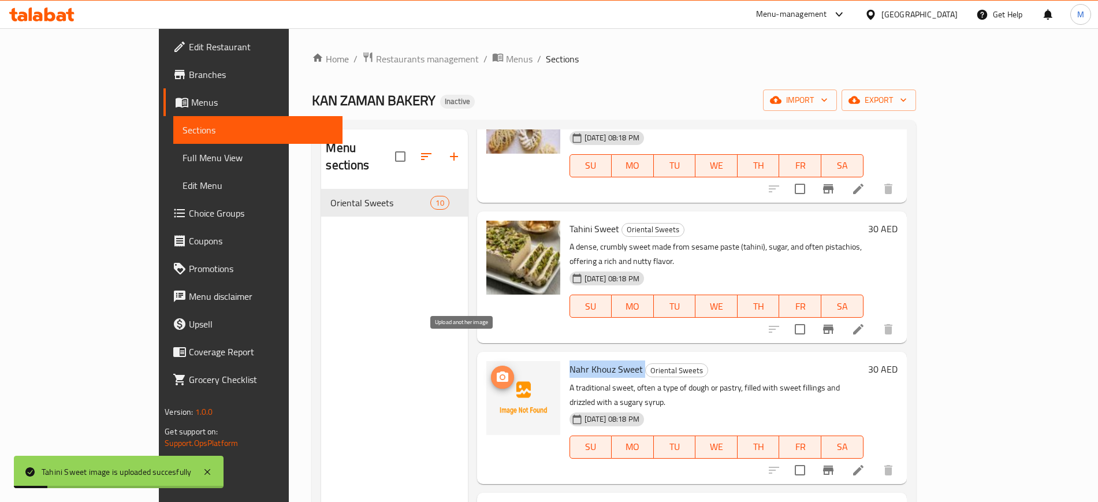
click at [495, 370] on icon "upload picture" at bounding box center [502, 377] width 14 height 14
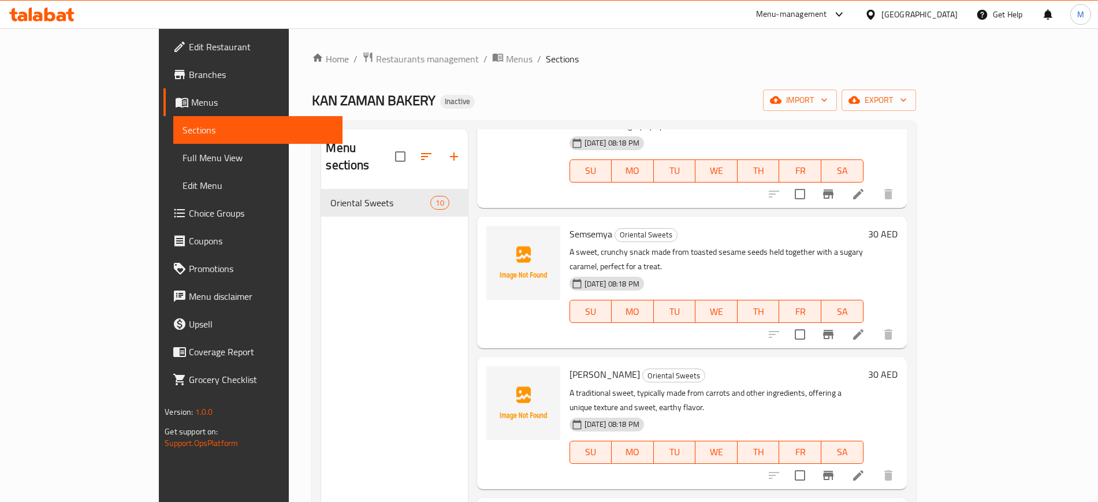
scroll to position [520, 0]
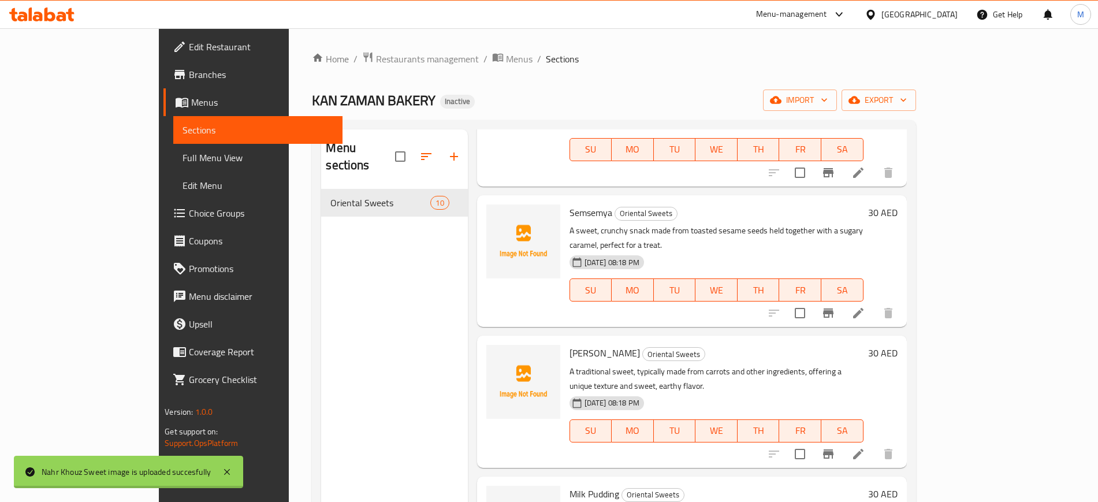
click at [569, 204] on span "Semsemya" at bounding box center [590, 212] width 43 height 17
copy h6 "Semsemya"
click at [495, 214] on icon "upload picture" at bounding box center [502, 221] width 14 height 14
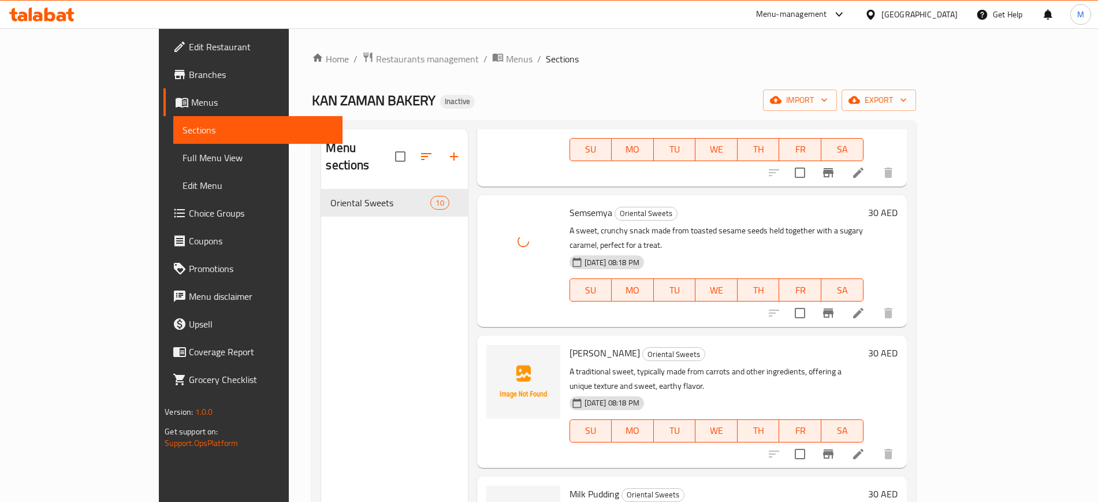
click at [569, 344] on span "Jazariyyah Sweet" at bounding box center [604, 352] width 70 height 17
copy h6 "Jazariyyah Sweet"
click at [491, 354] on span "upload picture" at bounding box center [502, 361] width 23 height 14
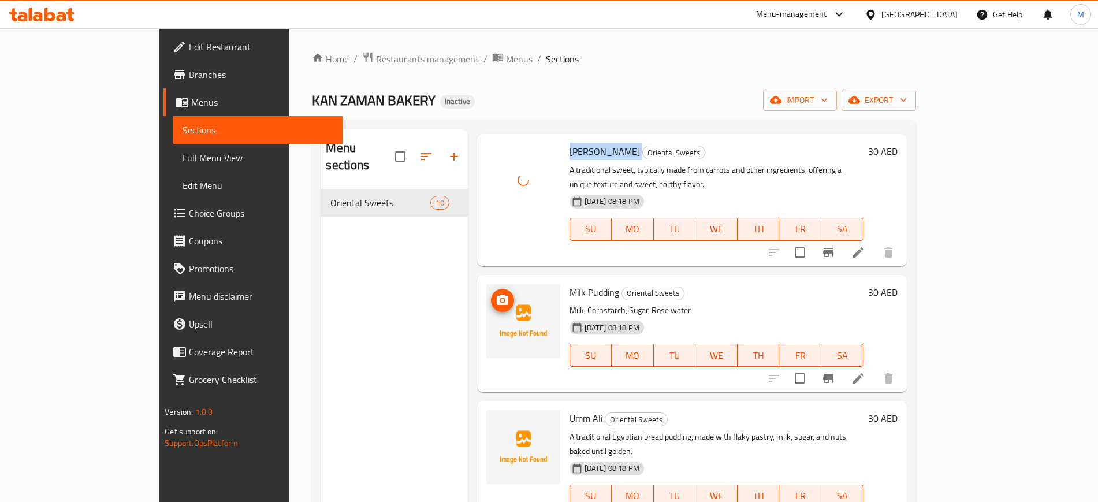
scroll to position [722, 0]
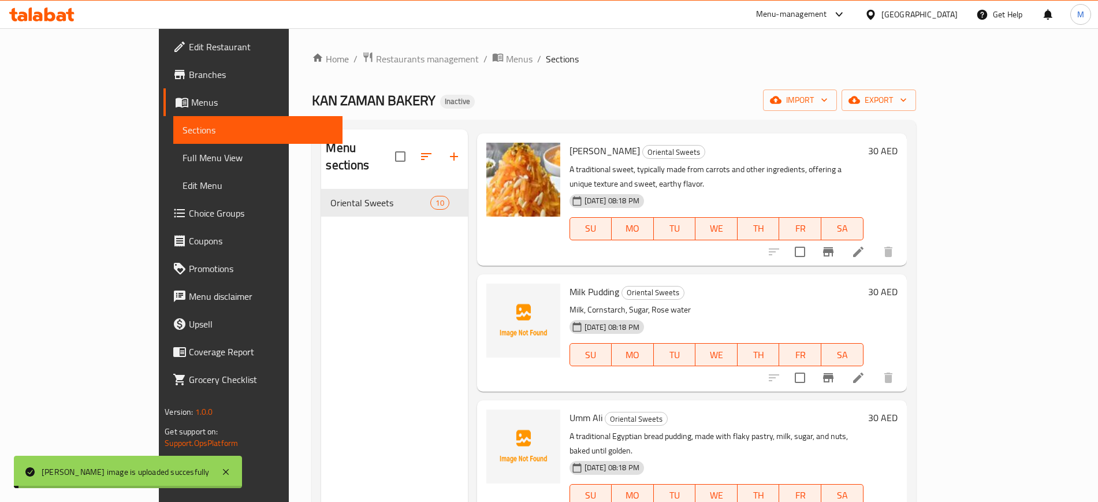
click at [569, 283] on span "Milk Pudding" at bounding box center [594, 291] width 50 height 17
copy h6 "Milk Pudding"
click at [495, 293] on icon "upload picture" at bounding box center [502, 300] width 14 height 14
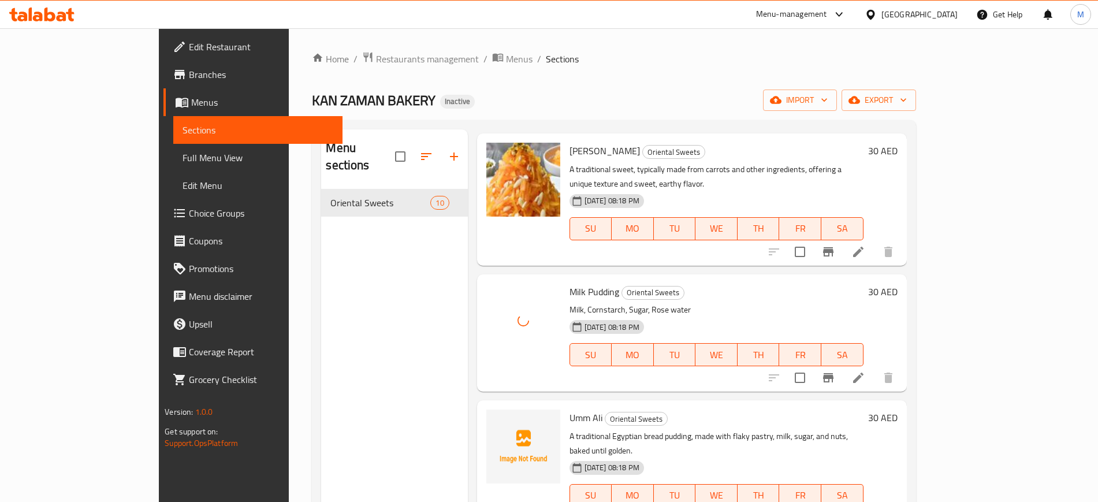
click at [569, 409] on span "Umm Ali" at bounding box center [585, 417] width 33 height 17
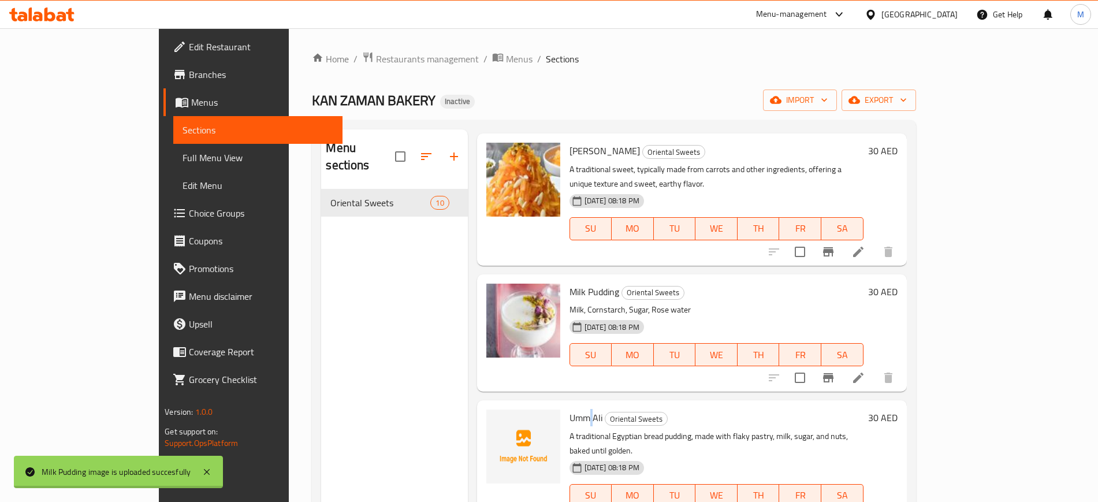
click at [569, 409] on span "Umm Ali" at bounding box center [585, 417] width 33 height 17
copy h6 "Umm Ali"
click at [497, 420] on icon "upload picture" at bounding box center [503, 425] width 12 height 10
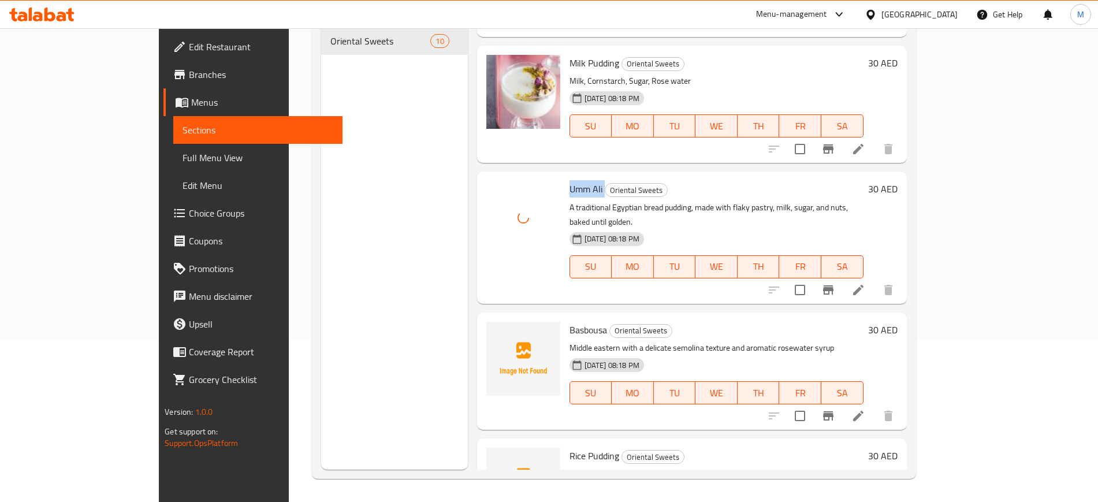
scroll to position [161, 0]
click at [495, 331] on icon "upload picture" at bounding box center [502, 338] width 14 height 14
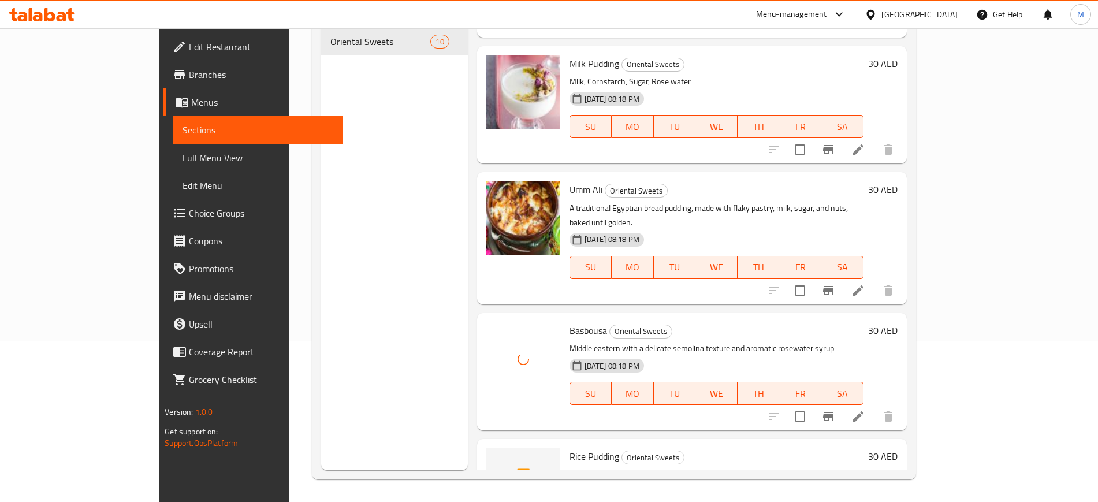
click at [569, 447] on span "Rice Pudding" at bounding box center [594, 455] width 50 height 17
copy h6 "Rice Pudding"
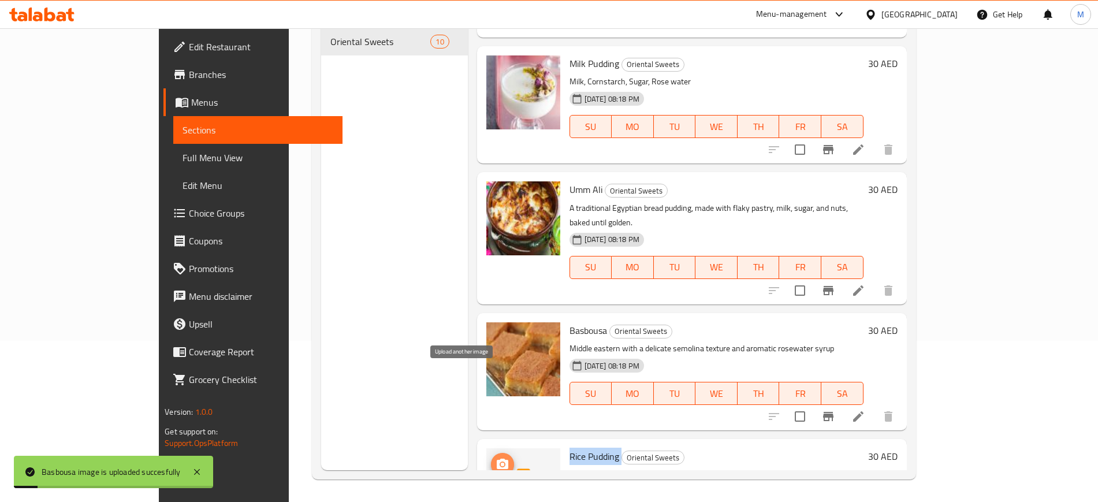
click at [497, 458] on icon "upload picture" at bounding box center [503, 463] width 12 height 10
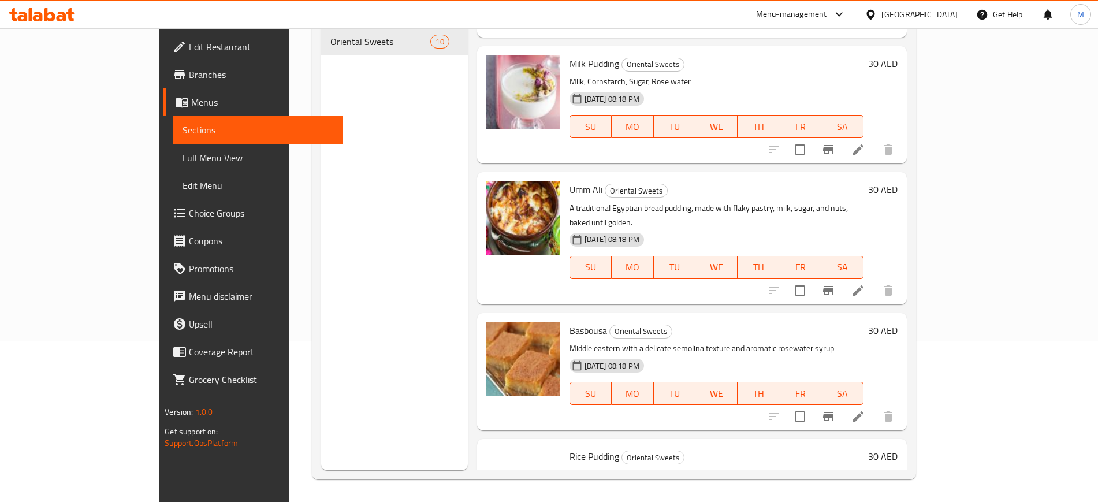
click at [321, 291] on div "Menu sections Oriental Sweets 10" at bounding box center [394, 219] width 146 height 502
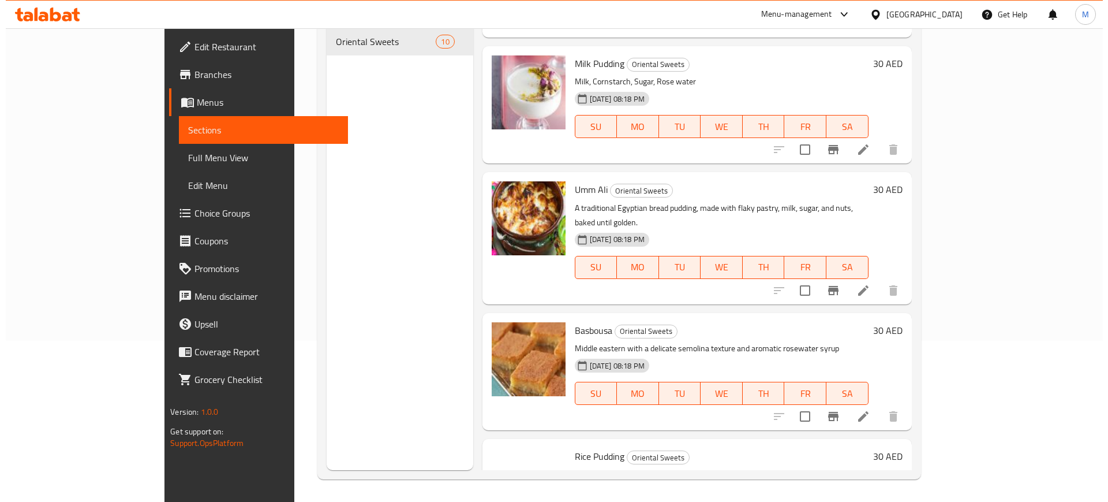
scroll to position [0, 0]
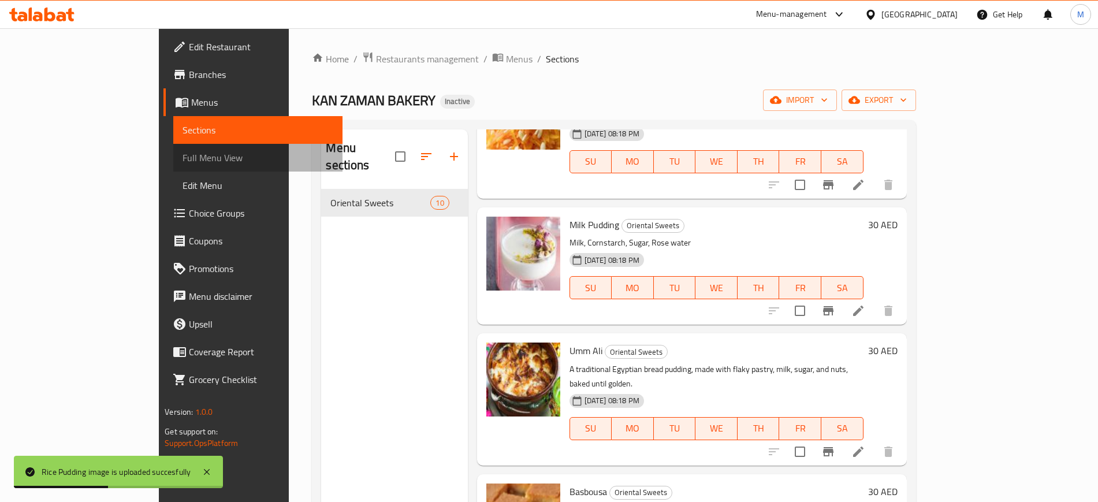
click at [182, 159] on span "Full Menu View" at bounding box center [257, 158] width 150 height 14
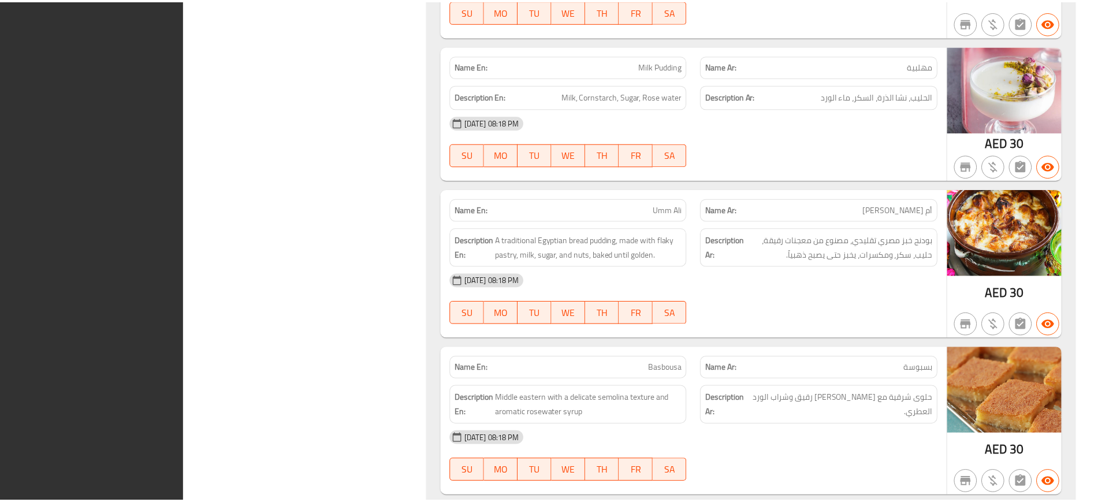
scroll to position [1356, 0]
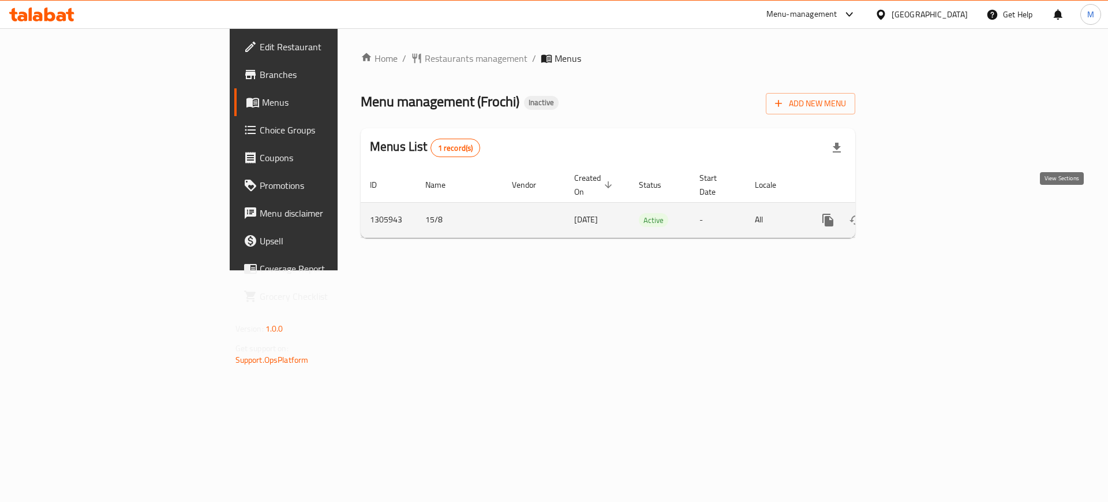
click at [917, 215] on icon "enhanced table" at bounding box center [911, 220] width 10 height 10
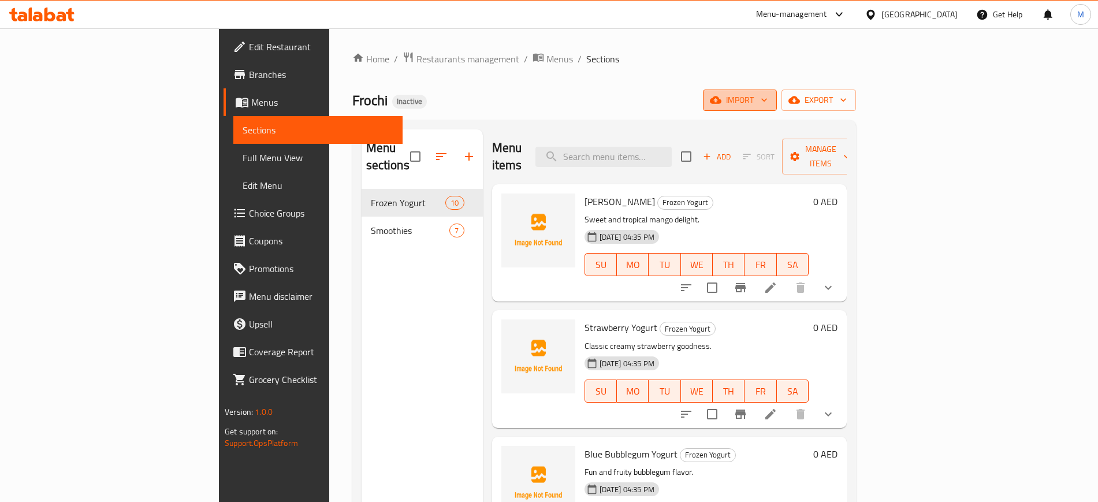
click at [767, 98] on span "import" at bounding box center [739, 100] width 55 height 14
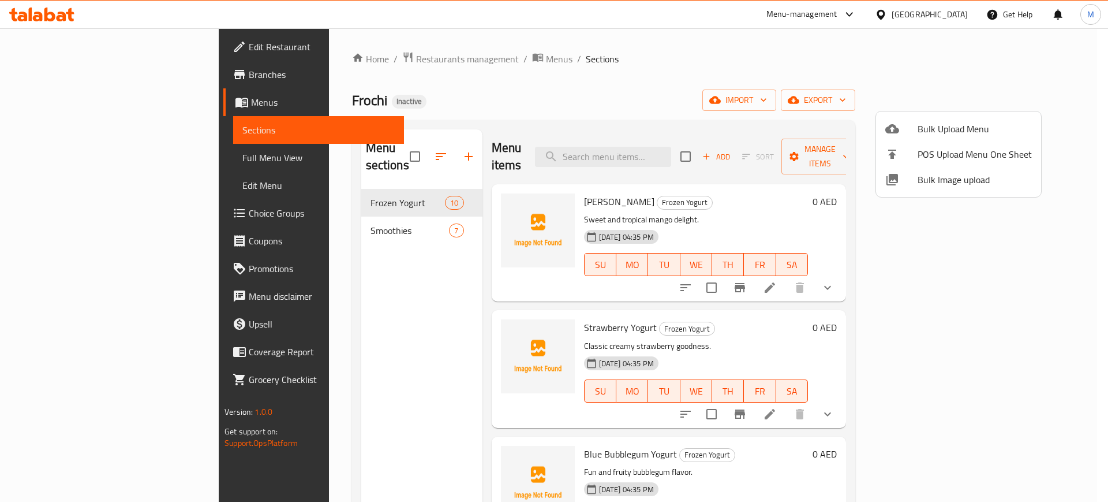
click at [963, 174] on span "Bulk Image upload" at bounding box center [975, 180] width 114 height 14
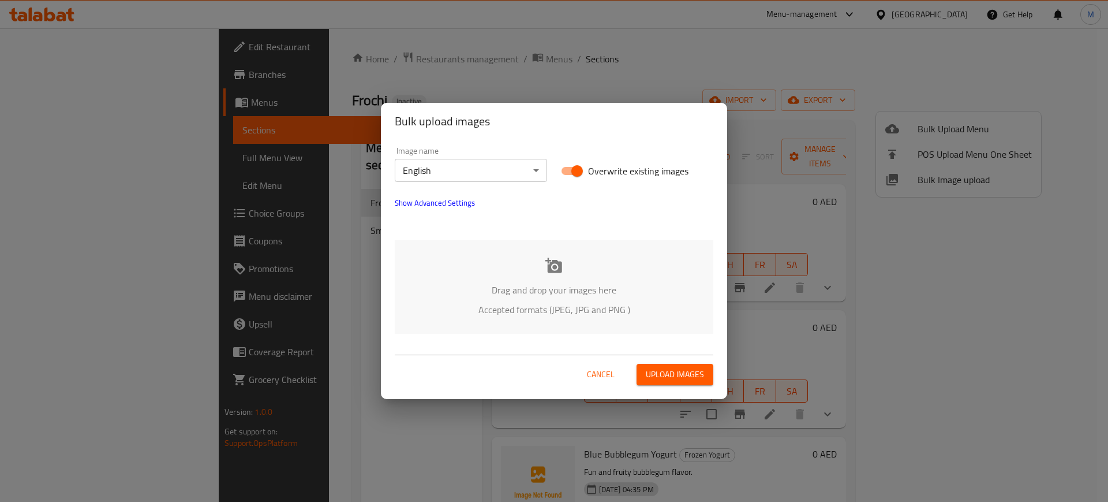
click at [473, 319] on div "Drag and drop your images here Accepted formats (JPEG, JPG and PNG )" at bounding box center [554, 287] width 319 height 94
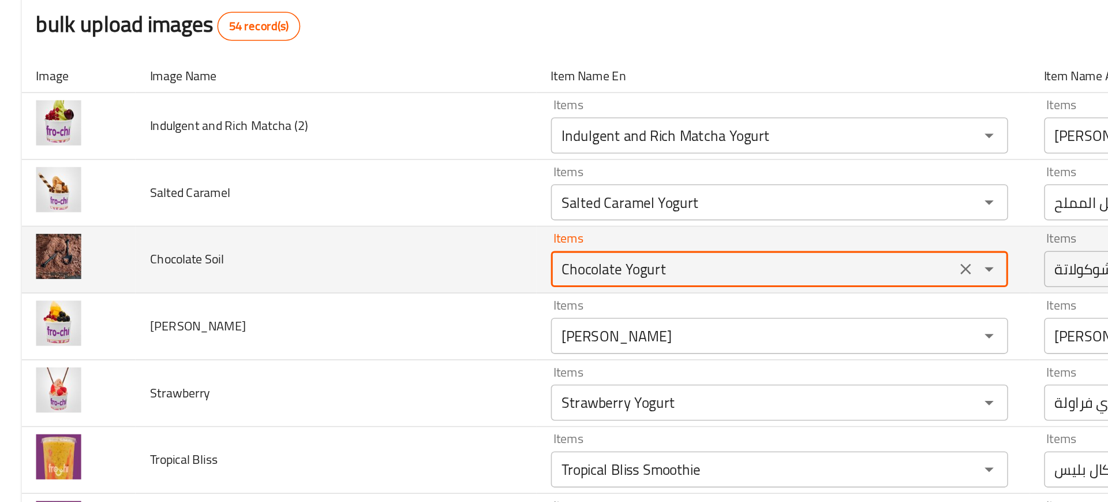
click at [399, 290] on Soil "Chocolate Yogurt" at bounding box center [482, 289] width 252 height 16
type Soil "s"
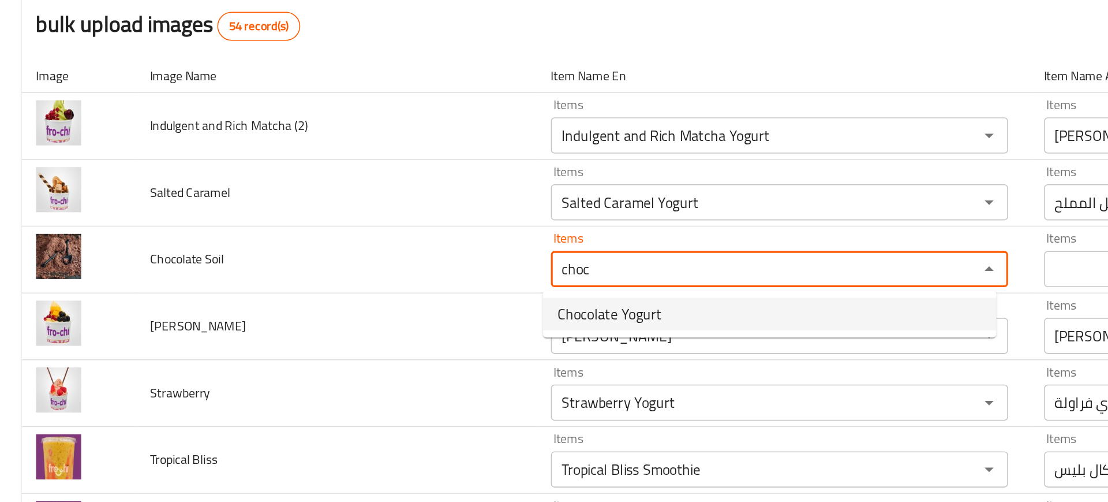
click at [401, 317] on span "Chocolate Yogurt" at bounding box center [390, 318] width 67 height 14
type Soil "Chocolate Yogurt"
type Soil-ar "زبادي شوكولاتة"
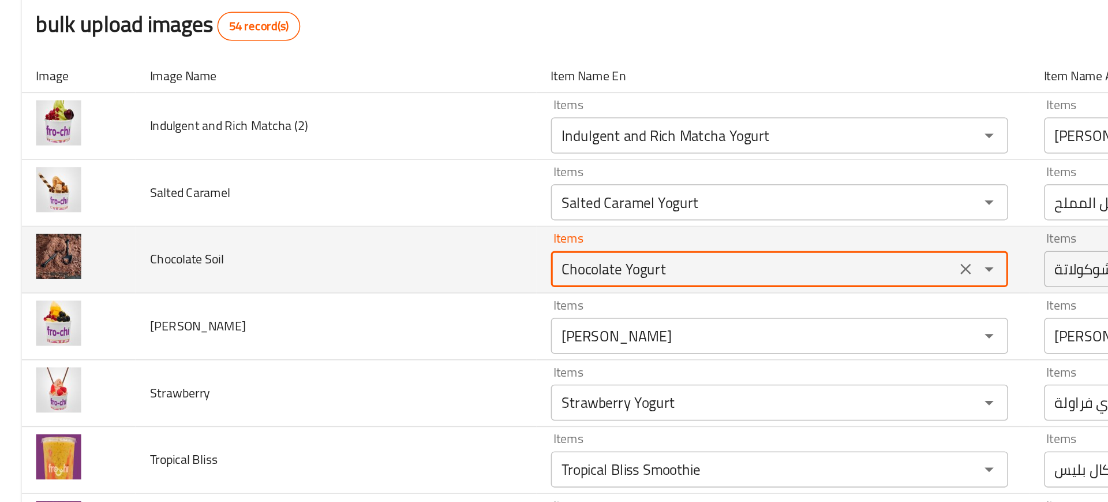
click at [366, 296] on Soil "Chocolate Yogurt" at bounding box center [482, 289] width 252 height 16
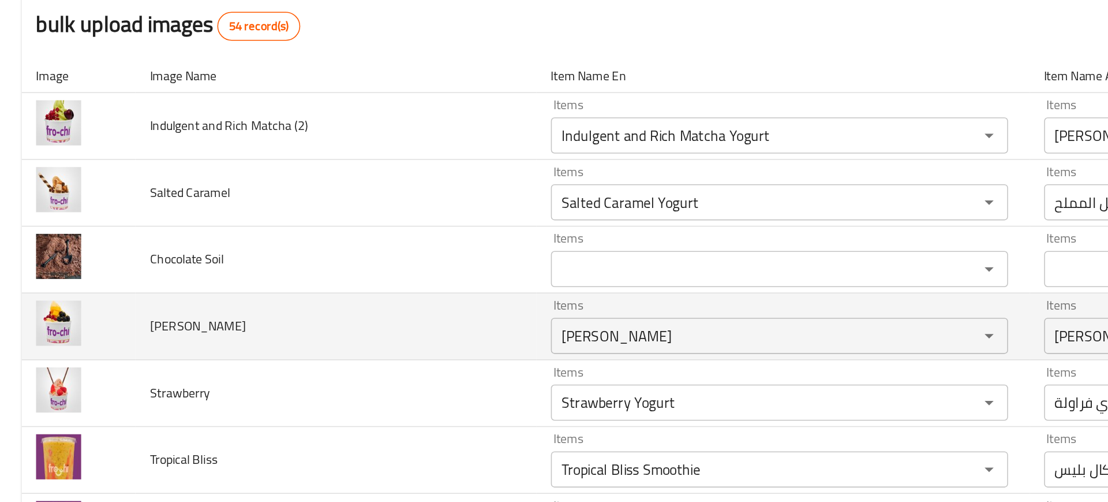
click at [239, 329] on td "Mango Alphoso" at bounding box center [215, 326] width 257 height 43
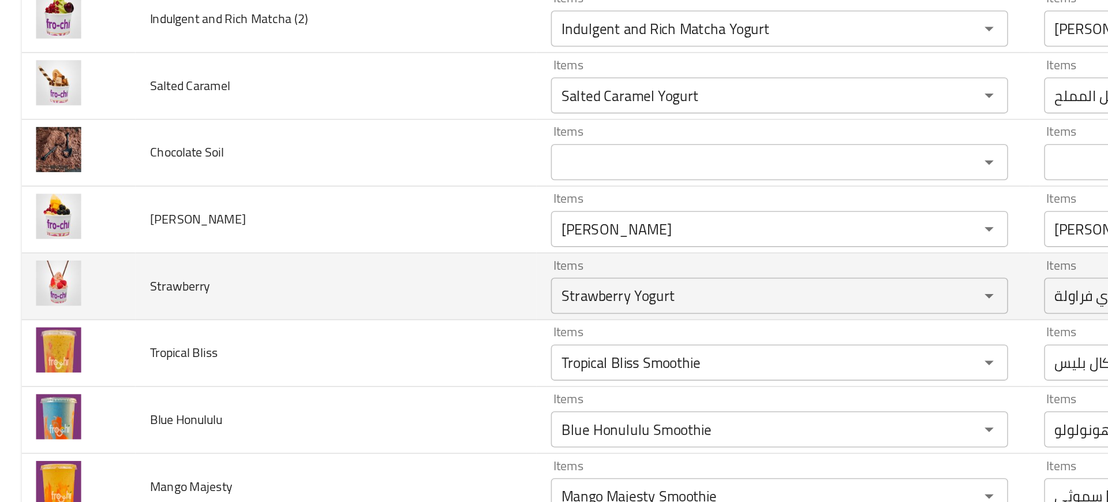
click at [283, 295] on td "Strawberry" at bounding box center [215, 300] width 257 height 43
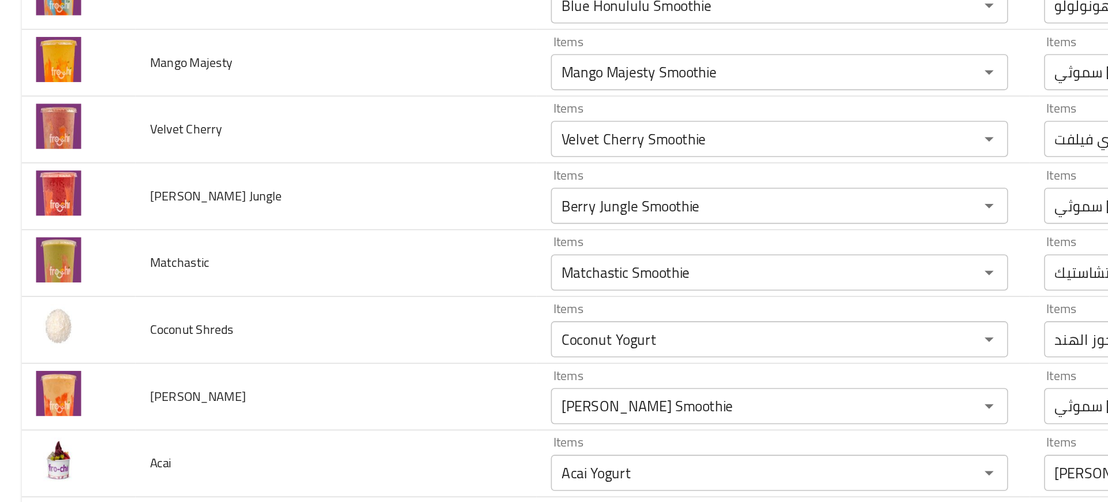
scroll to position [338, 0]
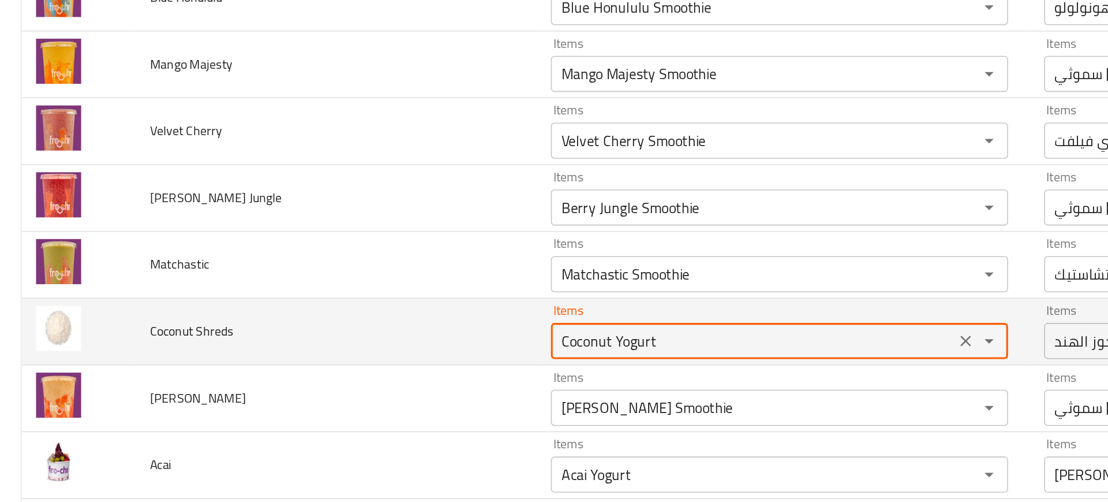
drag, startPoint x: 388, startPoint y: 337, endPoint x: 470, endPoint y: 336, distance: 82.0
click at [470, 336] on Shreds "Coconut Yogurt" at bounding box center [482, 335] width 252 height 16
type Shreds "Coconut"
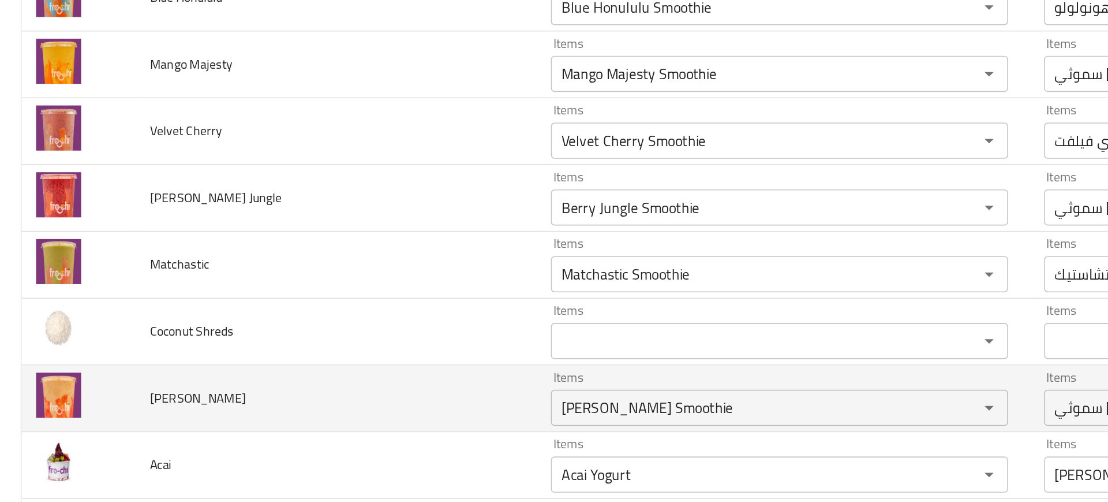
click at [227, 355] on td "Coco Loco" at bounding box center [215, 372] width 257 height 43
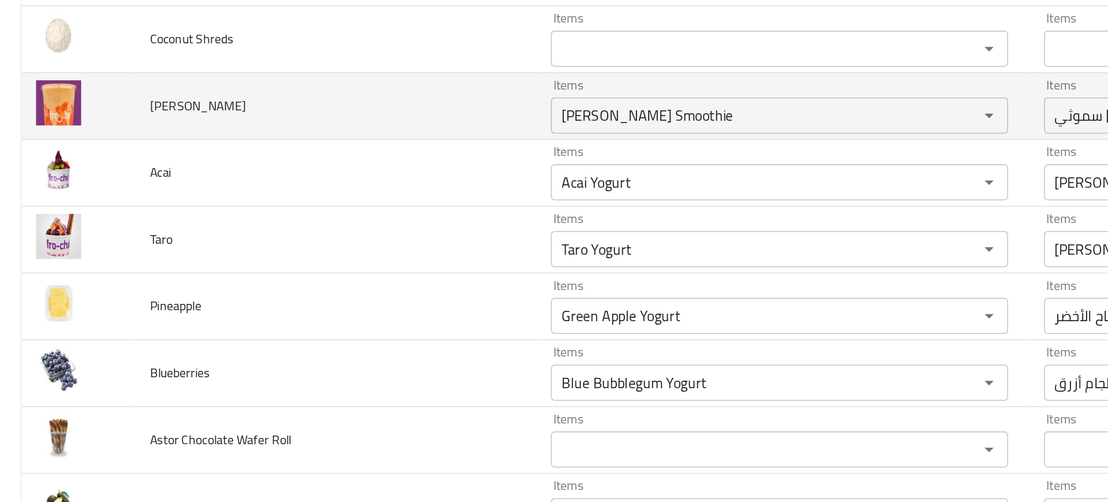
scroll to position [525, 0]
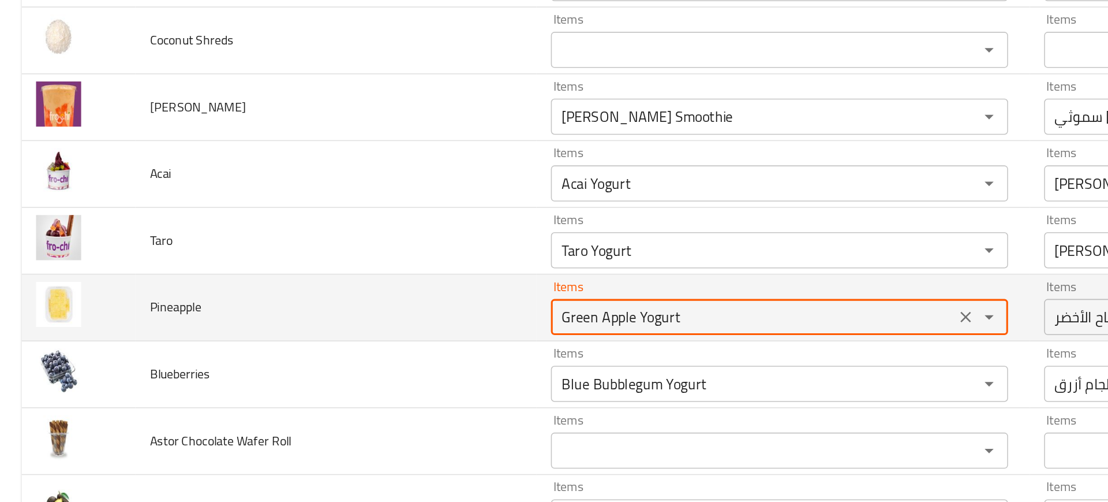
click at [380, 320] on input "Green Apple Yogurt" at bounding box center [482, 320] width 252 height 16
type input "p"
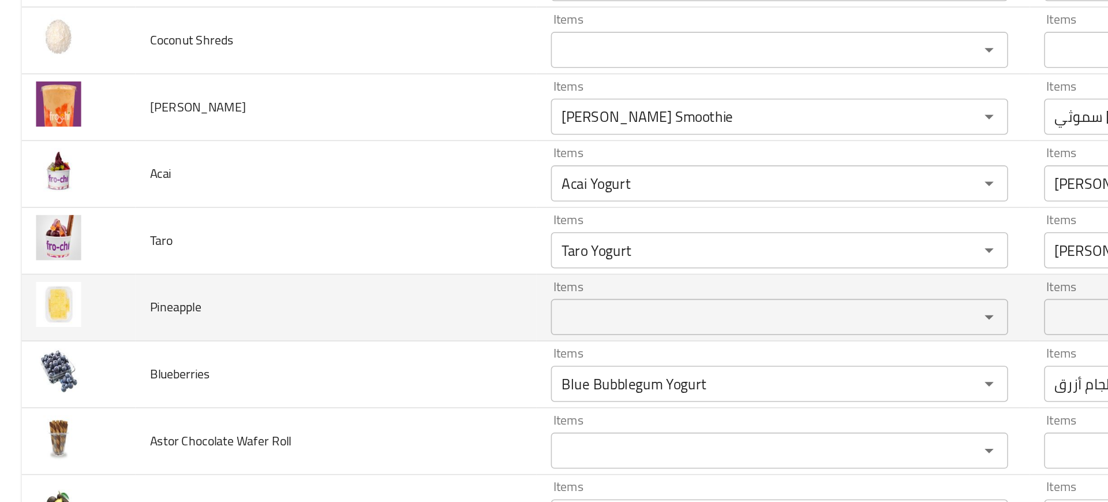
click at [271, 319] on td "Pineapple" at bounding box center [215, 314] width 257 height 43
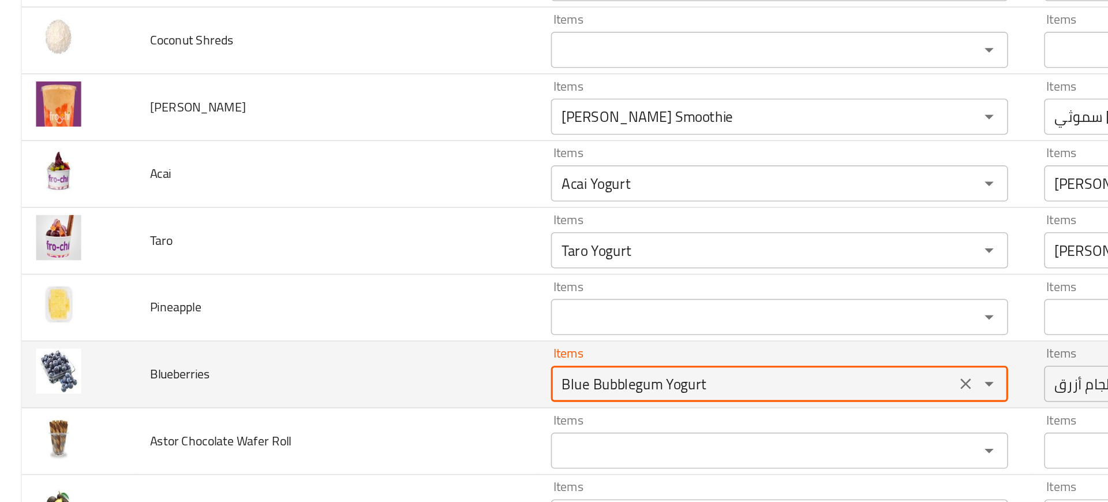
click at [365, 361] on input "Blue Bubblegum Yogurt" at bounding box center [482, 362] width 252 height 16
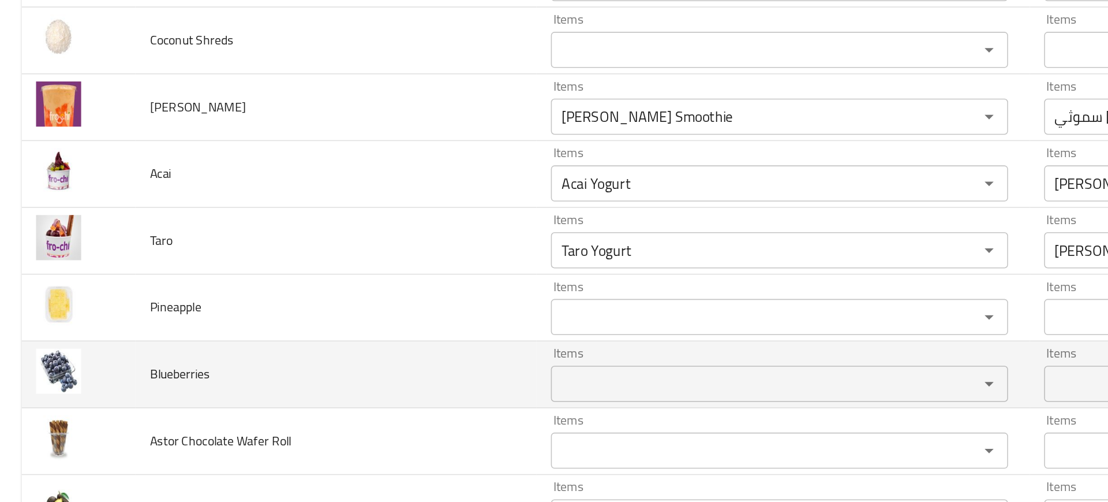
click at [230, 365] on td "Blueberries" at bounding box center [215, 356] width 257 height 43
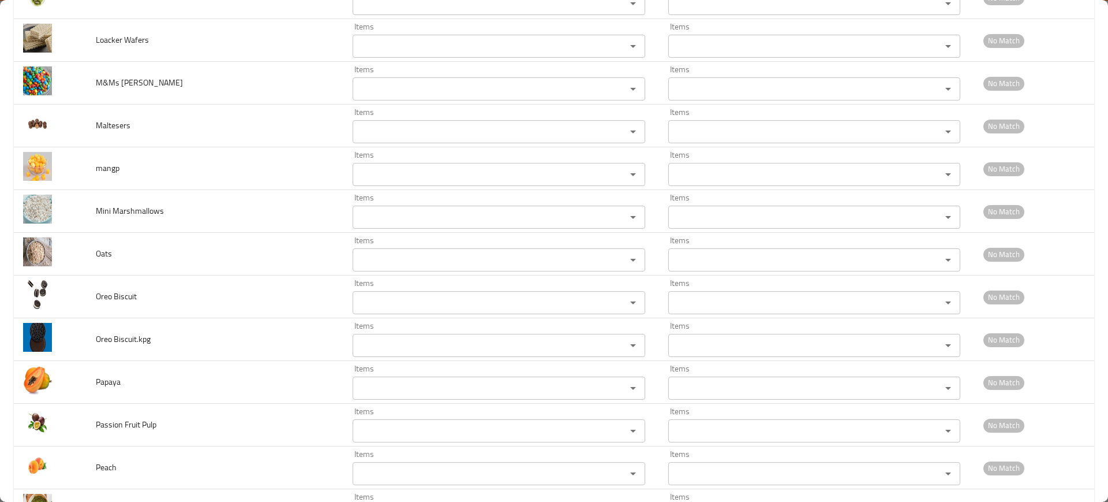
scroll to position [2005, 0]
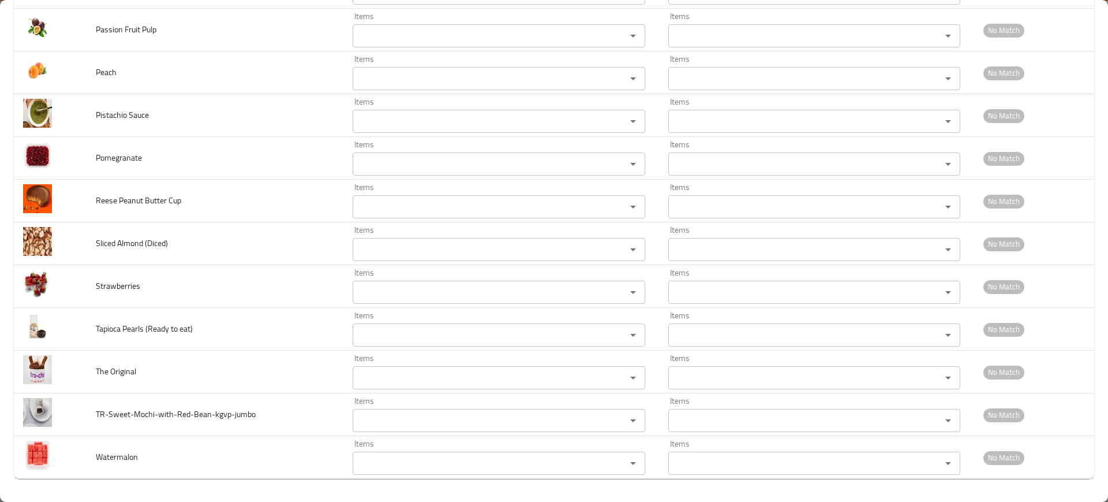
drag, startPoint x: 84, startPoint y: 334, endPoint x: 475, endPoint y: 535, distance: 439.7
click at [475, 501] on html "​ Menu-management United Arab Emirates Get Help M Edit Restaurant Branches Menu…" at bounding box center [554, 251] width 1108 height 502
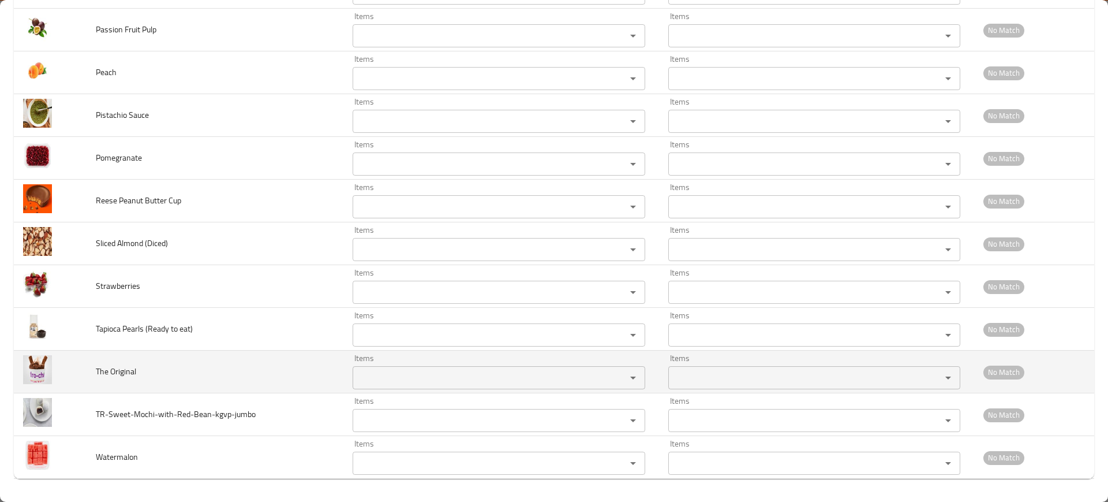
click at [319, 375] on td "The Original" at bounding box center [215, 371] width 257 height 43
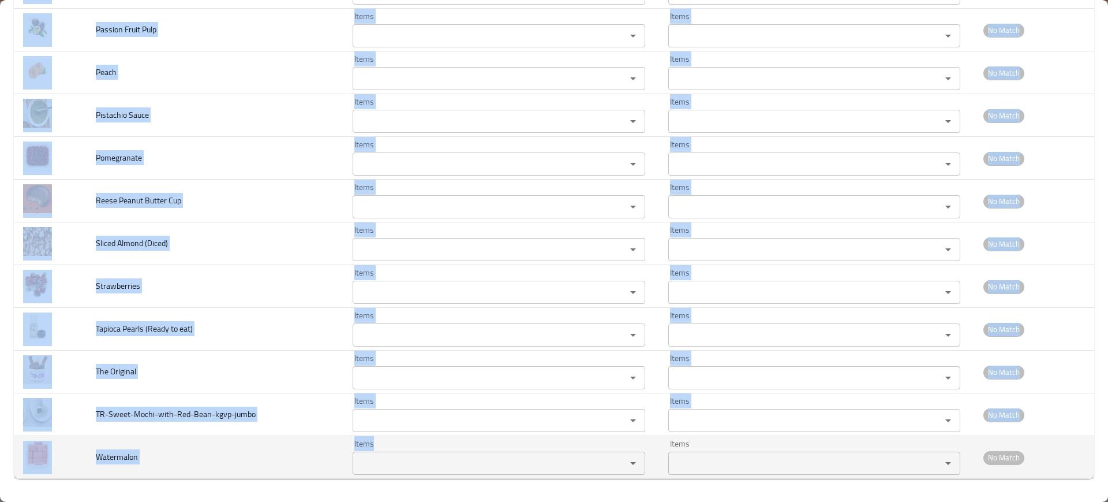
drag, startPoint x: 85, startPoint y: 217, endPoint x: 457, endPoint y: 456, distance: 441.8
copy tbody "Taro Items Items Items Items Low Match Pineapple Items Items Items Items Low Ma…"
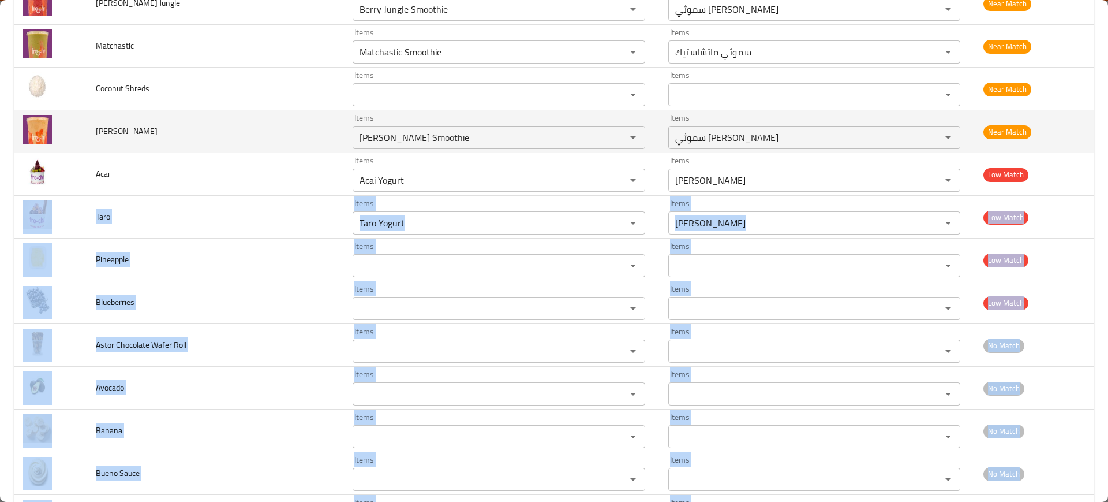
scroll to position [460, 0]
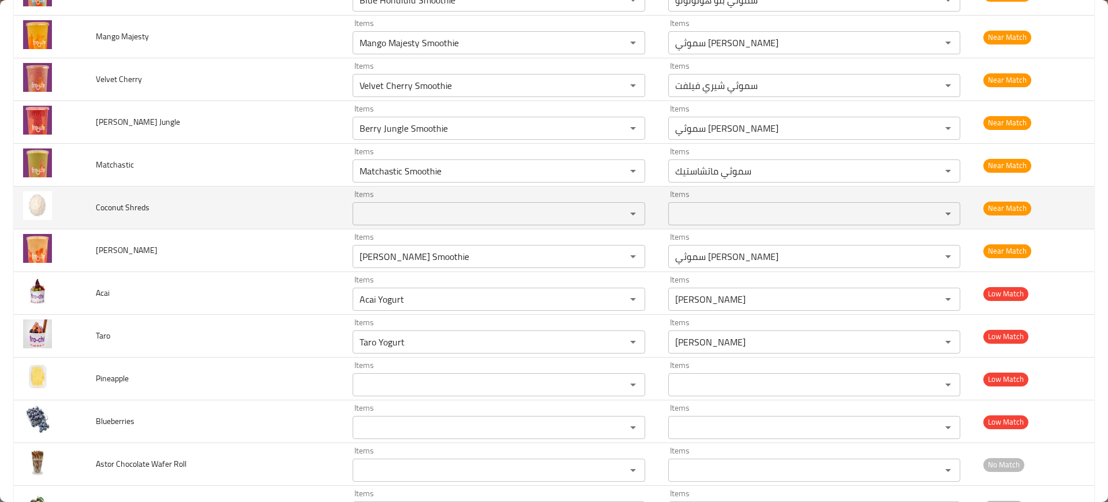
click at [106, 203] on span "Coconut Shreds" at bounding box center [123, 207] width 54 height 15
copy span "Coconut Shreds"
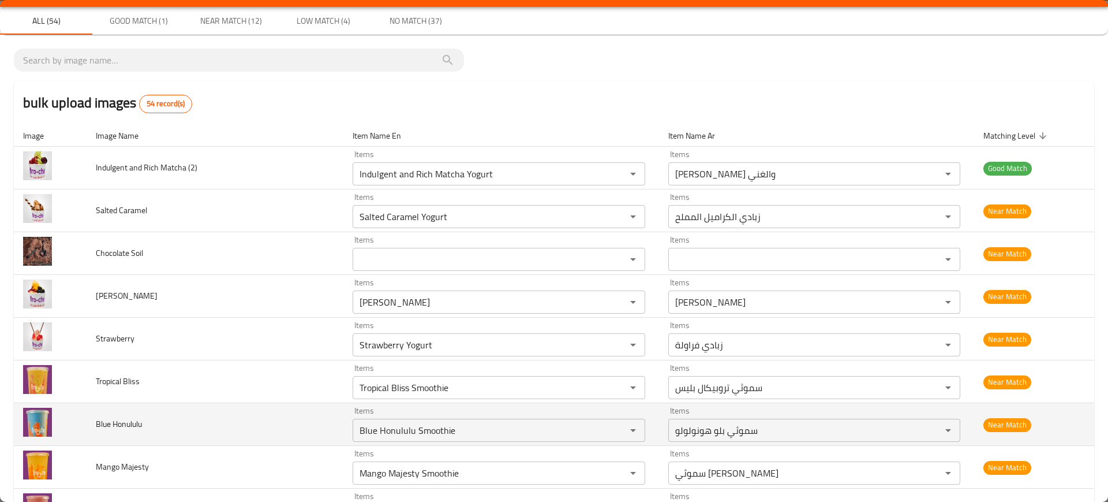
scroll to position [0, 0]
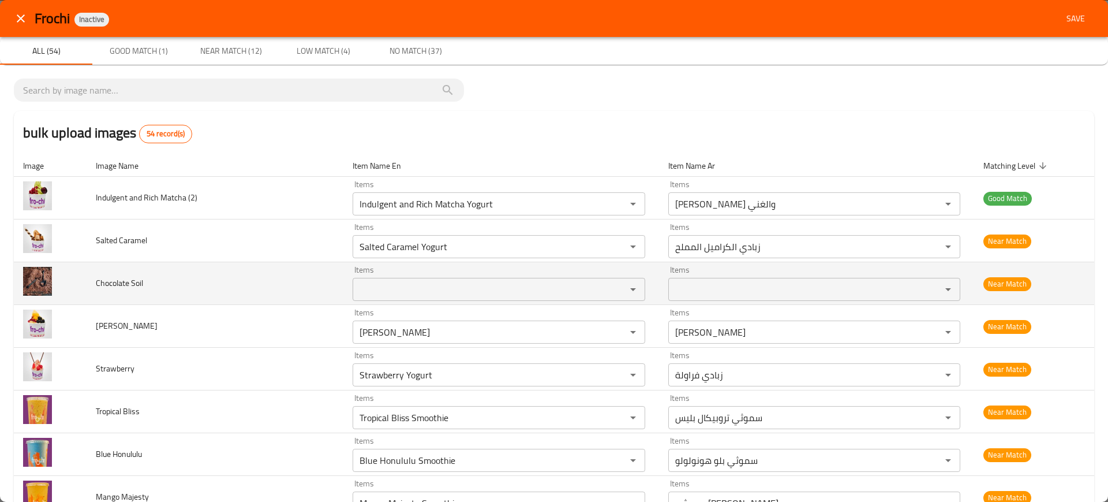
click at [121, 287] on span "Chocolate Soil" at bounding box center [119, 282] width 47 height 15
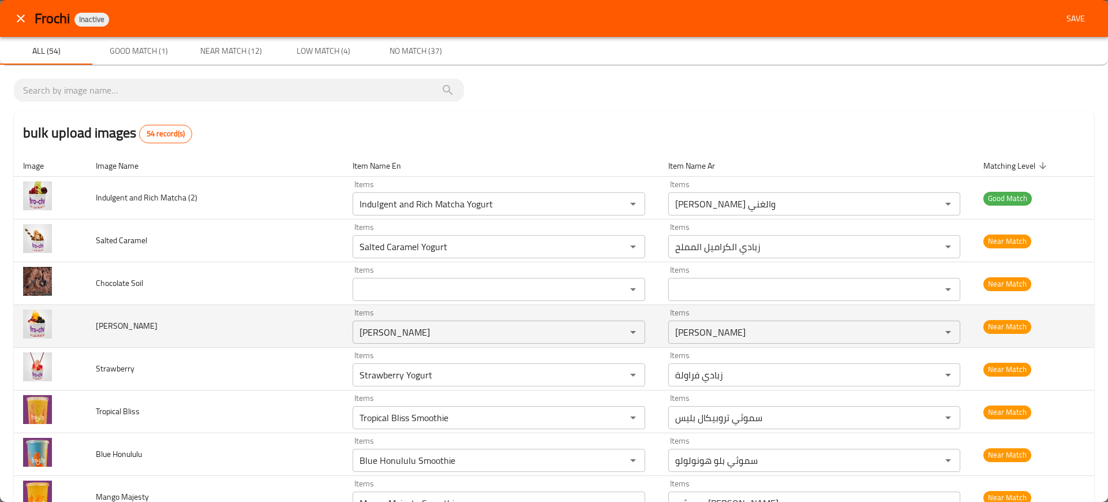
click at [256, 315] on td "Mango Alphoso" at bounding box center [215, 326] width 257 height 43
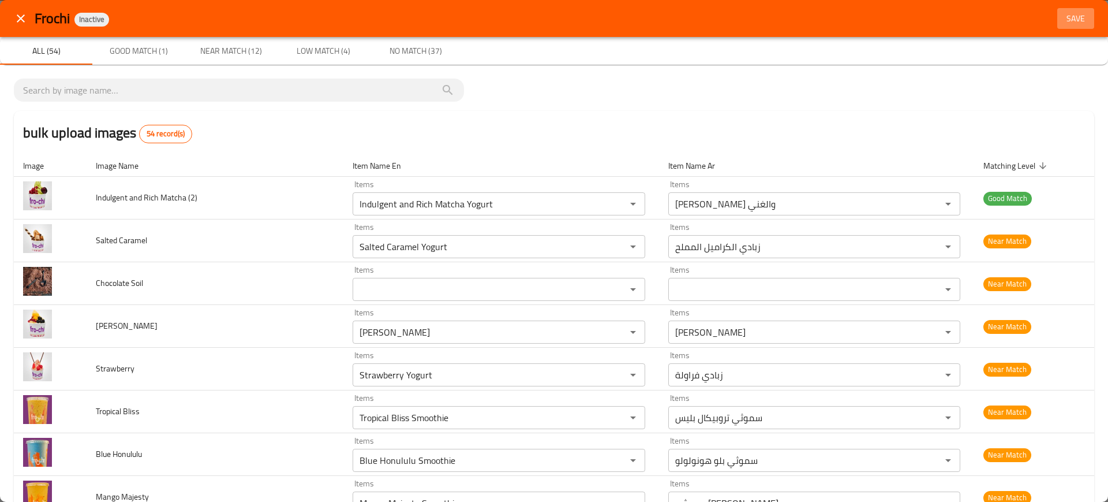
click at [1062, 21] on span "Save" at bounding box center [1076, 19] width 28 height 14
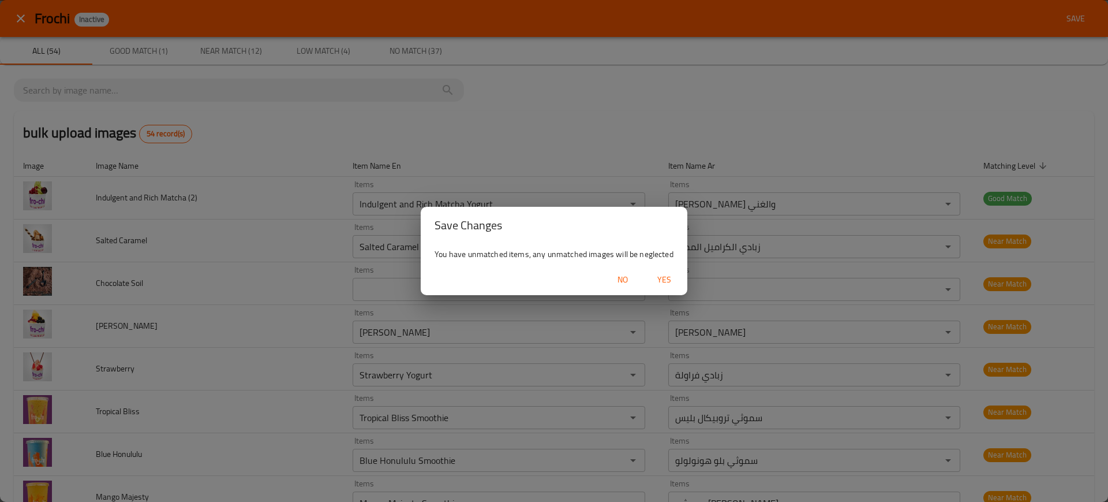
click at [659, 283] on span "Yes" at bounding box center [665, 280] width 28 height 14
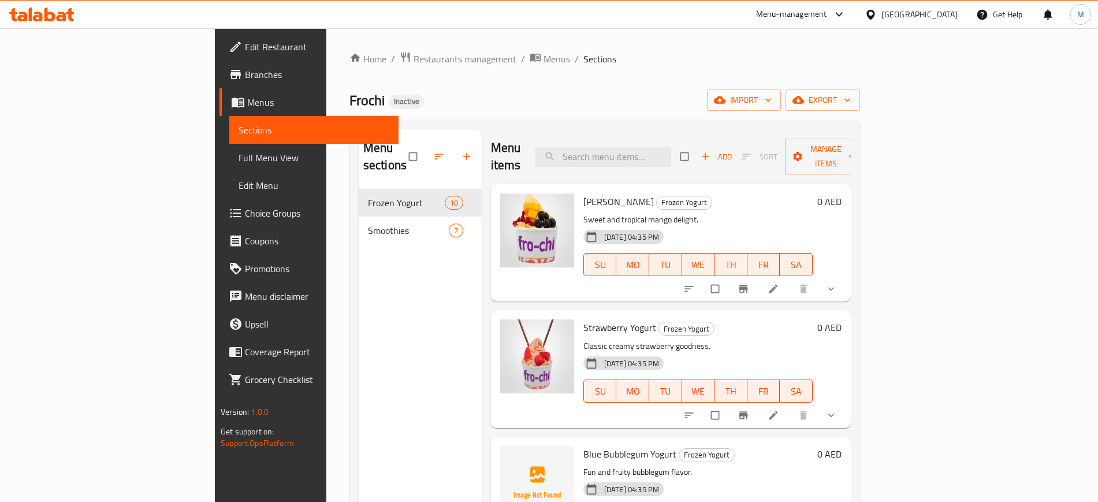
click at [583, 445] on span "Blue Bubblegum Yogurt" at bounding box center [629, 453] width 93 height 17
copy span "Bubblegum"
click at [583, 445] on span "Blue Bubblegum Yogurt" at bounding box center [629, 453] width 93 height 17
click at [500, 446] on img at bounding box center [537, 483] width 74 height 74
click at [510, 457] on icon "upload picture" at bounding box center [515, 461] width 10 height 9
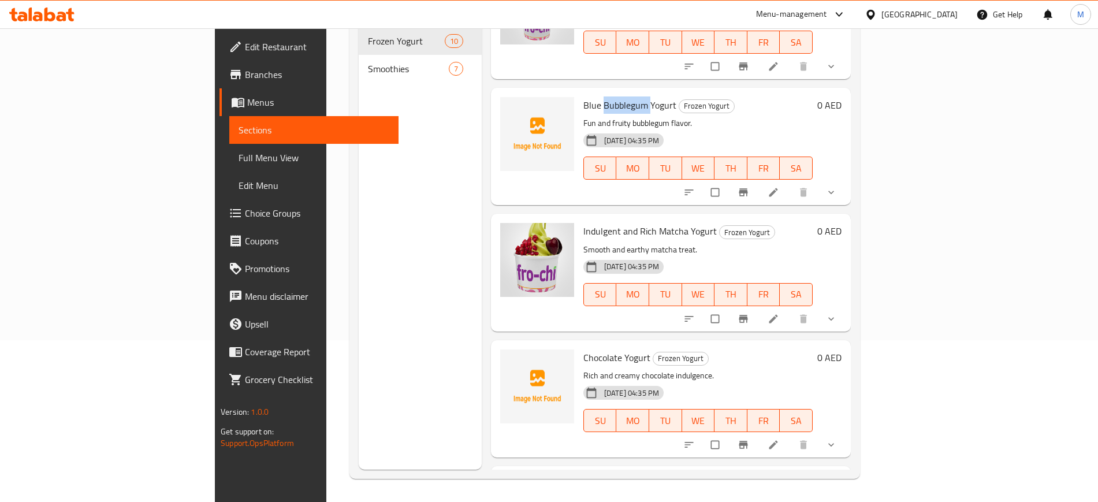
scroll to position [210, 0]
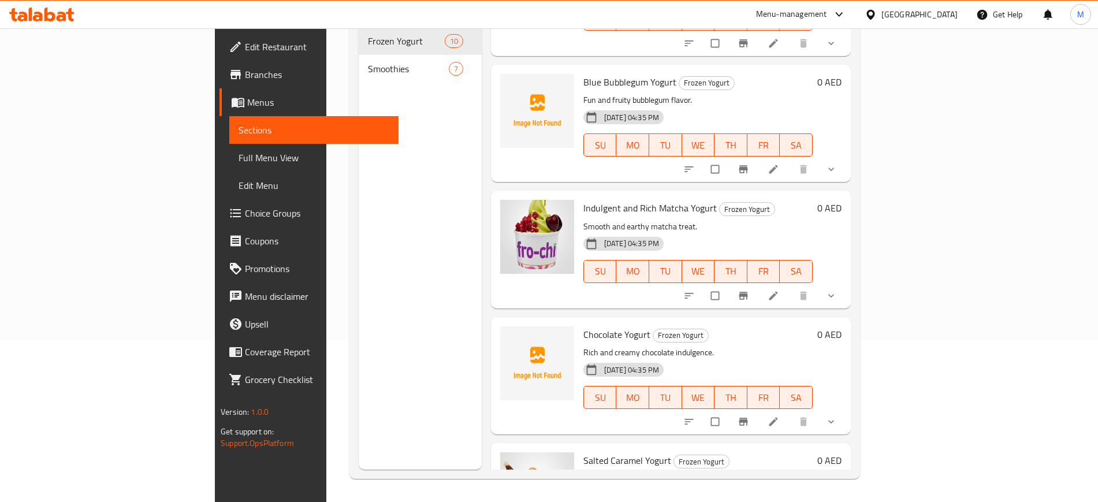
click at [583, 326] on span "Chocolate Yogurt" at bounding box center [616, 334] width 67 height 17
copy span "Chocolate"
click at [505, 331] on button "upload picture" at bounding box center [516, 342] width 23 height 23
click at [653, 329] on span "Frozen Yogurt" at bounding box center [680, 335] width 55 height 13
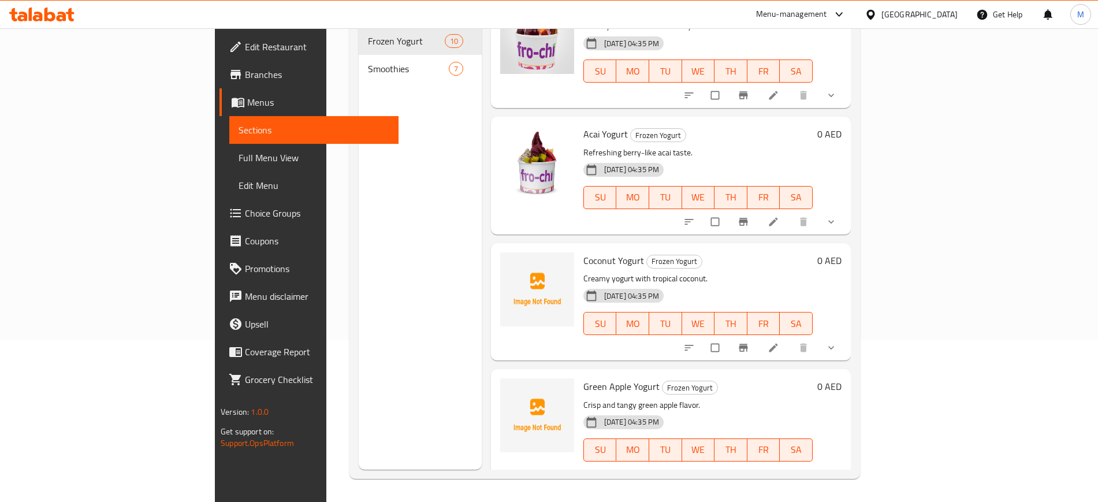
scroll to position [789, 0]
click at [583, 252] on span "Coconut Yogurt" at bounding box center [613, 260] width 61 height 17
copy span "Coconut"
click at [513, 267] on circle "upload picture" at bounding box center [514, 268] width 3 height 3
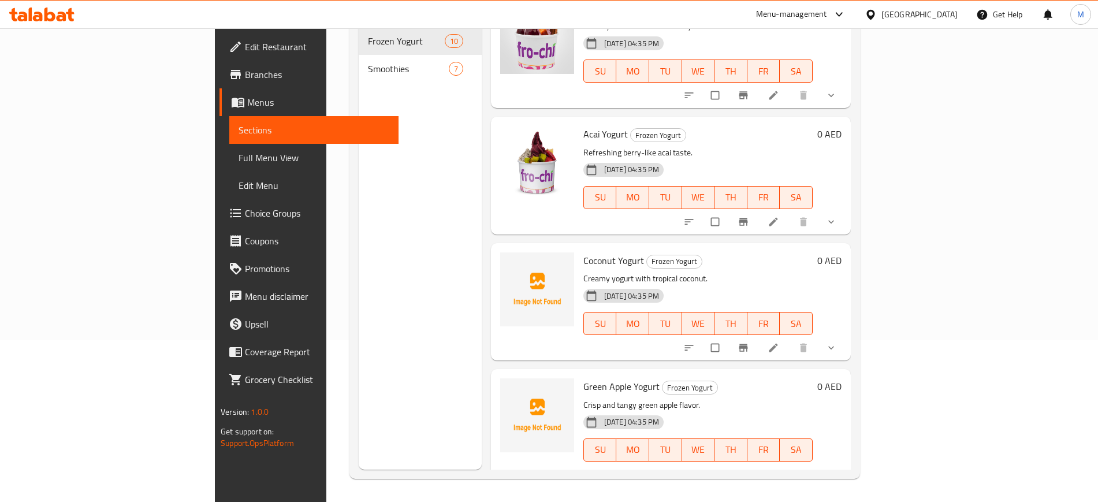
click at [382, 388] on div "Menu sections Frozen Yogurt 10 Smoothies 7" at bounding box center [420, 219] width 123 height 502
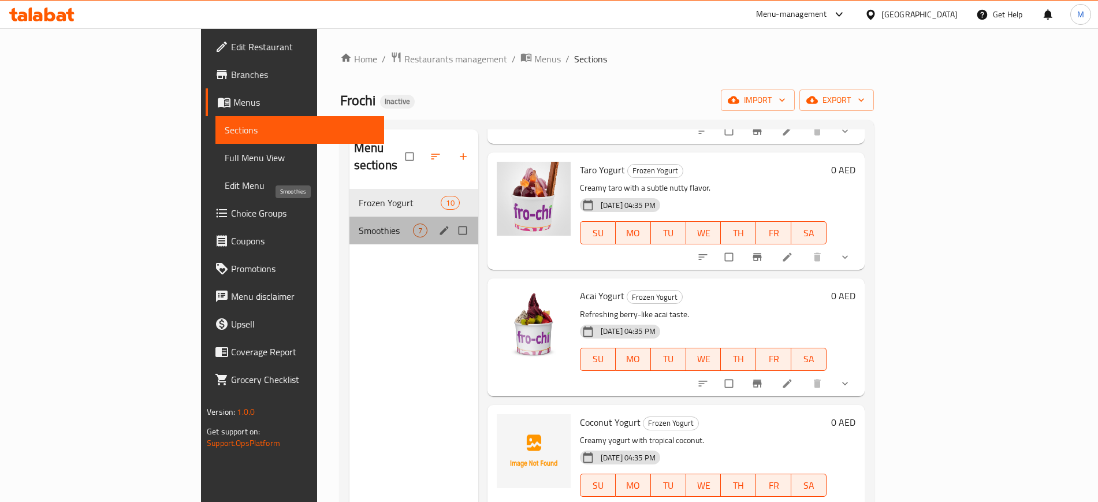
click at [359, 223] on span "Smoothies" at bounding box center [386, 230] width 54 height 14
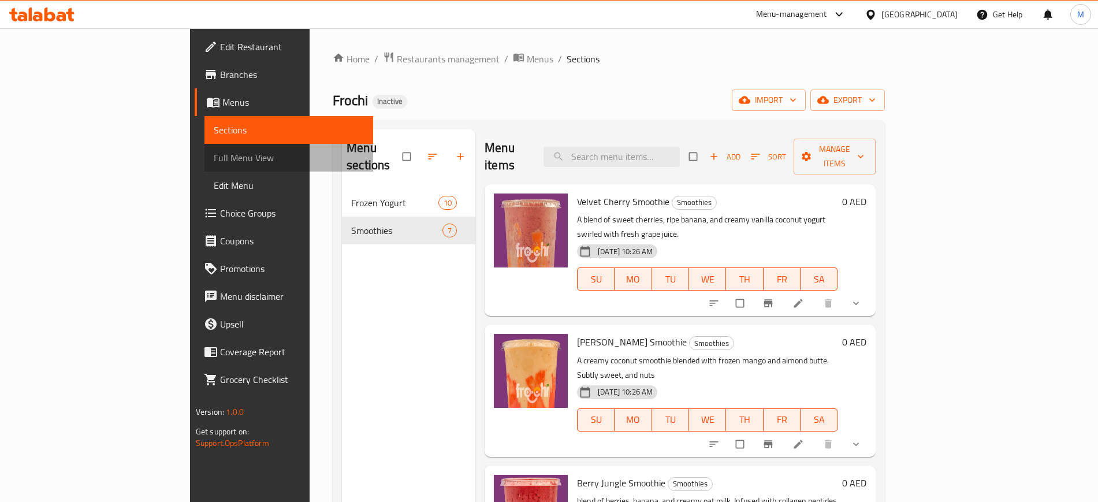
click at [214, 155] on span "Full Menu View" at bounding box center [289, 158] width 150 height 14
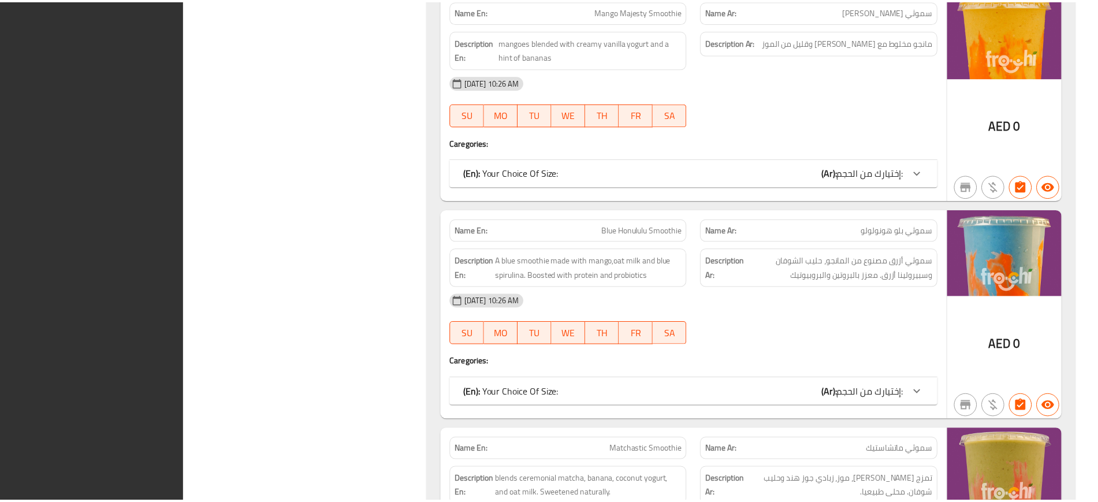
scroll to position [3655, 0]
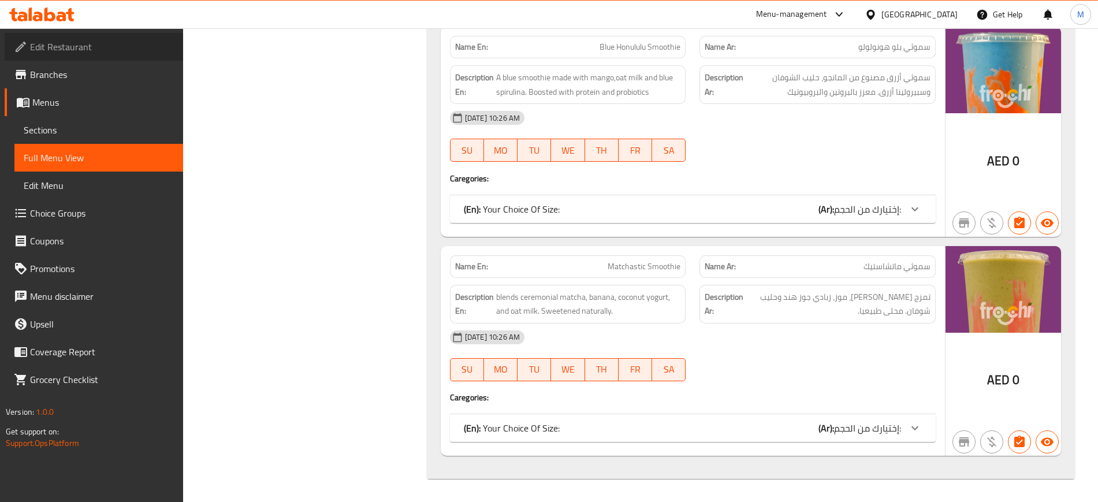
click at [112, 40] on span "Edit Restaurant" at bounding box center [102, 47] width 144 height 14
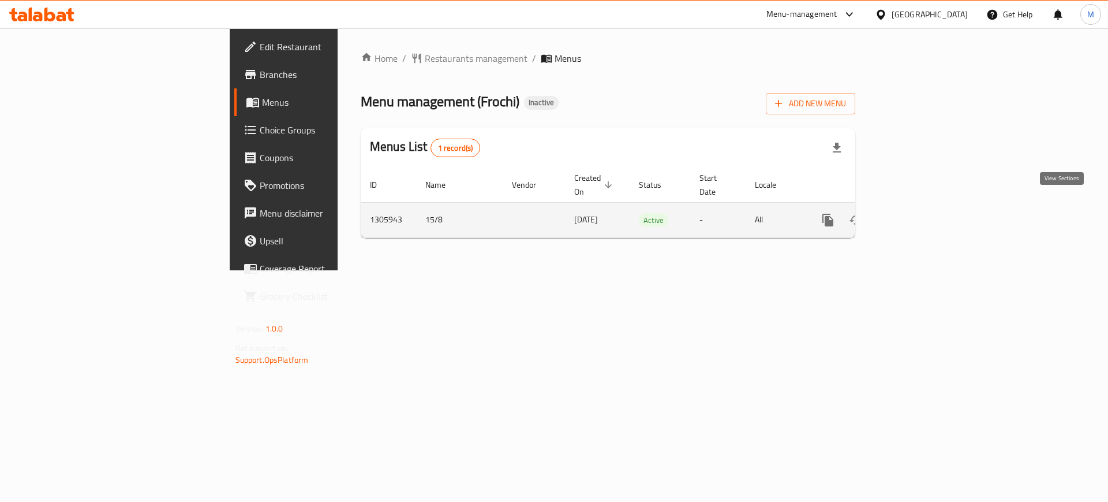
click at [925, 214] on link "enhanced table" at bounding box center [912, 220] width 28 height 28
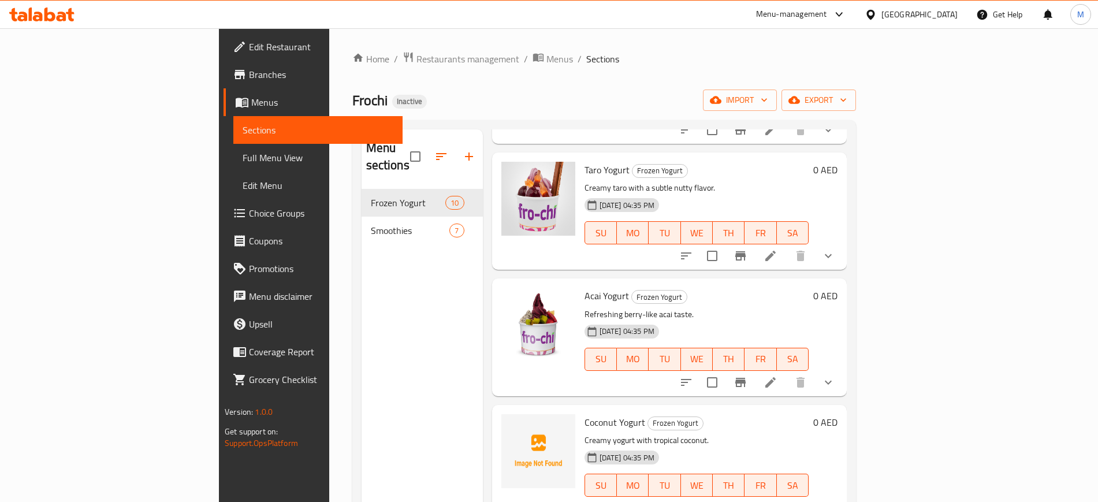
click at [361, 355] on div "Menu sections Frozen Yogurt 10 Smoothies 7" at bounding box center [421, 380] width 121 height 502
